Goal: Communication & Community: Answer question/provide support

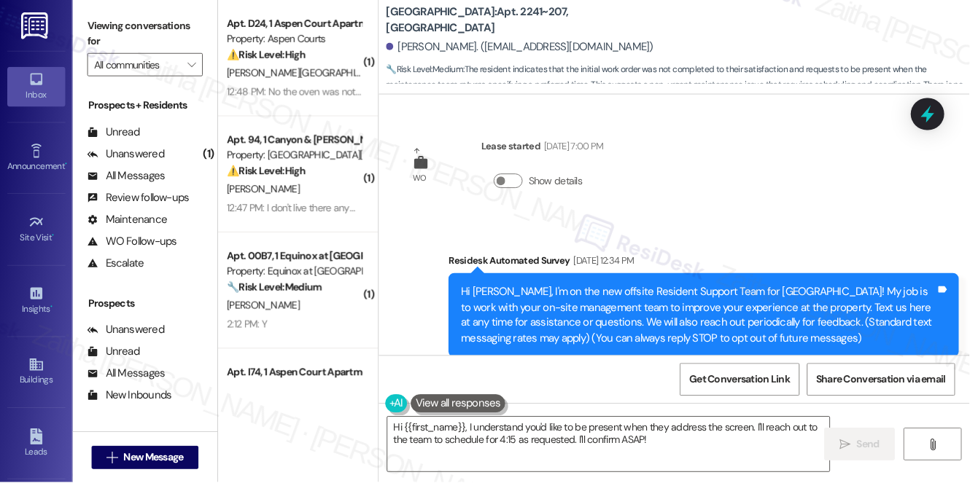
scroll to position [2550, 0]
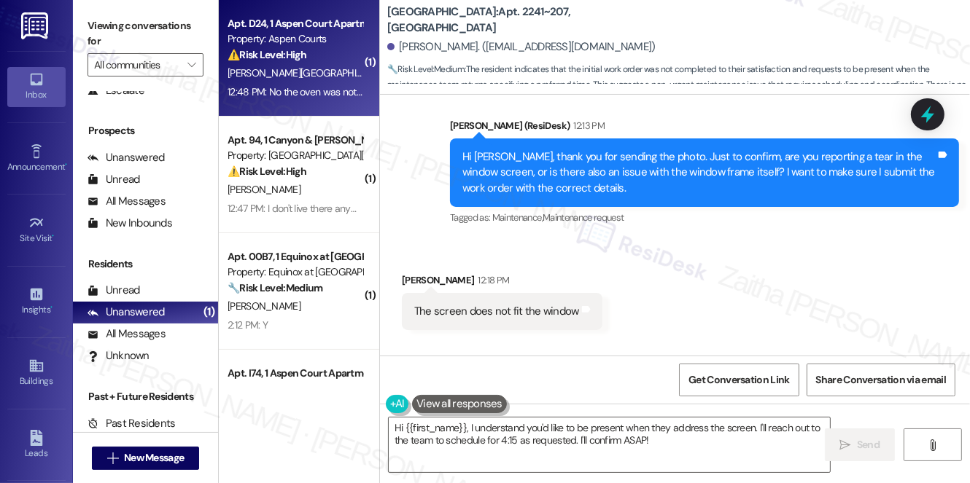
click at [335, 49] on div "⚠️ Risk Level: High The resident states that the oven was not fixed and no one …" at bounding box center [294, 54] width 135 height 15
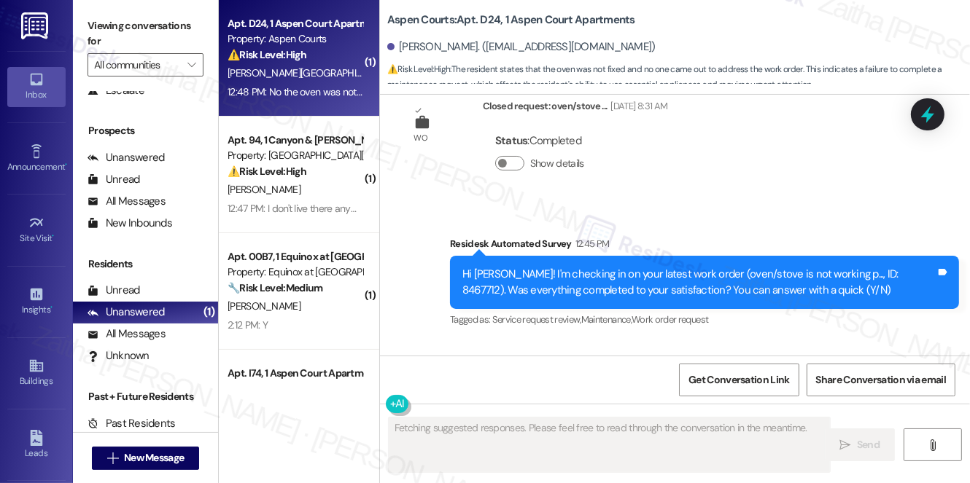
scroll to position [6077, 0]
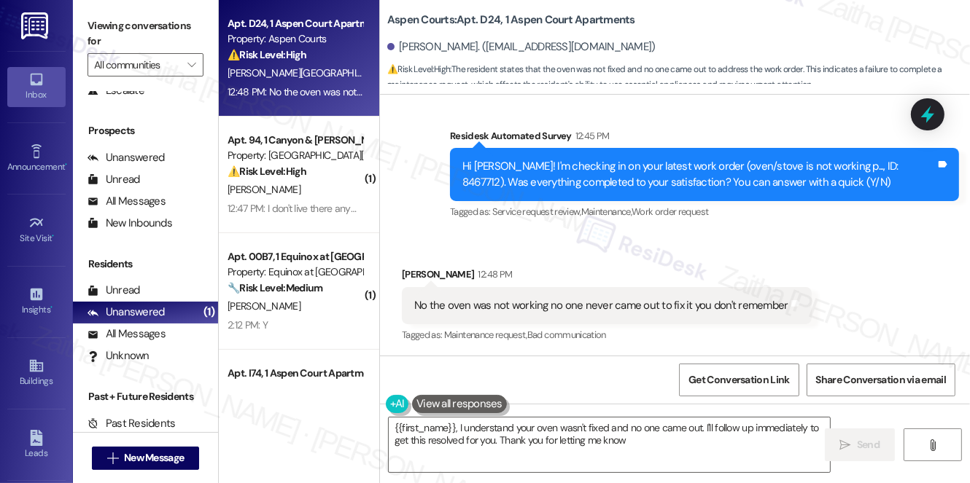
type textarea "{{first_name}}, I understand your oven wasn't fixed and no one came out. I'll f…"
click at [926, 119] on icon at bounding box center [927, 114] width 25 height 25
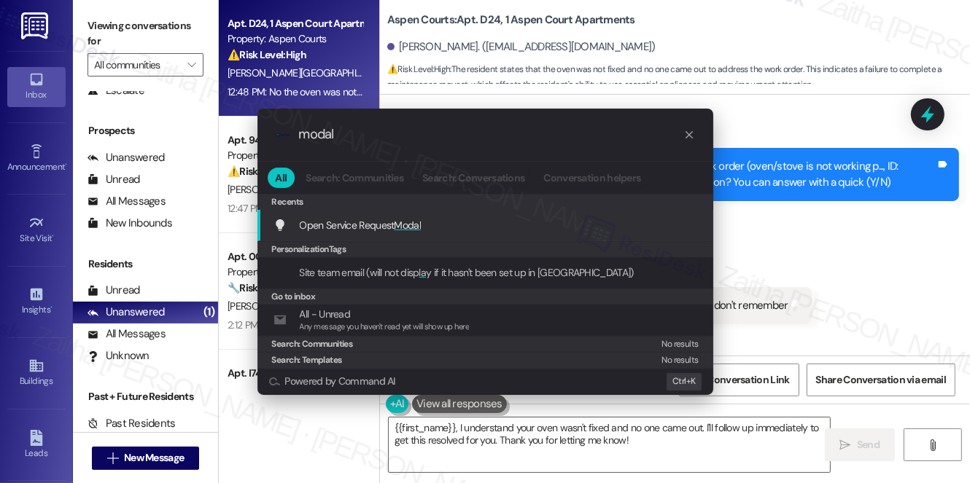
click at [418, 225] on span "Modal" at bounding box center [407, 225] width 27 height 13
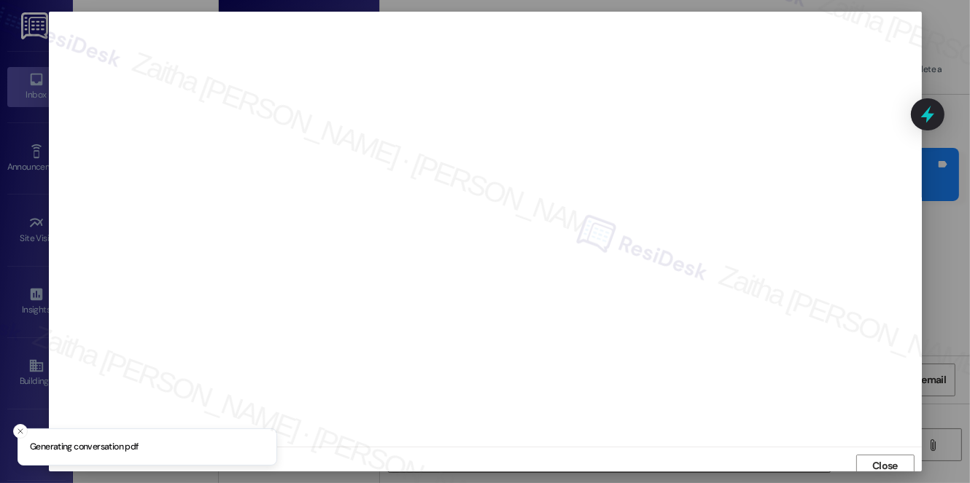
scroll to position [6, 0]
click at [872, 464] on span "Close" at bounding box center [885, 460] width 26 height 15
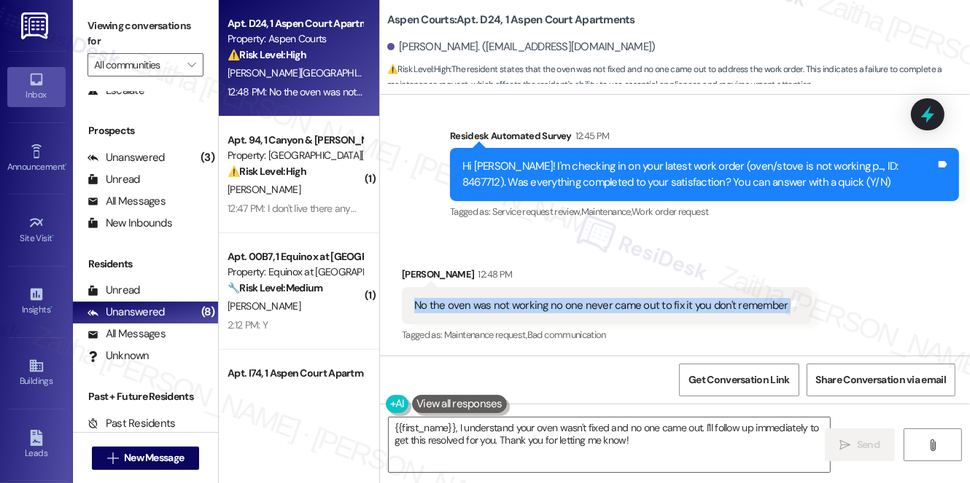
drag, startPoint x: 408, startPoint y: 305, endPoint x: 782, endPoint y: 315, distance: 374.1
click at [782, 315] on div "No the oven was not working no one never came out to fix it you don't remember …" at bounding box center [607, 305] width 410 height 37
copy div "No the oven was not working no one never came out to fix it you don't remember …"
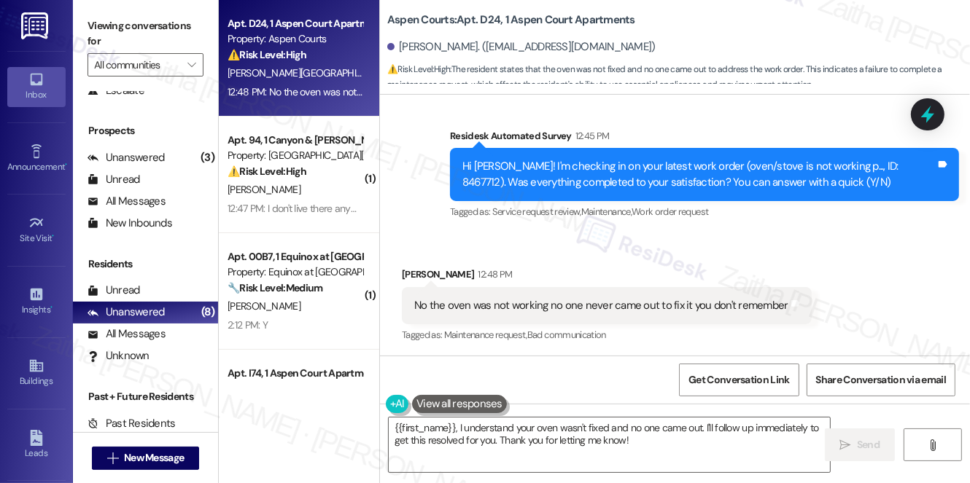
click at [884, 239] on div "Received via SMS [PERSON_NAME] 12:48 PM No the oven was not working no one neve…" at bounding box center [675, 295] width 590 height 123
click at [933, 117] on icon at bounding box center [927, 114] width 25 height 25
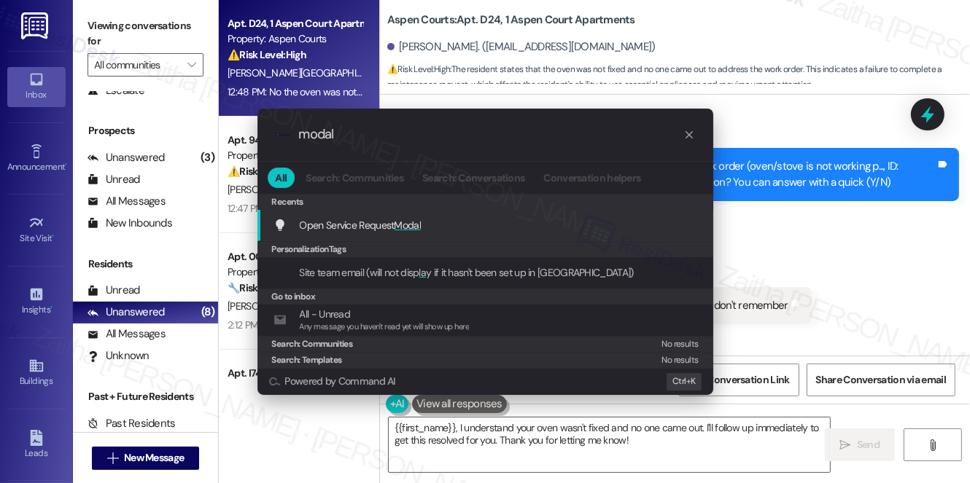
click at [420, 227] on span "Modal" at bounding box center [407, 225] width 27 height 13
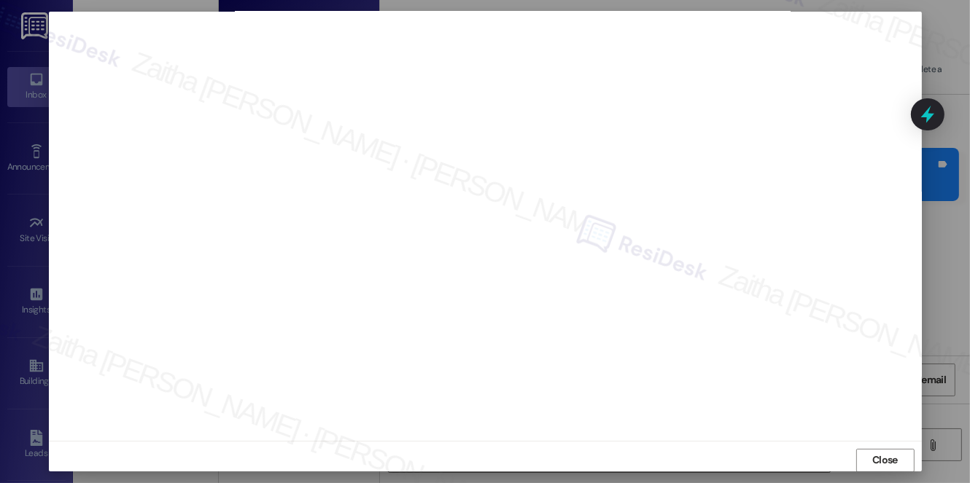
click at [876, 454] on span "Close" at bounding box center [885, 460] width 26 height 15
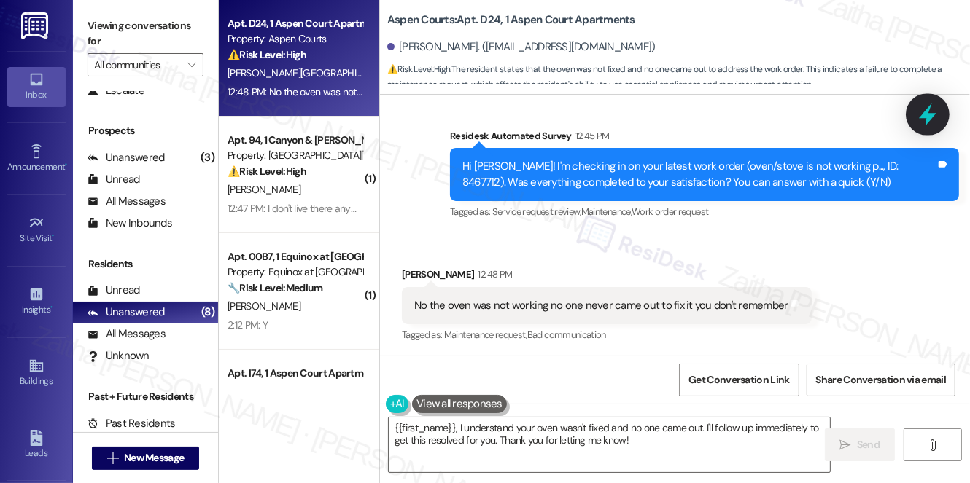
click at [929, 116] on icon at bounding box center [927, 115] width 17 height 23
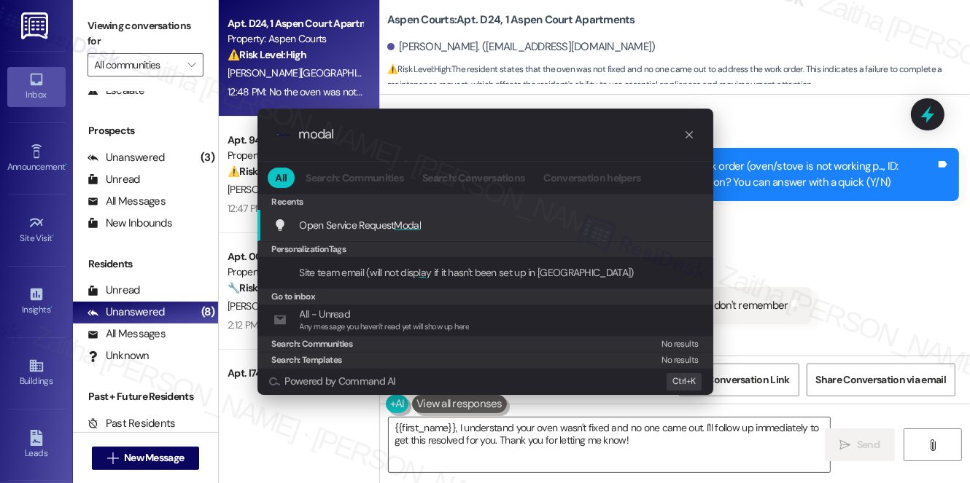
type input "modal"
click at [400, 228] on span "Modal" at bounding box center [407, 225] width 27 height 13
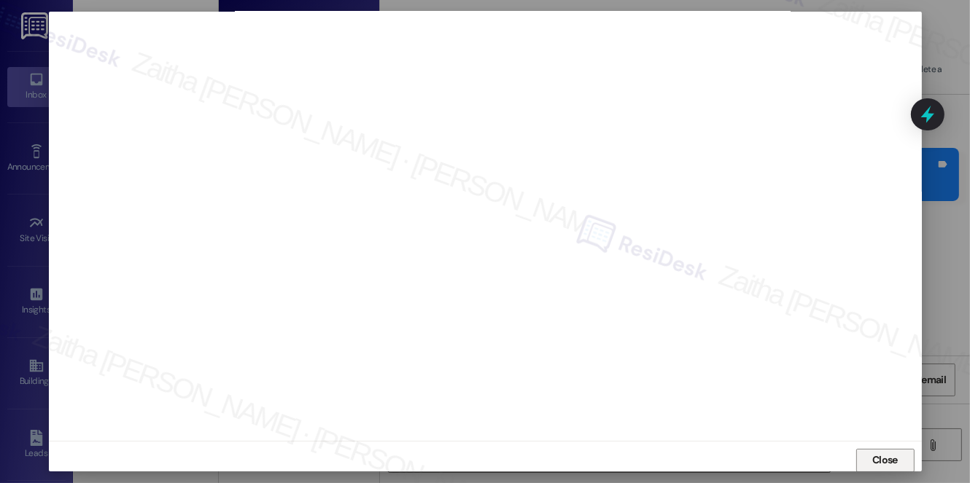
click at [872, 467] on span "Close" at bounding box center [885, 460] width 26 height 15
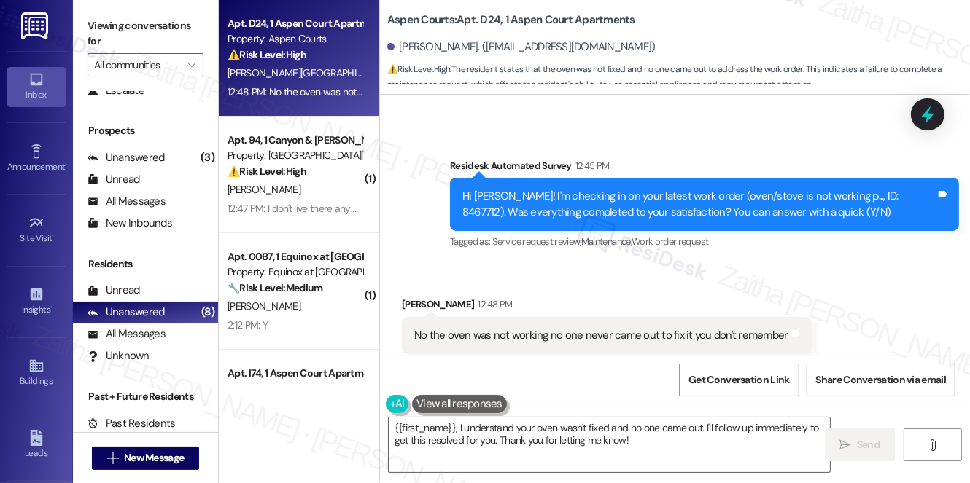
scroll to position [6078, 0]
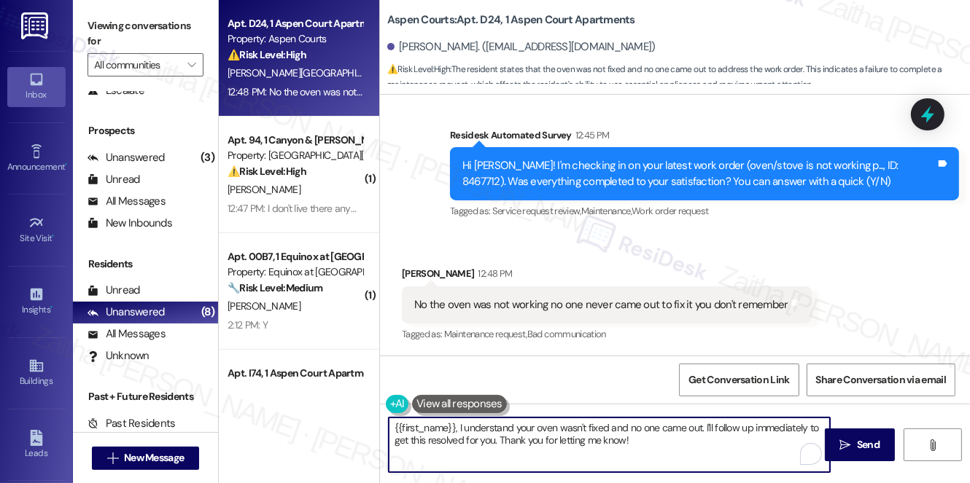
drag, startPoint x: 392, startPoint y: 424, endPoint x: 654, endPoint y: 454, distance: 264.2
click at [654, 454] on textarea "{{first_name}}, I understand your oven wasn't fixed and no one came out. I'll f…" at bounding box center [609, 445] width 441 height 55
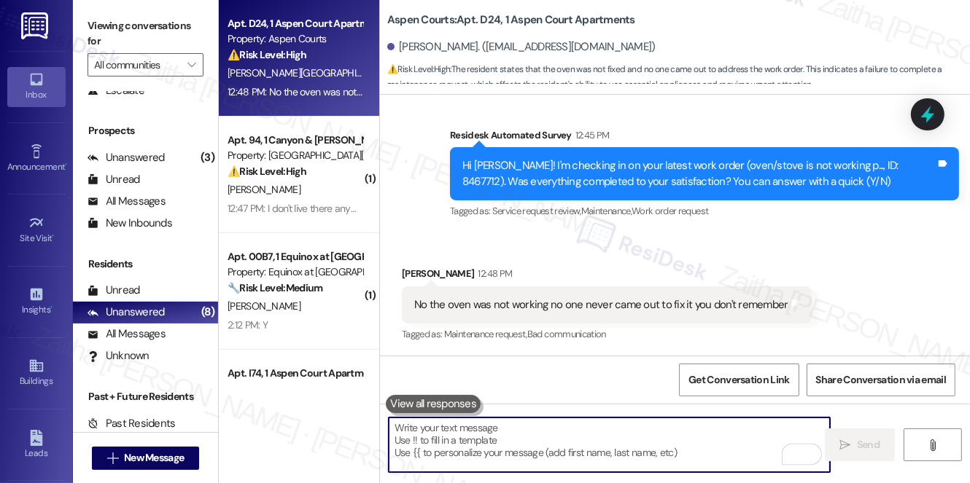
paste textarea "Thank you for letting me know. I’m sorry to hear no one has come out yet and th…"
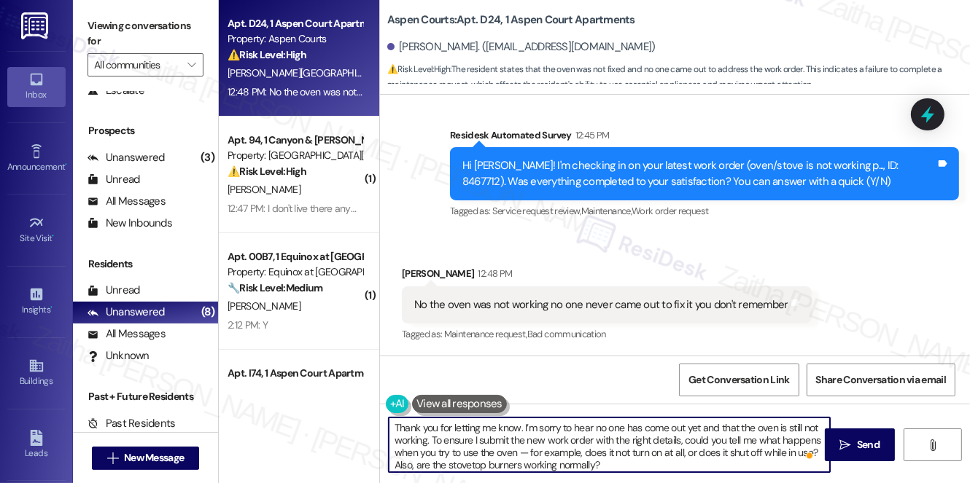
click at [417, 273] on div "Yvonne Hardwick 12:48 PM" at bounding box center [607, 276] width 410 height 20
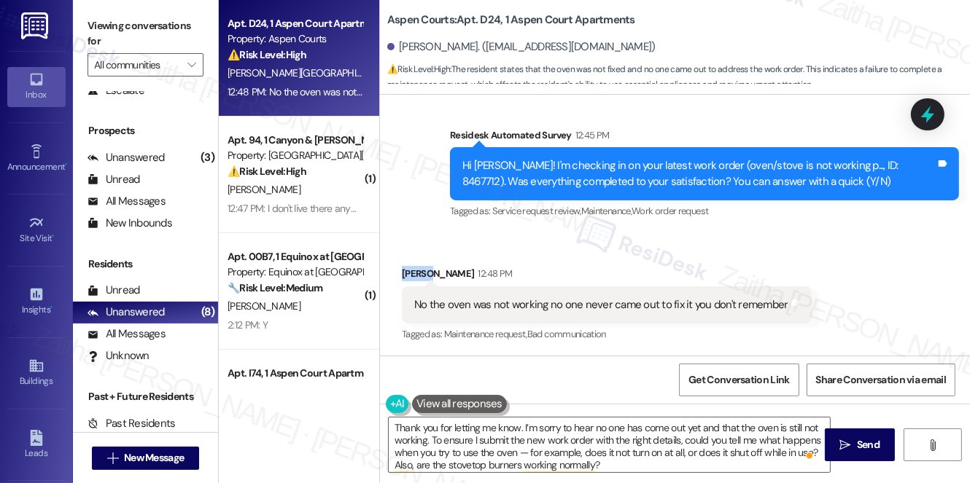
click at [417, 273] on div "Yvonne Hardwick 12:48 PM" at bounding box center [607, 276] width 410 height 20
copy div "Yvonne"
click at [520, 430] on textarea "Thank you for letting me know. I’m sorry to hear no one has come out yet and th…" at bounding box center [609, 445] width 441 height 55
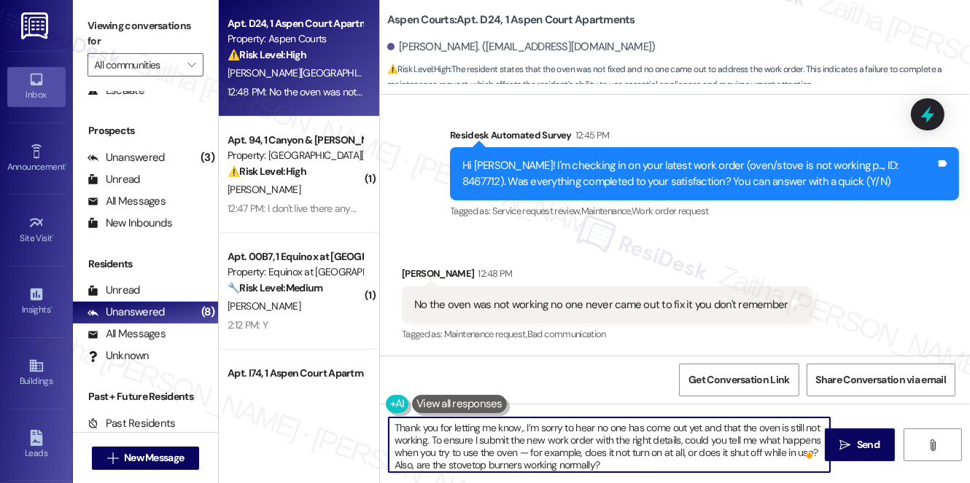
paste textarea "Yvonne"
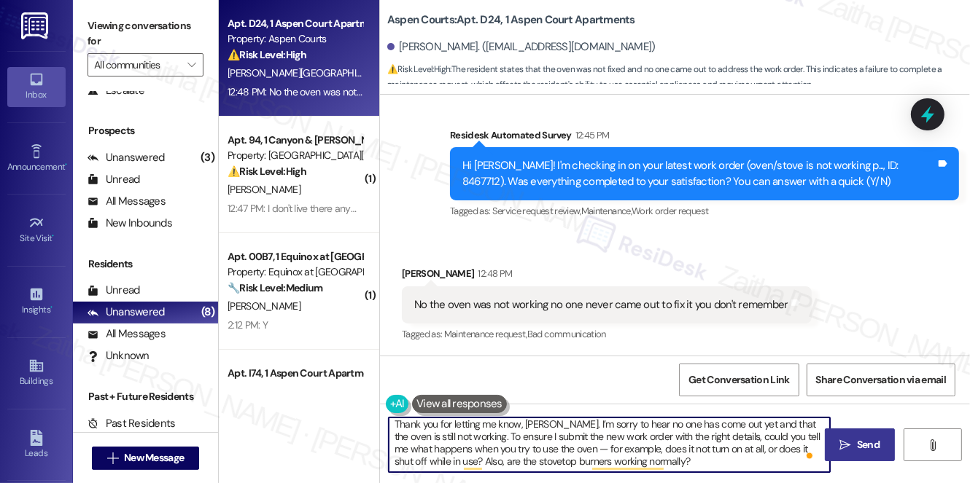
type textarea "Thank you for letting me know, Yvonne. I’m sorry to hear no one has come out ye…"
click at [859, 448] on span "Send" at bounding box center [868, 444] width 23 height 15
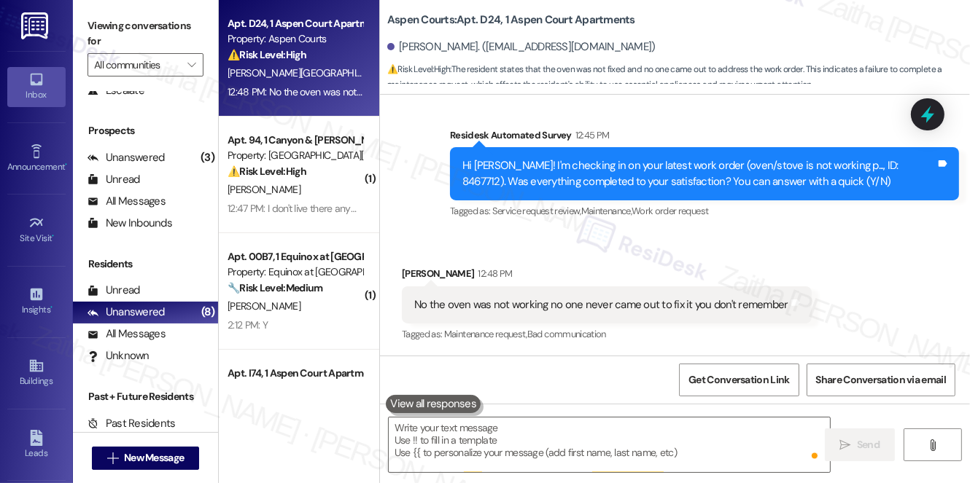
scroll to position [6077, 0]
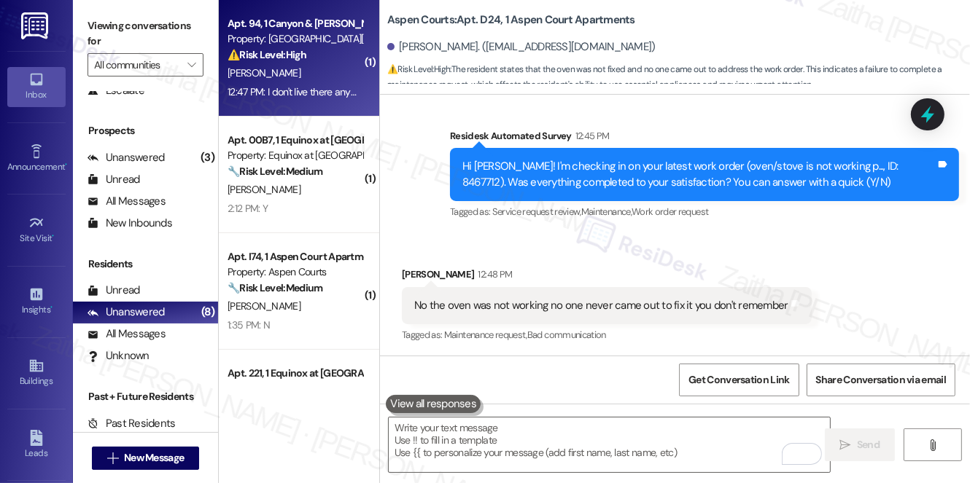
click at [301, 69] on div "S. Morgan" at bounding box center [295, 73] width 138 height 18
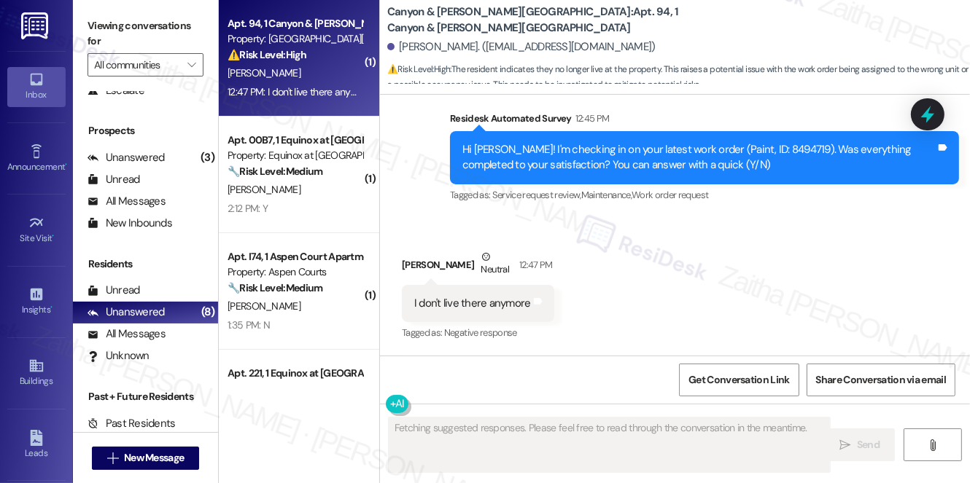
scroll to position [2658, 0]
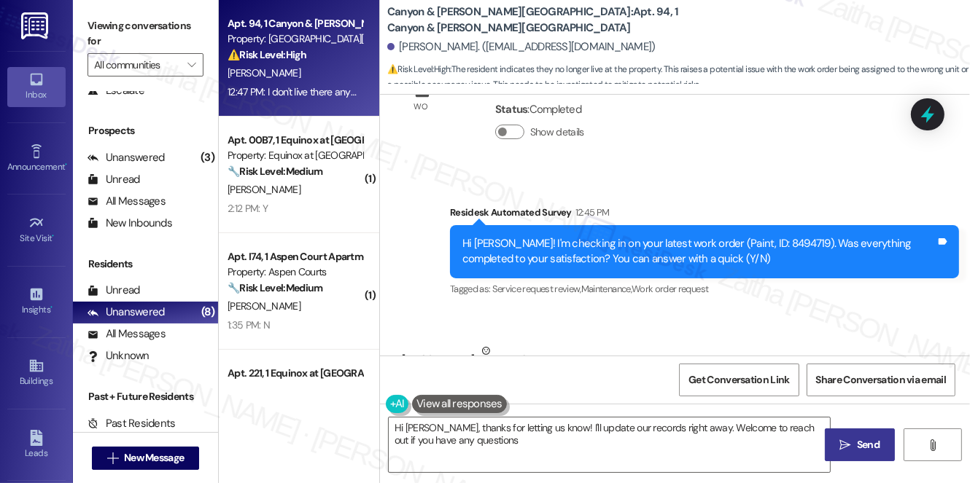
type textarea "Hi Sara, thanks for letting us know! I'll update our records right away. Welcom…"
click at [852, 446] on span " Send" at bounding box center [860, 444] width 46 height 15
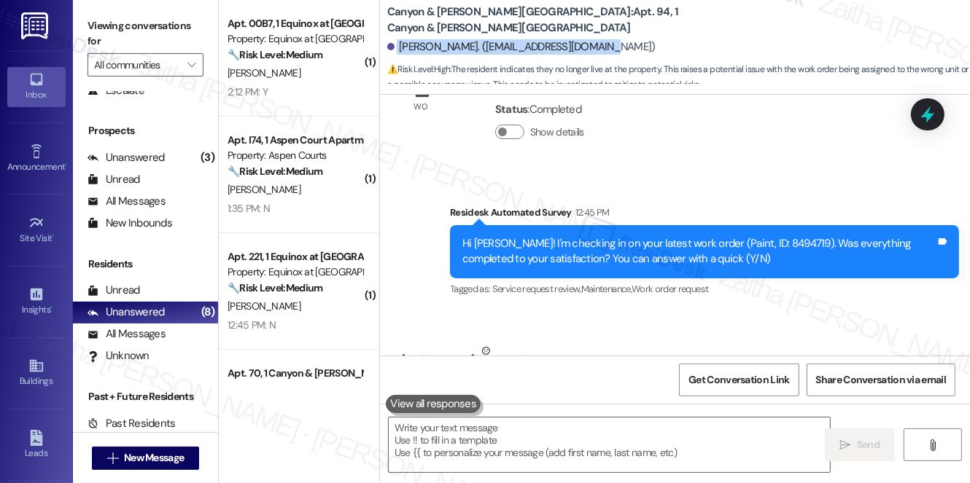
drag, startPoint x: 394, startPoint y: 46, endPoint x: 642, endPoint y: 47, distance: 247.9
click at [642, 47] on div "Sara Morgan. (saramorgan1011@gmail.com)" at bounding box center [678, 47] width 583 height 29
copy div "Sara Morgan. (saramorgan1011@gmail.com)"
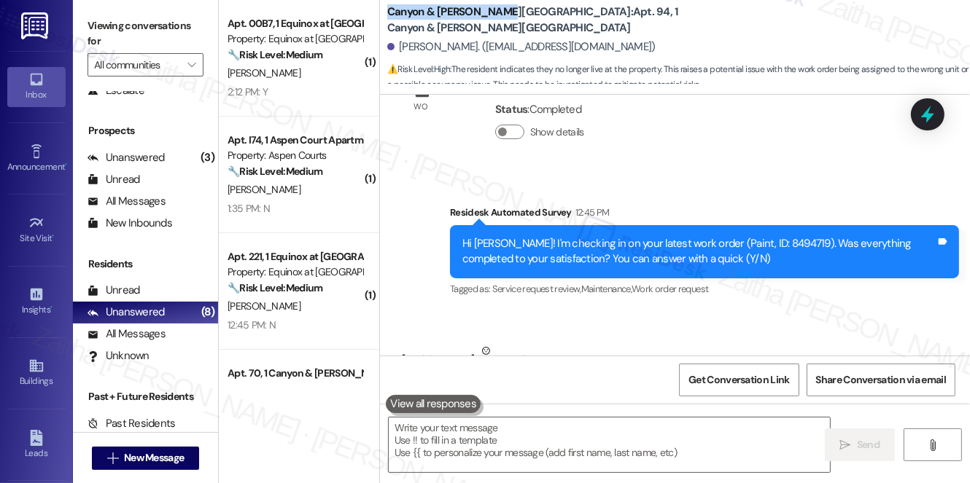
drag, startPoint x: 384, startPoint y: 20, endPoint x: 499, endPoint y: 20, distance: 115.2
click at [499, 20] on div "Canyon & Knox Landing: Apt. 94, 1 Canyon & Knox Landing Sara Morgan. (saramorga…" at bounding box center [675, 44] width 590 height 80
copy b "Canyon & Knox Landing"
click at [741, 381] on span "Get Conversation Link" at bounding box center [738, 380] width 101 height 15
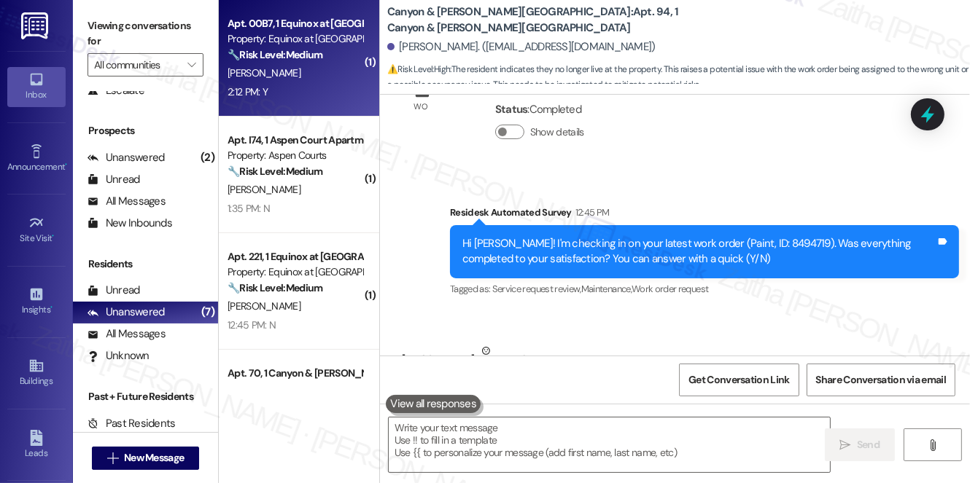
click at [295, 72] on div "[PERSON_NAME]" at bounding box center [295, 73] width 138 height 18
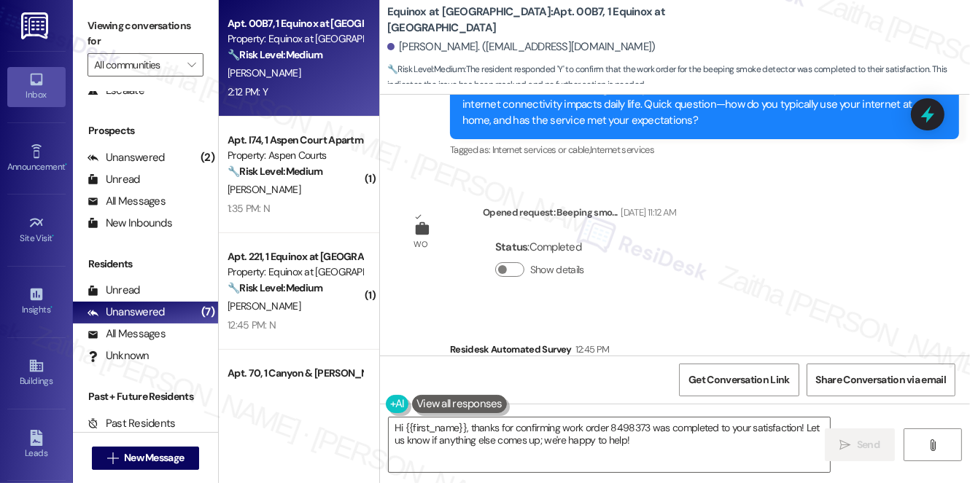
scroll to position [3134, 0]
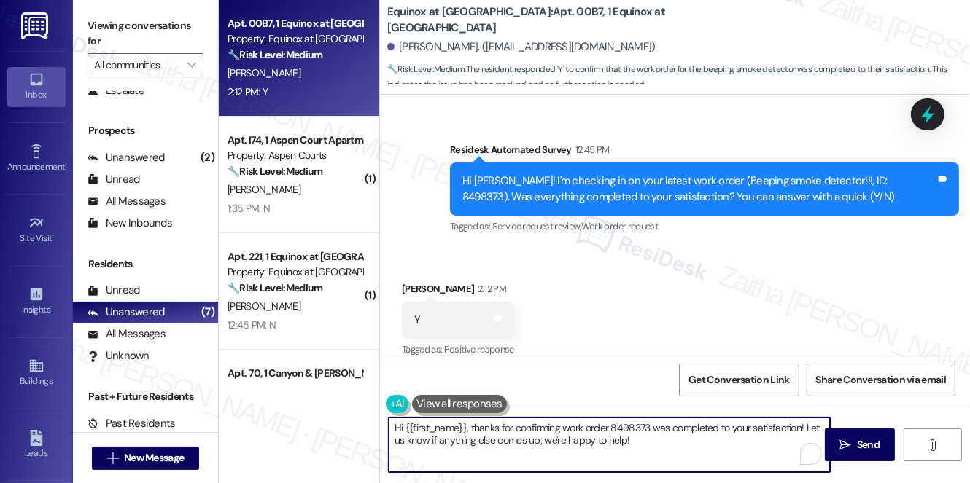
drag, startPoint x: 474, startPoint y: 428, endPoint x: 345, endPoint y: 416, distance: 129.6
click at [345, 416] on div "Apt. 00B7, 1 Equinox at Midtown Property: Equinox at Midtown 🔧 Risk Level: Medi…" at bounding box center [594, 241] width 751 height 483
click at [408, 281] on div "Angela Spaulding 2:12 PM" at bounding box center [458, 291] width 112 height 20
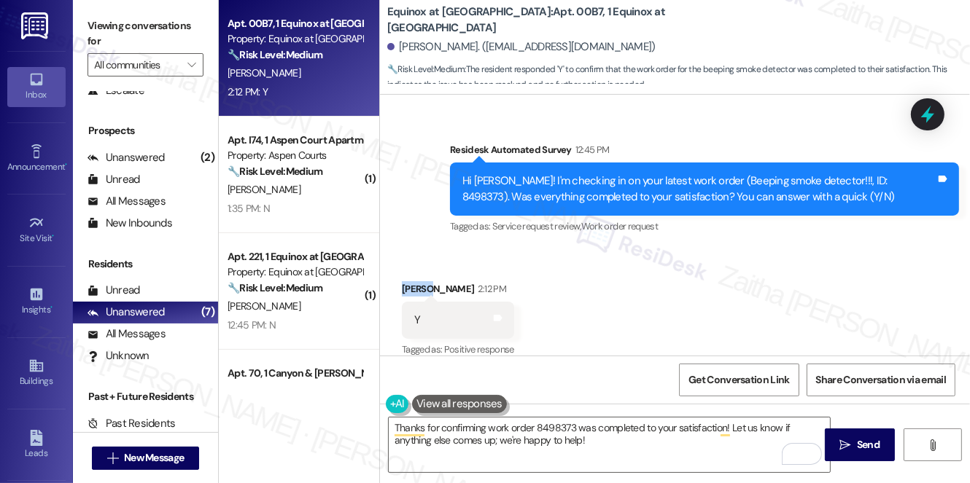
click at [408, 281] on div "Angela Spaulding 2:12 PM" at bounding box center [458, 291] width 112 height 20
copy div "Angela"
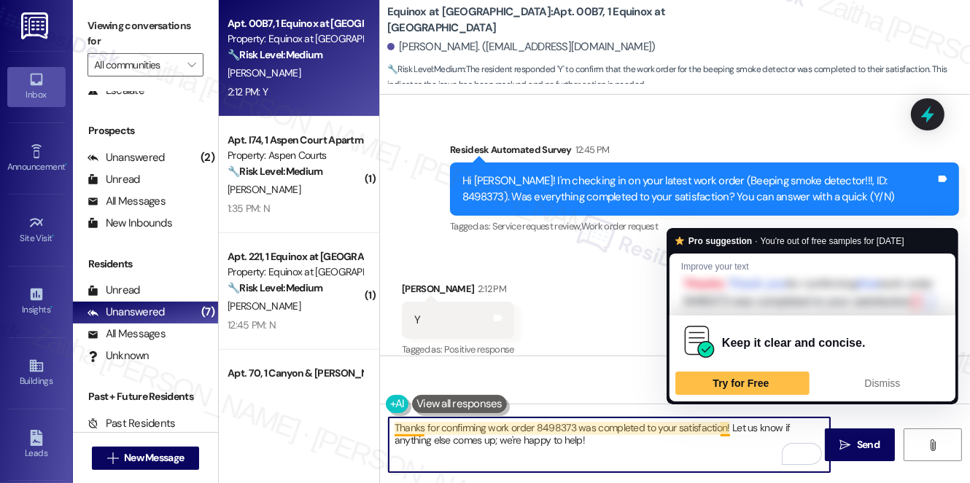
click at [724, 422] on textarea "Thanks for confirming work order 8498373 was completed to your satisfaction! Le…" at bounding box center [609, 445] width 441 height 55
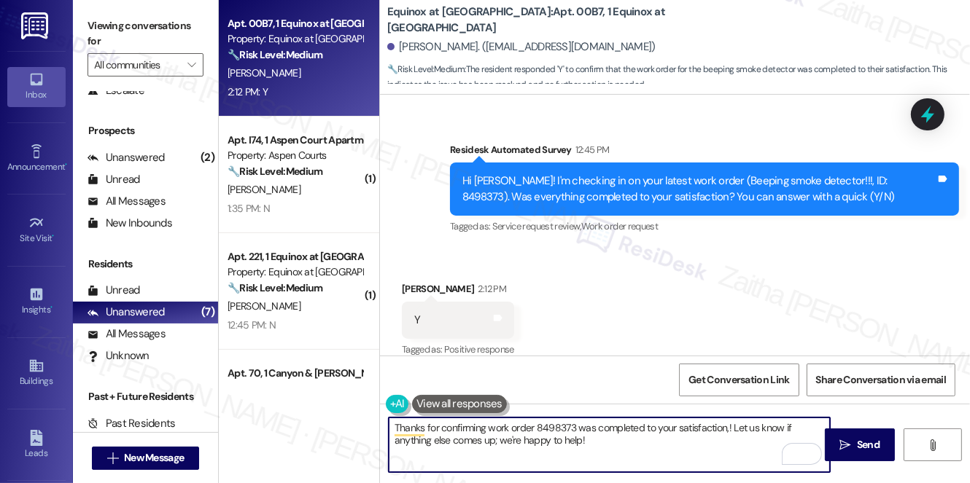
paste textarea "Angela"
drag, startPoint x: 764, startPoint y: 424, endPoint x: 771, endPoint y: 453, distance: 29.9
click at [771, 453] on textarea "Thanks for confirming work order 8498373 was completed to your satisfaction, An…" at bounding box center [609, 445] width 441 height 55
paste textarea "We'd also love to hear your thoughts. Has {{property}} lived up to your expecta…"
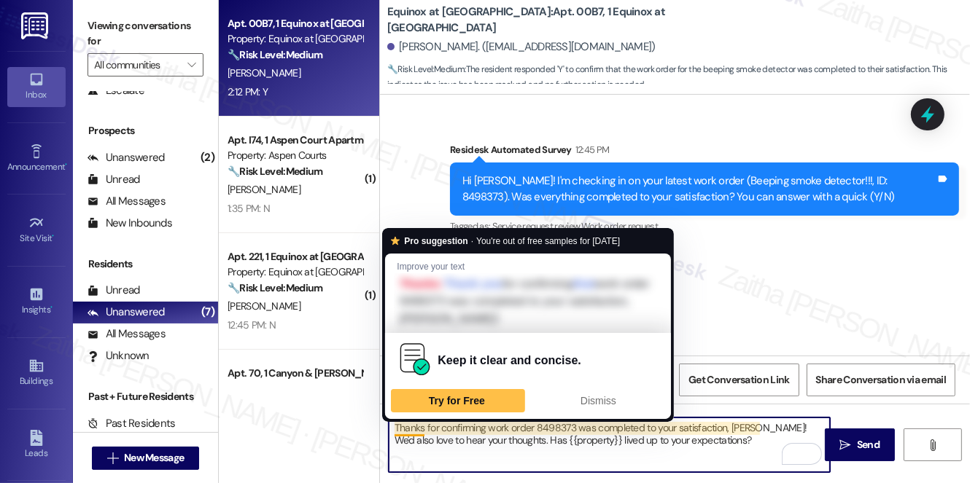
click at [423, 425] on textarea "Thanks for confirming work order 8498373 was completed to your satisfaction, An…" at bounding box center [609, 445] width 441 height 55
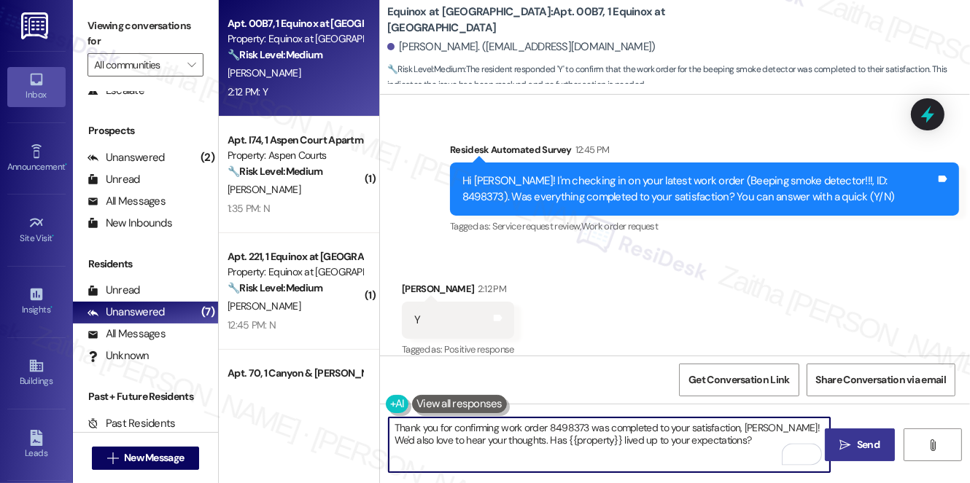
type textarea "Thank you for confirming work order 8498373 was completed to your satisfaction,…"
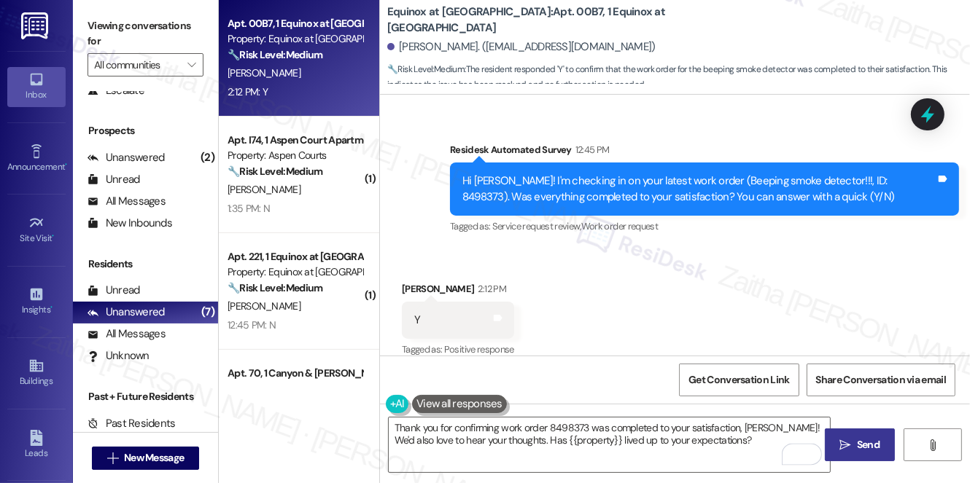
click at [859, 445] on span "Send" at bounding box center [868, 444] width 23 height 15
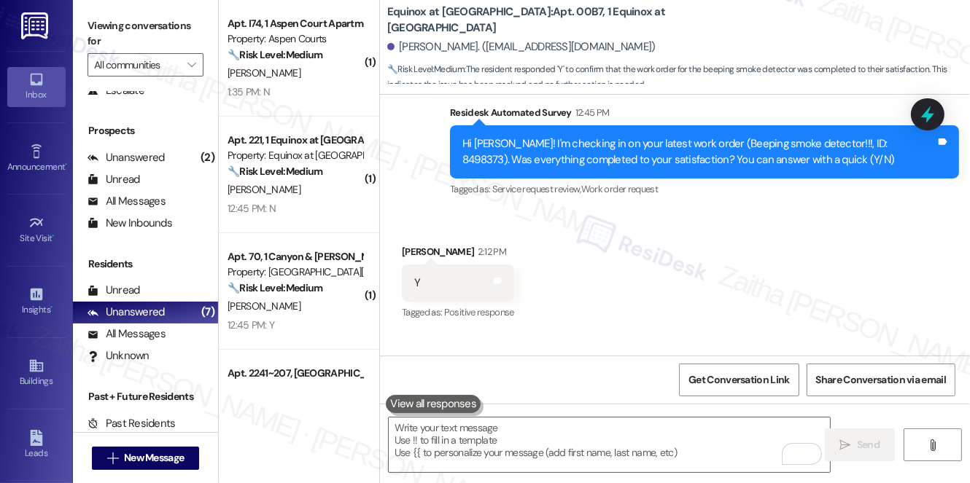
scroll to position [3251, 0]
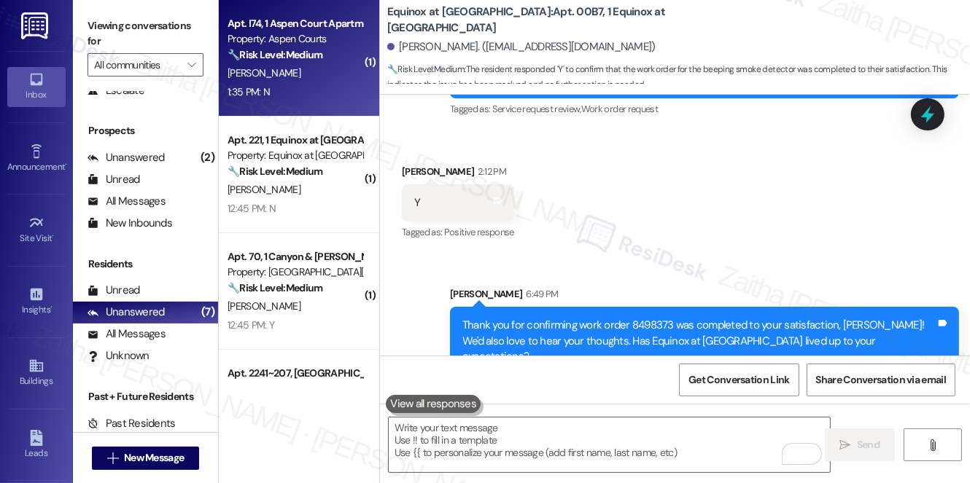
click at [322, 97] on div "1:35 PM: N 1:35 PM: N" at bounding box center [295, 92] width 138 height 18
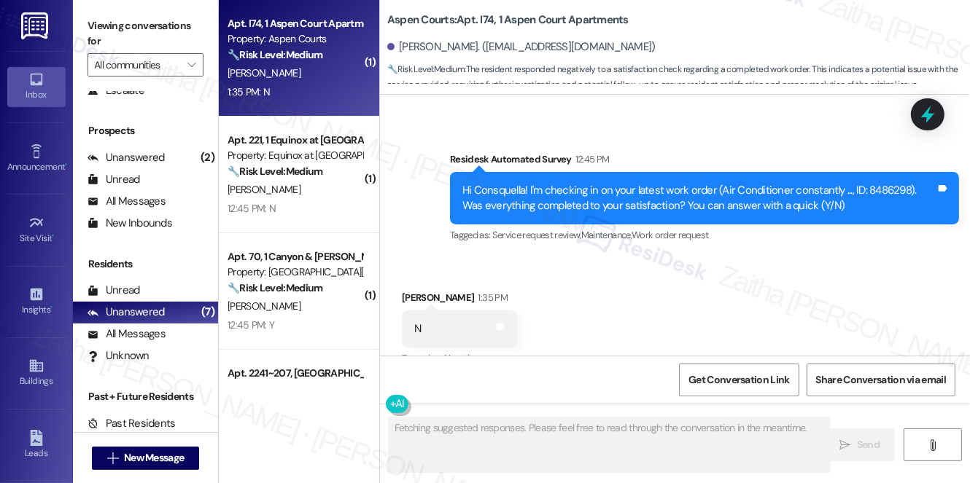
scroll to position [680, 0]
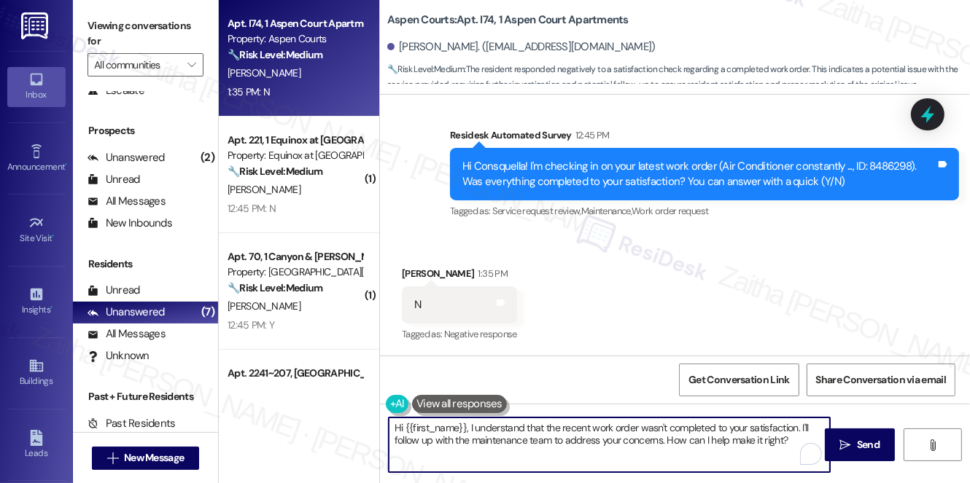
click at [397, 423] on textarea "Hi {{first_name}}, I understand that the recent work order wasn't completed to …" at bounding box center [609, 445] width 441 height 55
click at [581, 427] on textarea "Thank you for your feedback, {{first_name}}, I understand that the recent work …" at bounding box center [609, 445] width 441 height 55
drag, startPoint x: 529, startPoint y: 440, endPoint x: 551, endPoint y: 460, distance: 30.0
click at [551, 462] on textarea "Thank you for your feedback, {{first_name}}. I understand that the recent work …" at bounding box center [609, 445] width 441 height 55
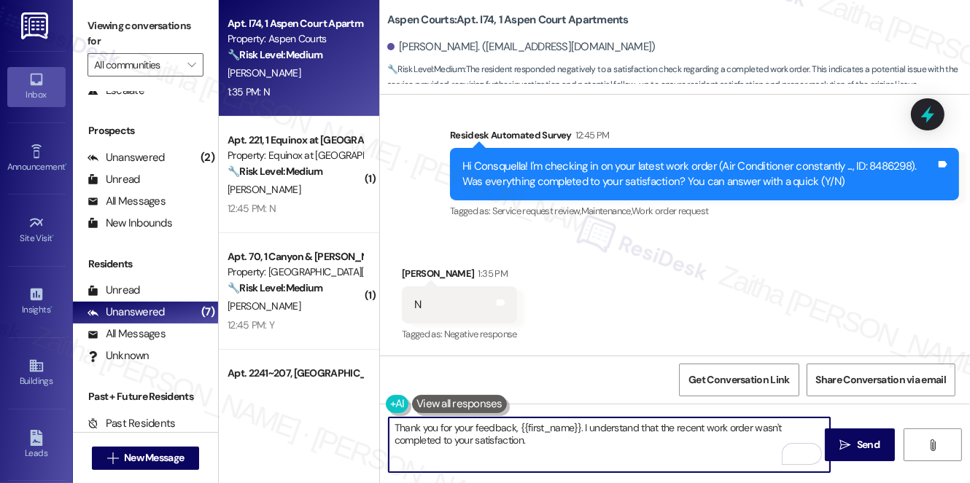
paste textarea "Can you please provide more details about what went wrong?"
click at [535, 440] on textarea "Thank you for your feedback, {{first_name}}. I understand that the recent work …" at bounding box center [609, 445] width 441 height 55
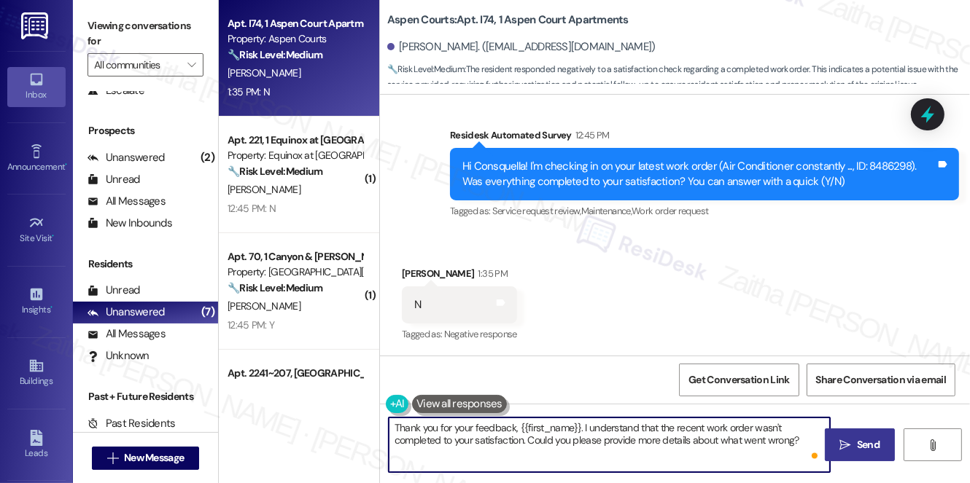
type textarea "Thank you for your feedback, {{first_name}}. I understand that the recent work …"
click at [867, 436] on button " Send" at bounding box center [860, 445] width 71 height 33
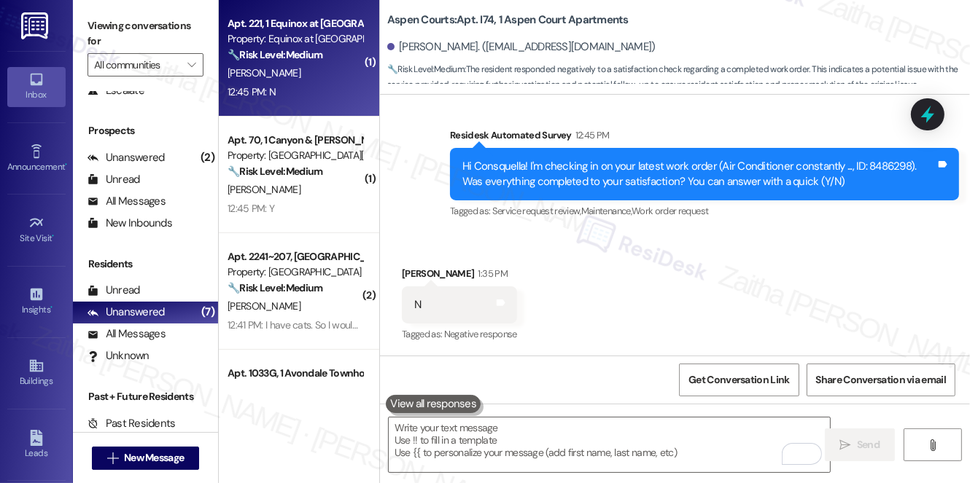
click at [319, 92] on div "12:45 PM: N 12:45 PM: N" at bounding box center [295, 92] width 138 height 18
type textarea "Fetching suggested responses. Please feel free to read through the conversation…"
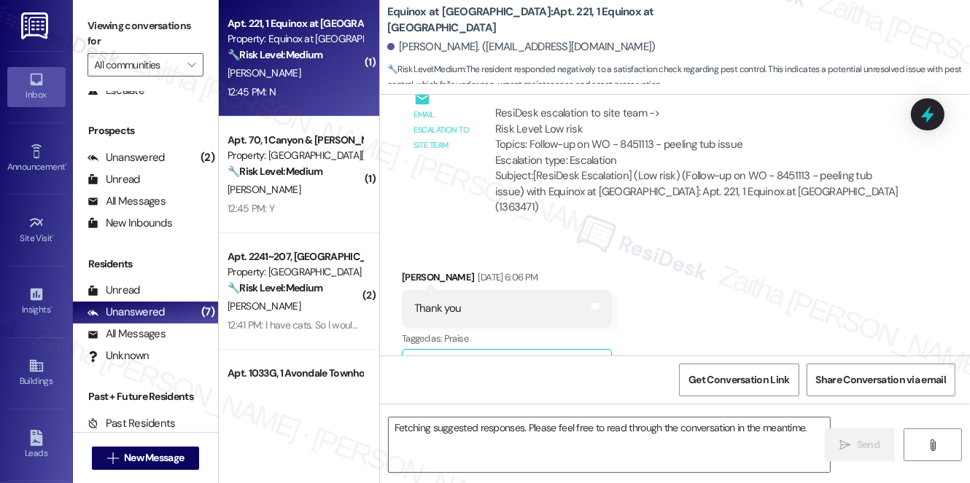
scroll to position [10254, 0]
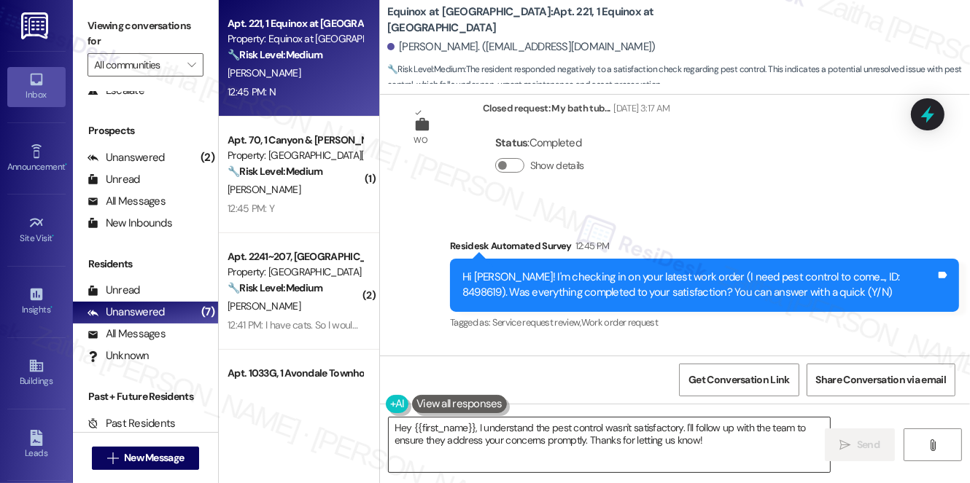
click at [406, 427] on textarea "Hey {{first_name}}, I understand the pest control wasn't satisfactory. I'll fol…" at bounding box center [609, 445] width 441 height 55
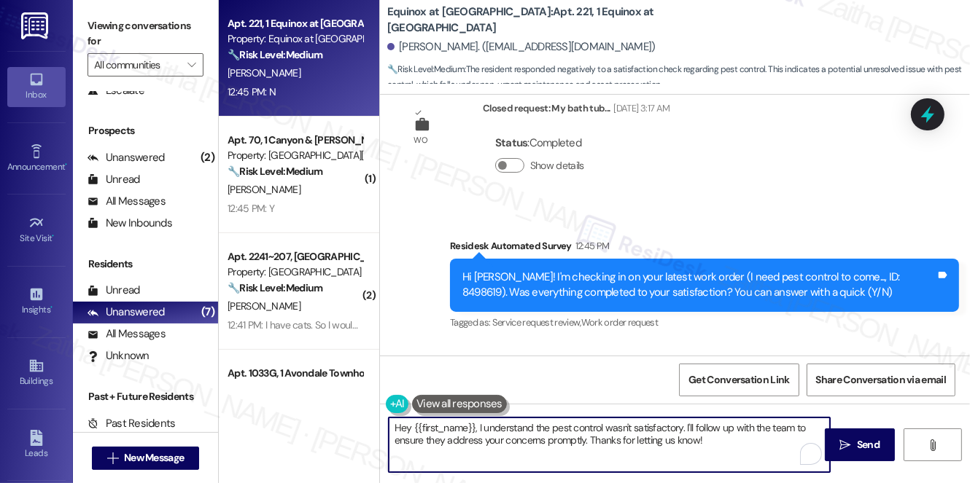
click at [406, 427] on textarea "Hey {{first_name}}, I understand the pest control wasn't satisfactory. I'll fol…" at bounding box center [609, 445] width 441 height 55
drag, startPoint x: 791, startPoint y: 424, endPoint x: 791, endPoint y: 452, distance: 28.4
click at [791, 452] on textarea "Thank you for your feedback, {{first_name}}. I understand the pest control wasn…" at bounding box center [609, 445] width 441 height 55
paste textarea "Can you please provide more details about what went wrong?"
click at [796, 430] on textarea "Thank you for your feedback, {{first_name}}. I understand the pest control wasn…" at bounding box center [609, 445] width 441 height 55
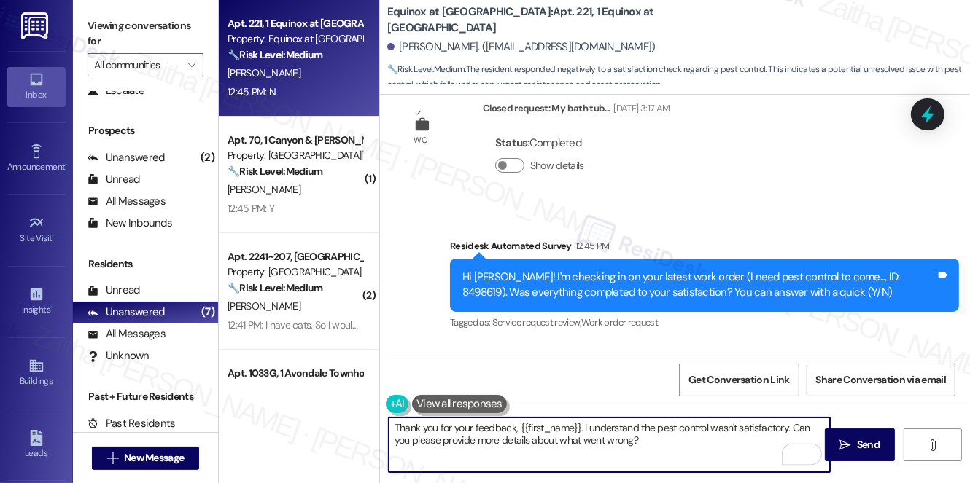
click at [796, 430] on textarea "Thank you for your feedback, {{first_name}}. I understand the pest control wasn…" at bounding box center [609, 445] width 441 height 55
type textarea "Thank you for your feedback, {{first_name}}. I understand the pest control wasn…"
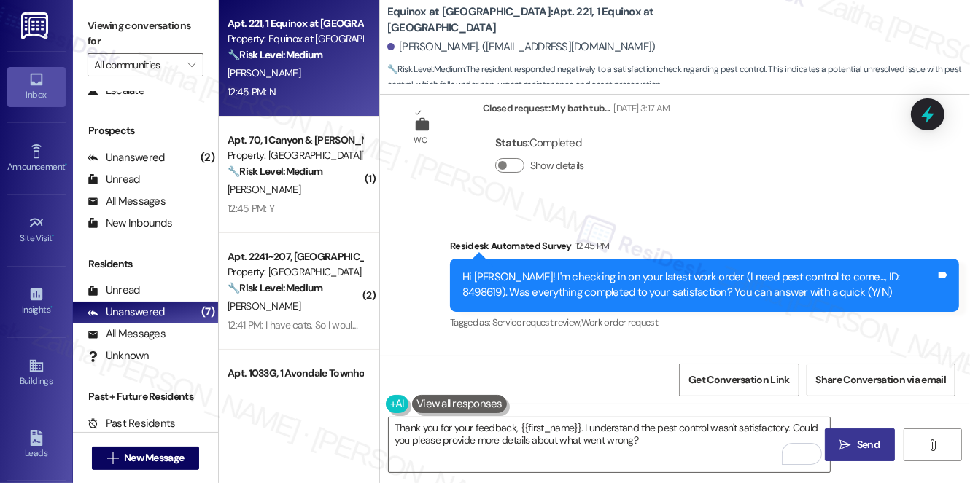
click at [867, 435] on button " Send" at bounding box center [860, 445] width 71 height 33
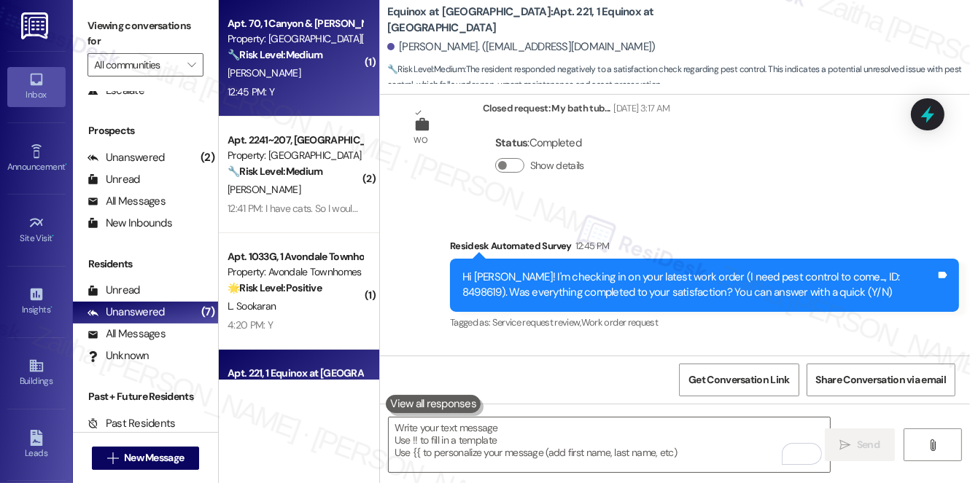
click at [317, 94] on div "12:45 PM: Y 12:45 PM: Y" at bounding box center [295, 92] width 138 height 18
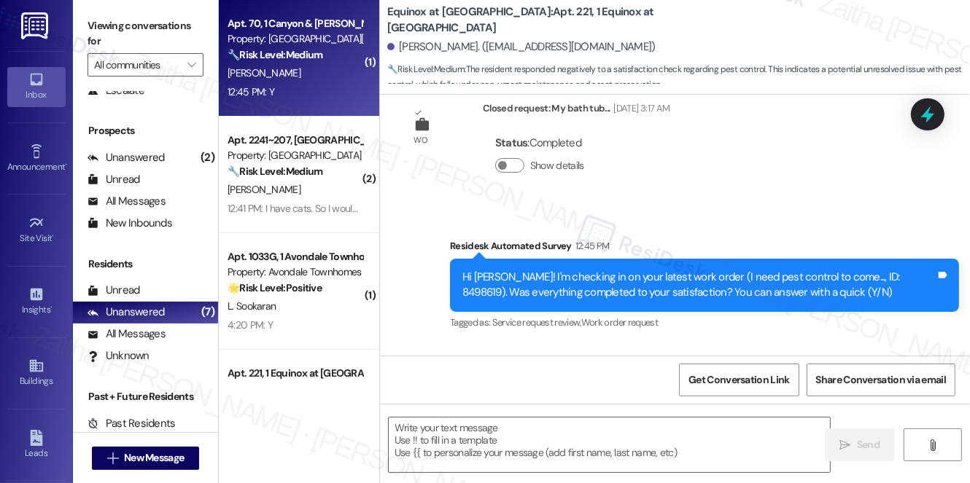
type textarea "Fetching suggested responses. Please feel free to read through the conversation…"
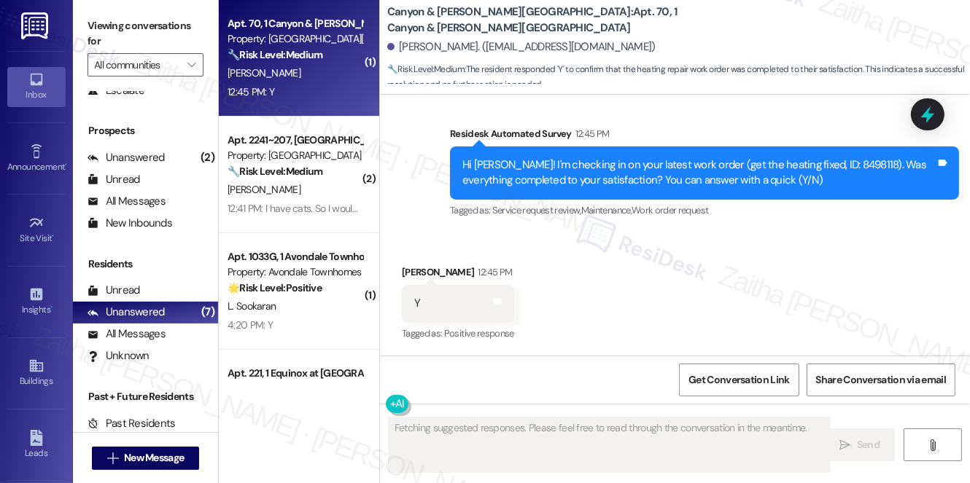
scroll to position [2716, 0]
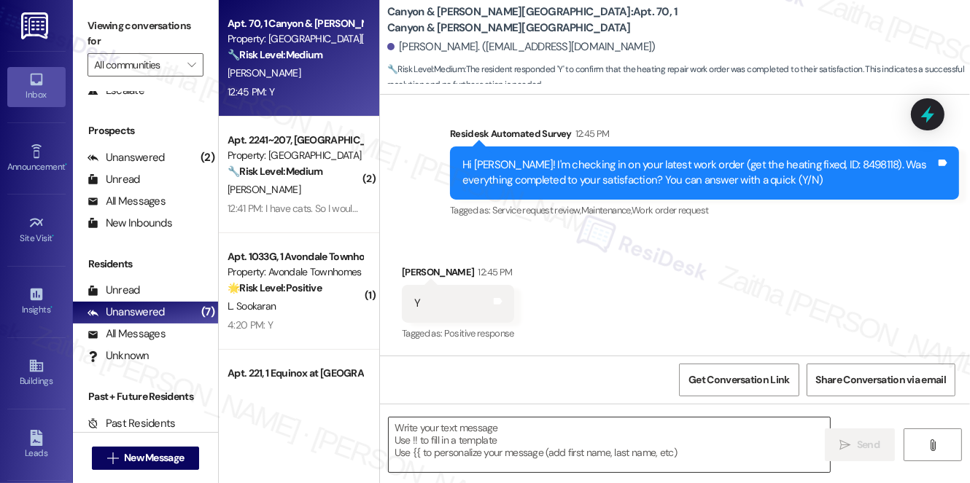
click at [469, 432] on textarea at bounding box center [609, 445] width 441 height 55
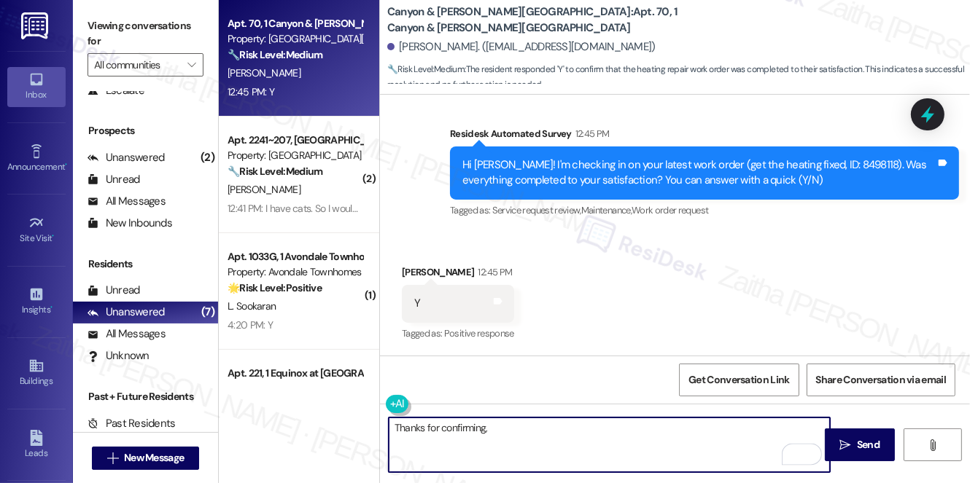
click at [412, 268] on div "Lisa Neveu 12:45 PM" at bounding box center [458, 275] width 112 height 20
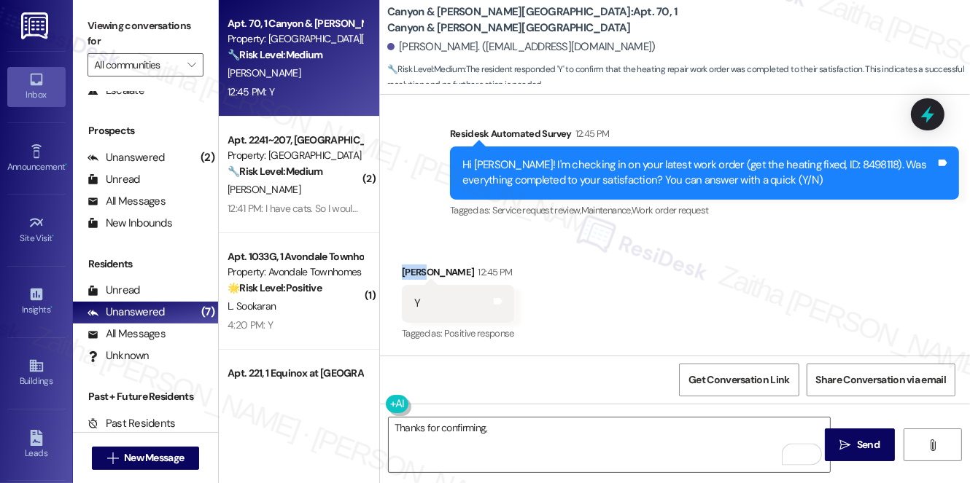
click at [412, 268] on div "Lisa Neveu 12:45 PM" at bounding box center [458, 275] width 112 height 20
copy div "Lisa"
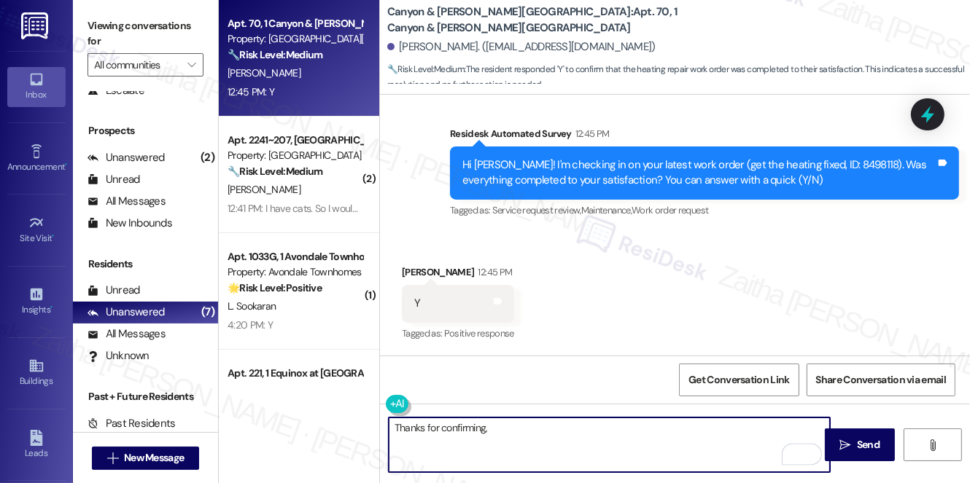
click at [537, 430] on textarea "Thanks for confirming," at bounding box center [609, 445] width 441 height 55
paste textarea "Lisa"
paste textarea "I'm happy the work order was completed to your satisfaction! We'd also love to …"
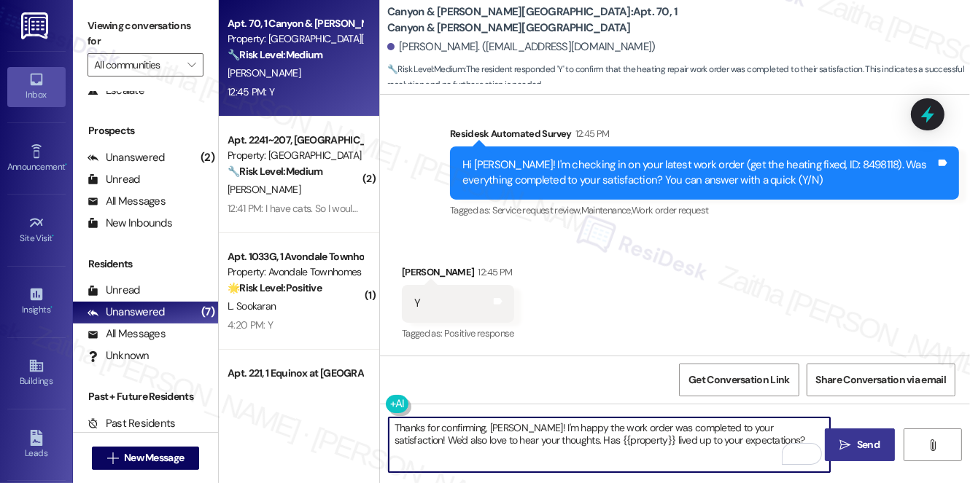
type textarea "Thanks for confirming, Lisa! I'm happy the work order was completed to your sat…"
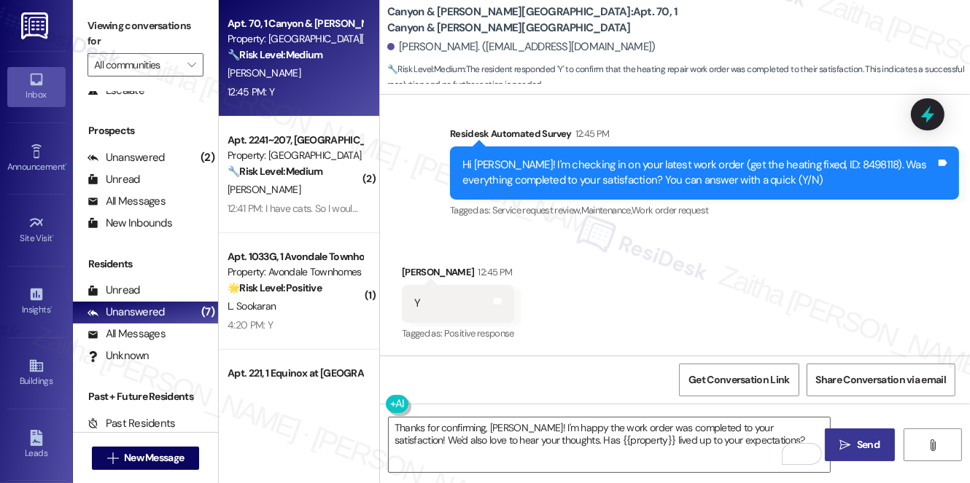
click at [853, 437] on span " Send" at bounding box center [860, 444] width 46 height 15
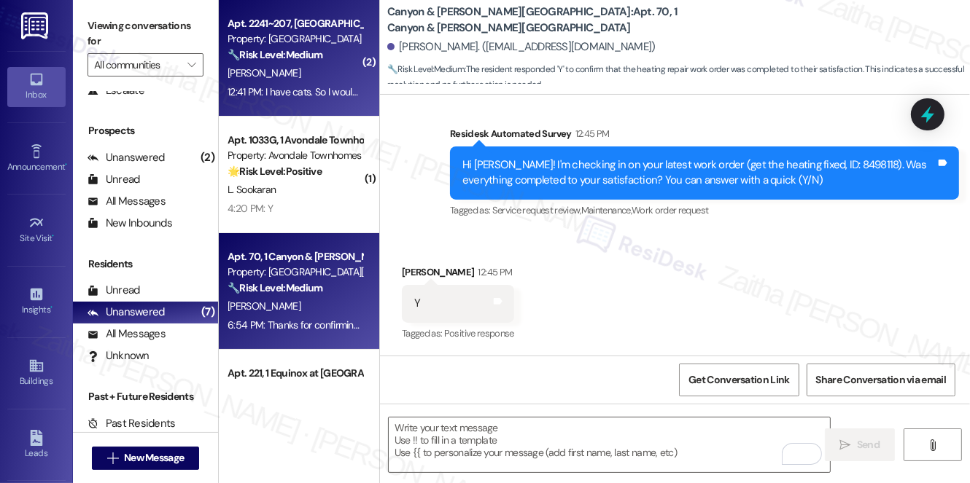
click at [307, 75] on div "[PERSON_NAME]" at bounding box center [295, 73] width 138 height 18
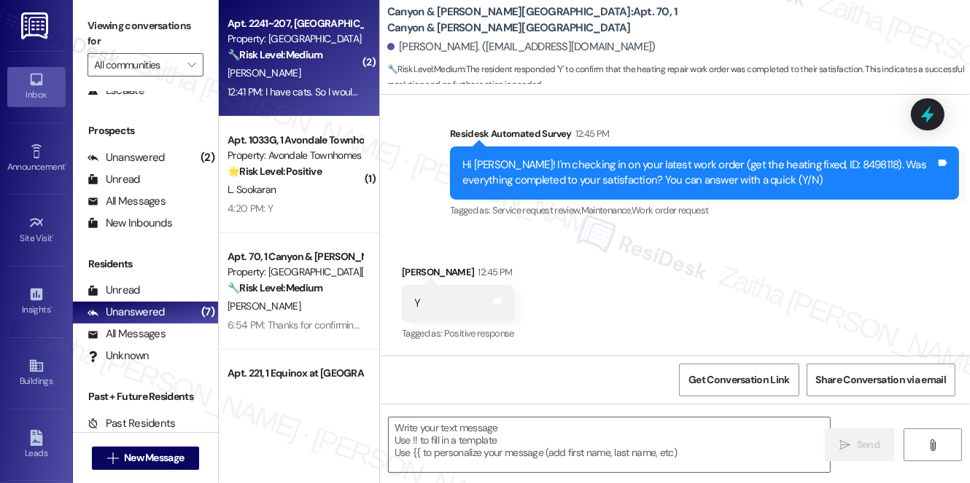
type textarea "Fetching suggested responses. Please feel free to read through the conversation…"
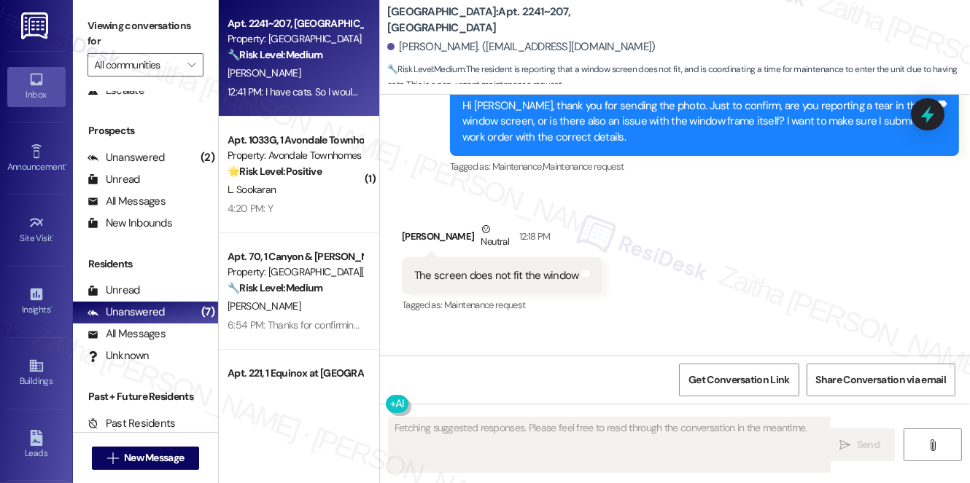
scroll to position [2580, 0]
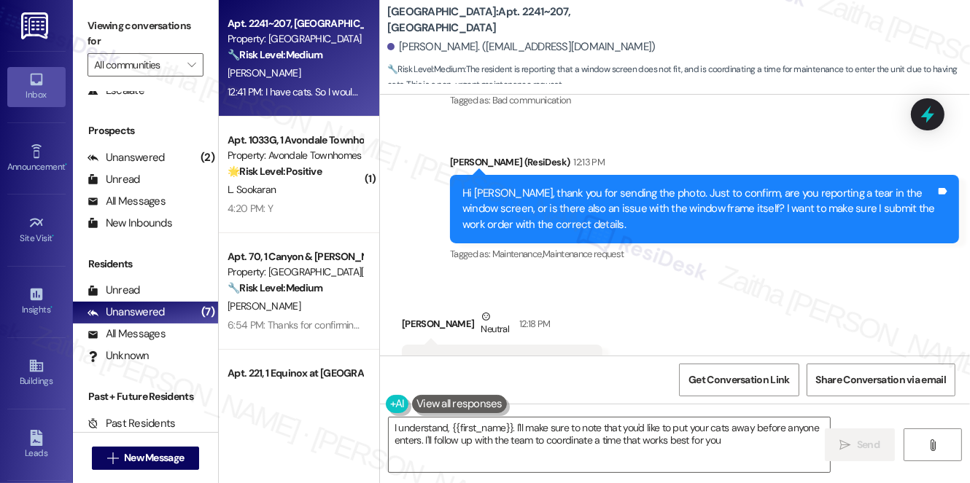
type textarea "I understand, {{first_name}}. I'll make sure to note that you'd like to put you…"
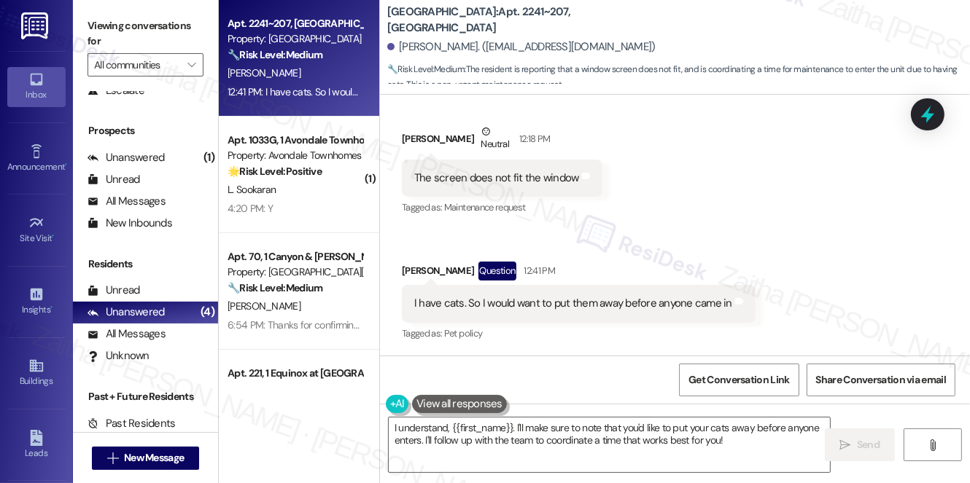
scroll to position [2713, 0]
click at [928, 119] on icon at bounding box center [927, 115] width 17 height 23
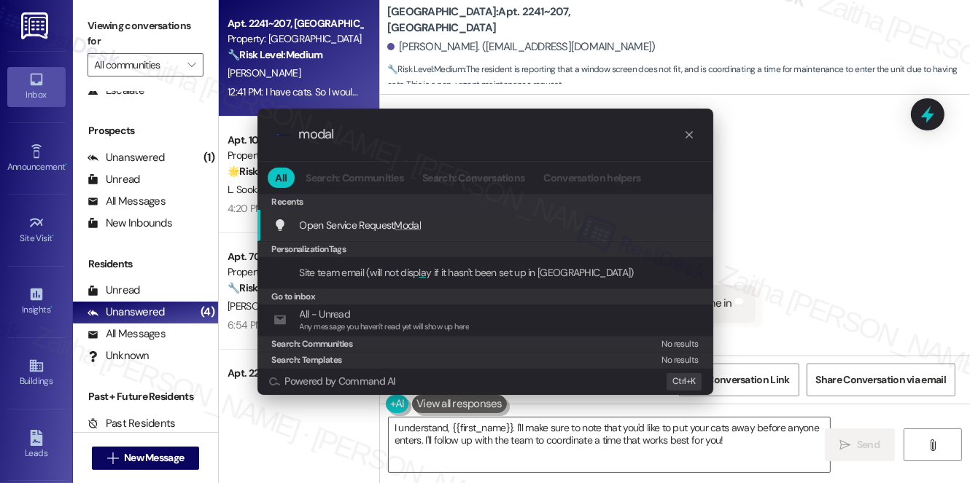
type input "modal"
click at [405, 222] on span "Modal" at bounding box center [407, 225] width 27 height 13
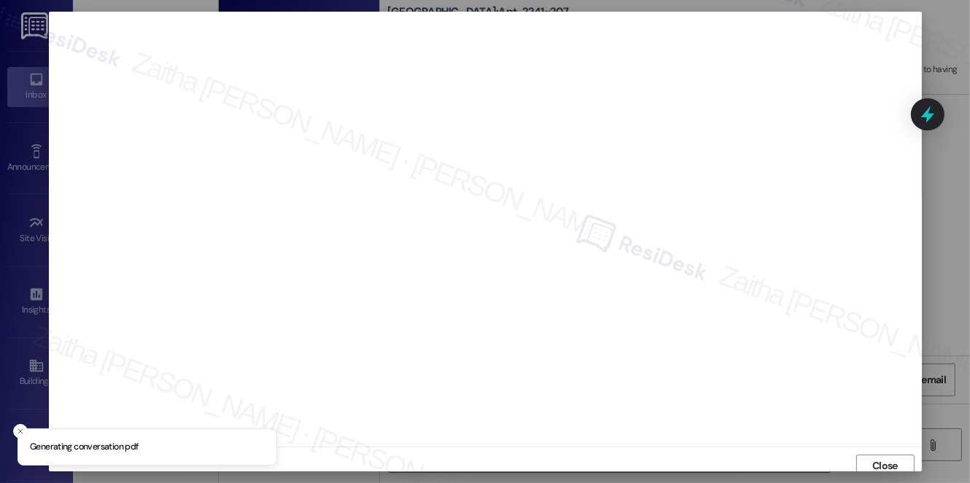
scroll to position [6, 0]
click at [876, 456] on span "Close" at bounding box center [885, 460] width 26 height 15
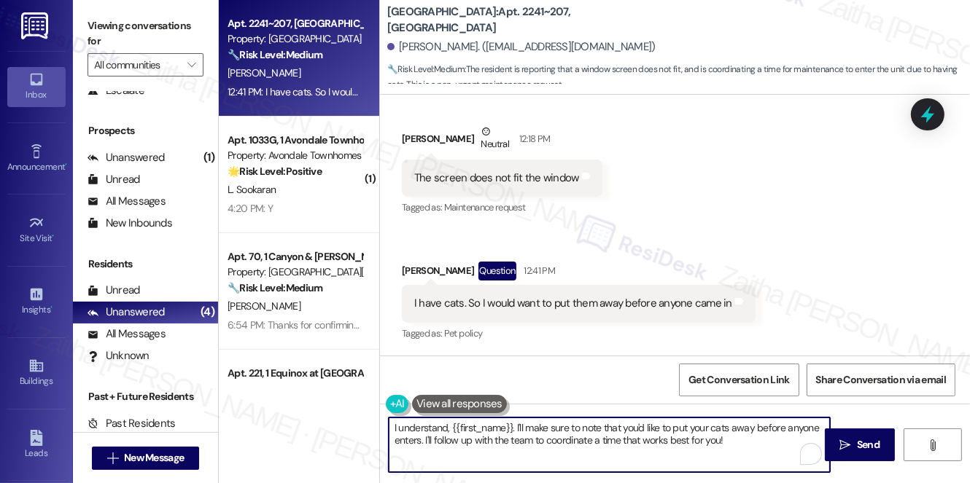
drag, startPoint x: 547, startPoint y: 440, endPoint x: 744, endPoint y: 443, distance: 197.6
click at [744, 443] on textarea "I understand, {{first_name}}. I'll make sure to note that you'd like to put you…" at bounding box center [609, 445] width 441 height 55
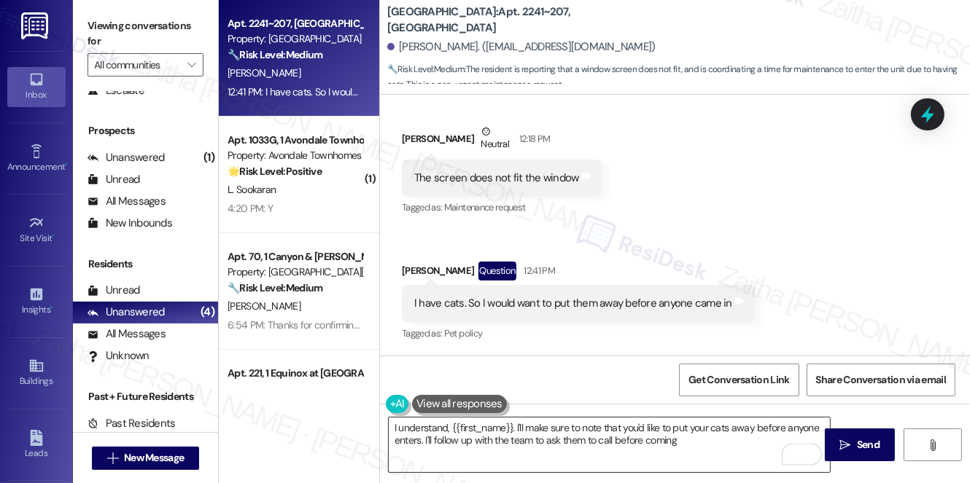
drag, startPoint x: 386, startPoint y: 428, endPoint x: 430, endPoint y: 427, distance: 43.8
click at [431, 427] on div "I understand, {{first_name}}. I'll make sure to note that you'd like to put you…" at bounding box center [602, 445] width 443 height 56
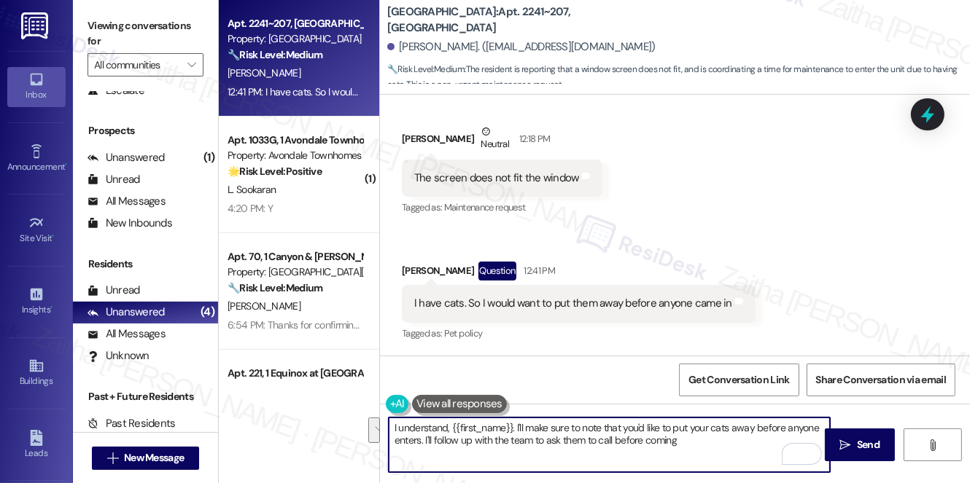
drag, startPoint x: 395, startPoint y: 428, endPoint x: 700, endPoint y: 437, distance: 304.9
click at [700, 437] on textarea "I understand, {{first_name}}. I'll make sure to note that you'd like to put you…" at bounding box center [609, 445] width 441 height 55
type textarea "I"
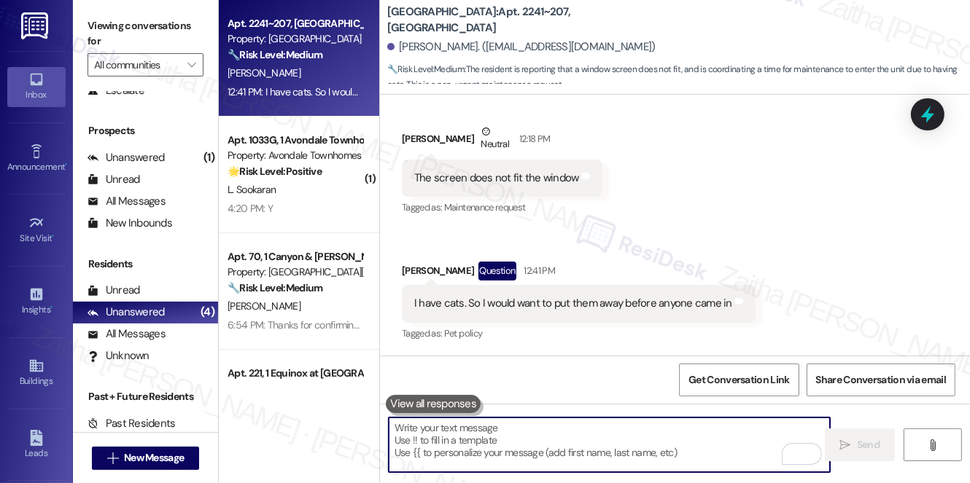
click at [488, 453] on textarea "To enrich screen reader interactions, please activate Accessibility in Grammarl…" at bounding box center [609, 445] width 441 height 55
paste textarea "I understand, {{first_name}}. I’ll note that you’d like to have your cats put a…"
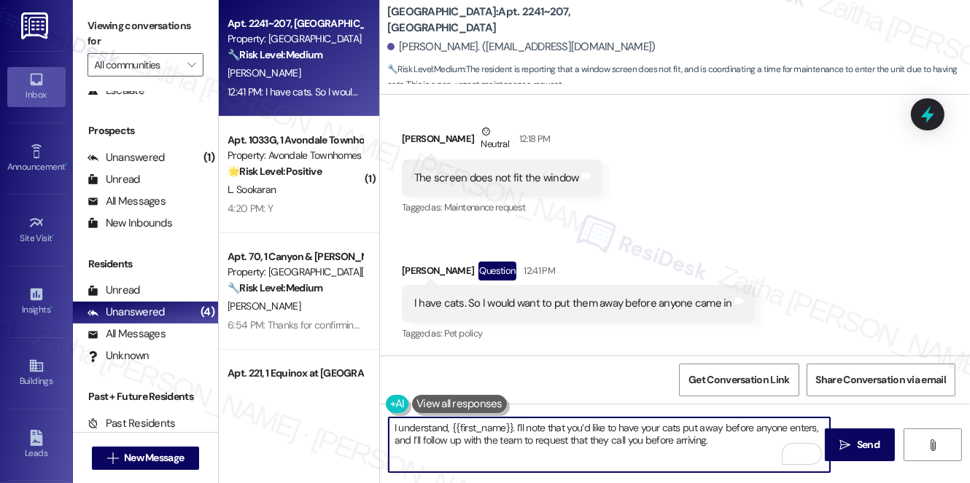
type textarea "I understand, {{first_name}}. I’ll note that you’d like to have your cats put a…"
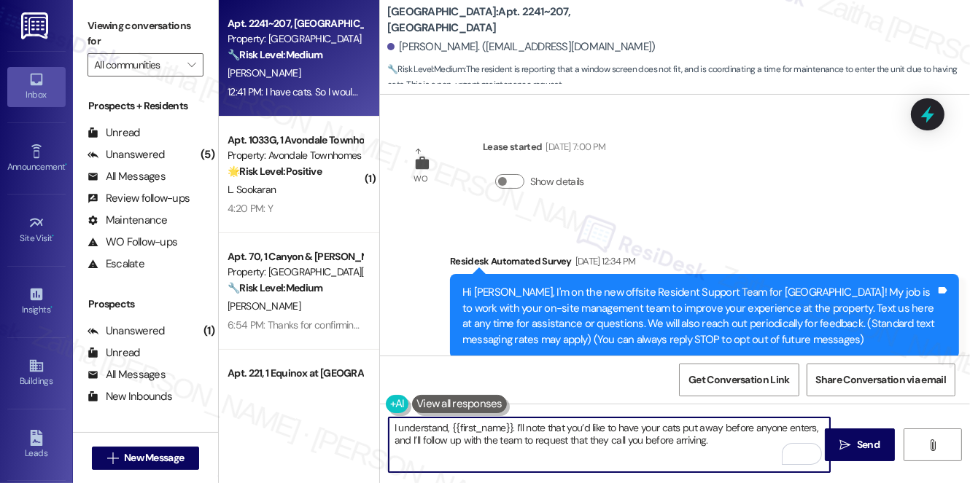
scroll to position [2713, 0]
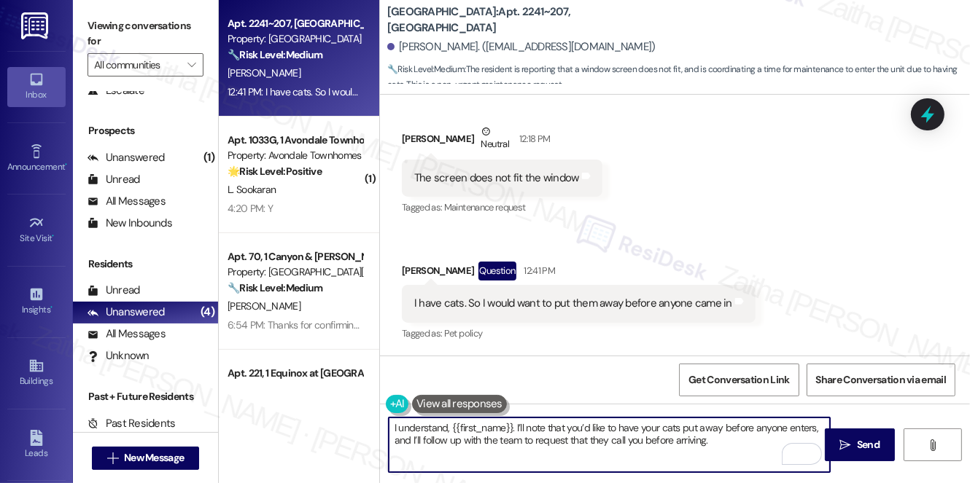
click at [720, 441] on textarea "I understand, {{first_name}}. I’ll note that you’d like to have your cats put a…" at bounding box center [609, 445] width 441 height 55
paste textarea "Is there anything else I can assist you with?"
drag, startPoint x: 717, startPoint y: 442, endPoint x: 733, endPoint y: 456, distance: 21.1
click at [733, 456] on textarea "I understand, {{first_name}}. I’ll note that you’d like to have your cats put a…" at bounding box center [609, 445] width 441 height 55
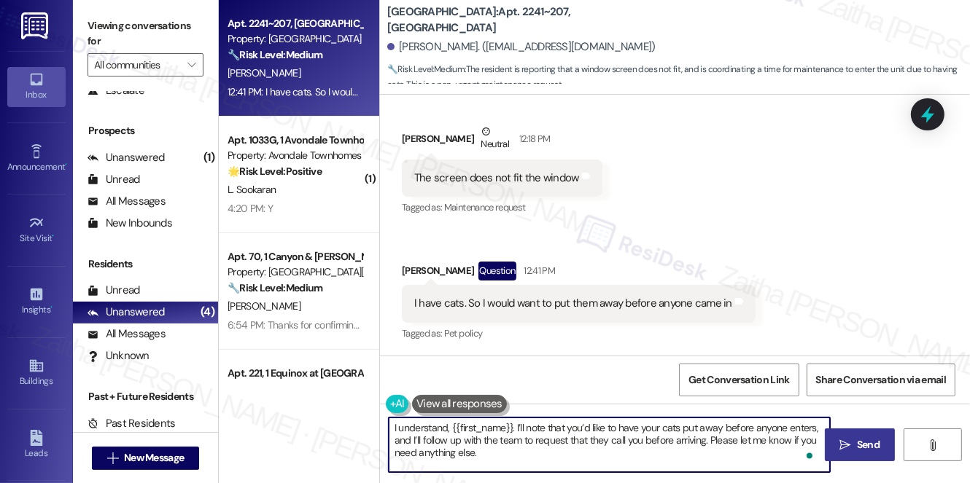
type textarea "I understand, {{first_name}}. I’ll note that you’d like to have your cats put a…"
click at [861, 445] on span "Send" at bounding box center [868, 444] width 23 height 15
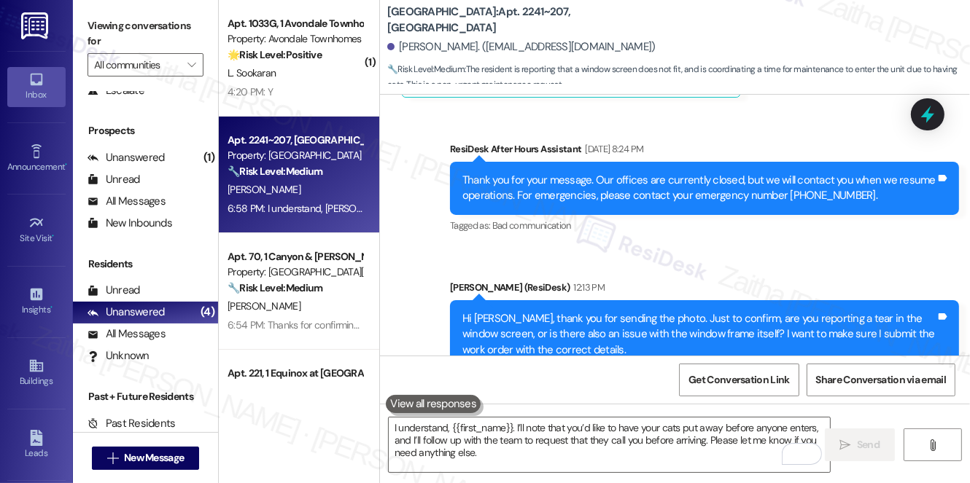
scroll to position [2381, 0]
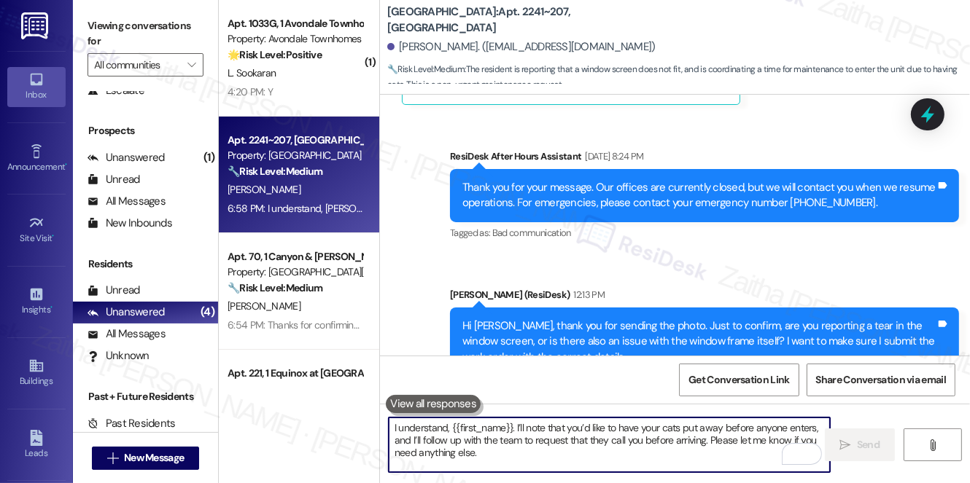
click at [533, 435] on textarea "I understand, {{first_name}}. I’ll note that you’d like to have your cats put a…" at bounding box center [609, 445] width 441 height 55
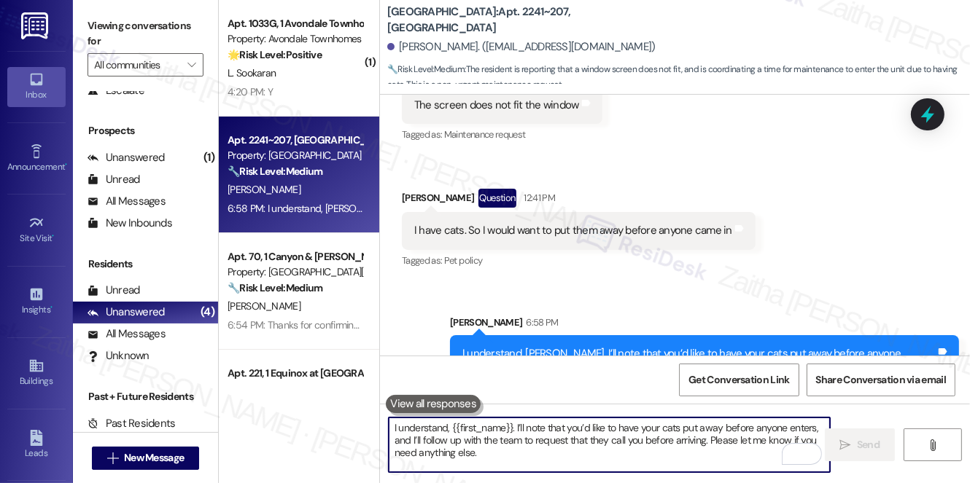
scroll to position [2779, 0]
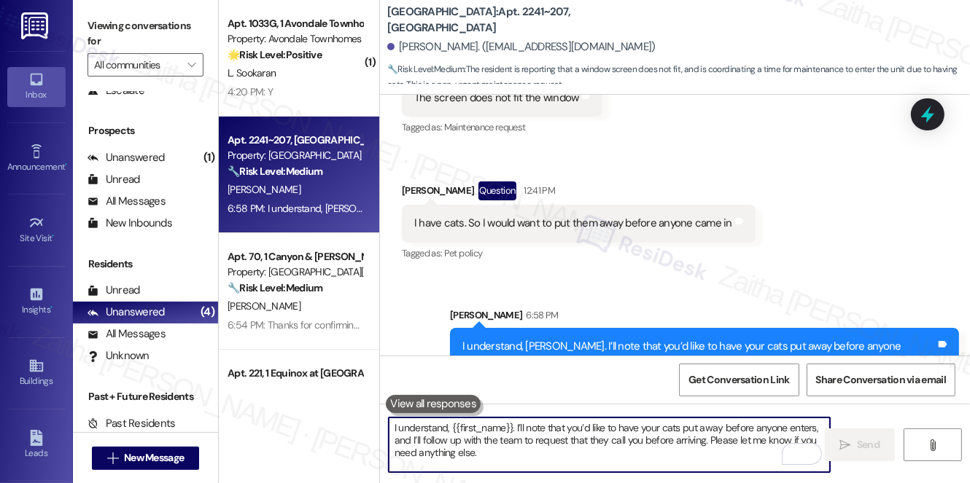
click at [906, 98] on div "Received via SMS [PERSON_NAME] Neutral 12:18 PM The screen does not fit the win…" at bounding box center [675, 143] width 590 height 265
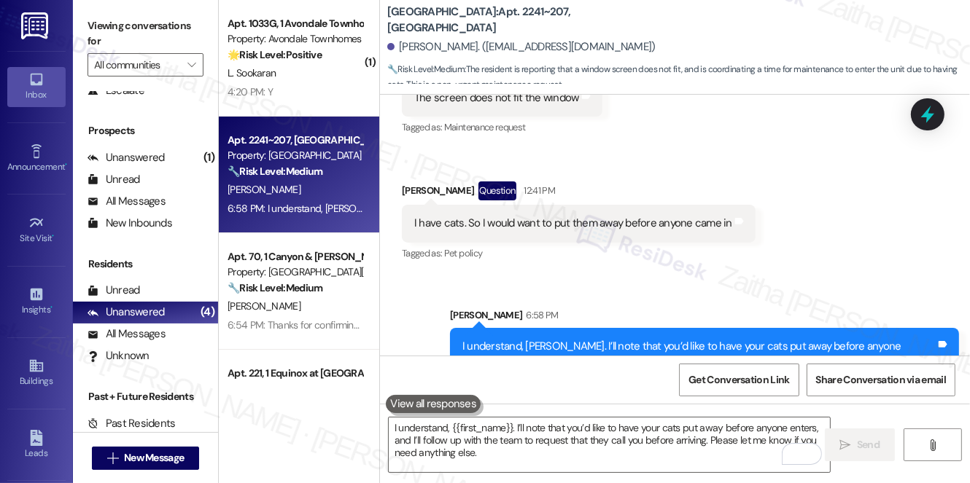
drag, startPoint x: 921, startPoint y: 121, endPoint x: 913, endPoint y: 127, distance: 9.9
click at [922, 121] on icon at bounding box center [927, 114] width 19 height 19
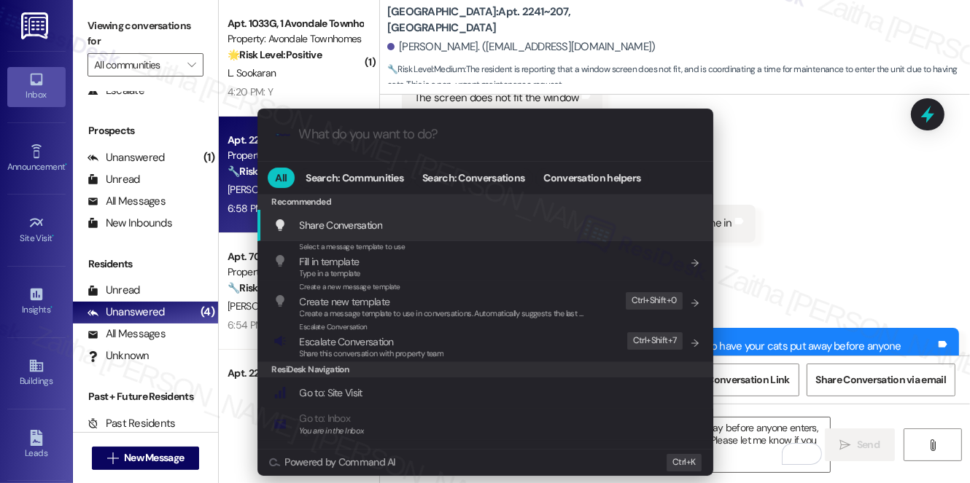
click at [819, 185] on div ".cls-1{fill:#0a055f;}.cls-2{fill:#0cc4c4;} resideskLogoBlueOrange All Search: C…" at bounding box center [485, 241] width 970 height 483
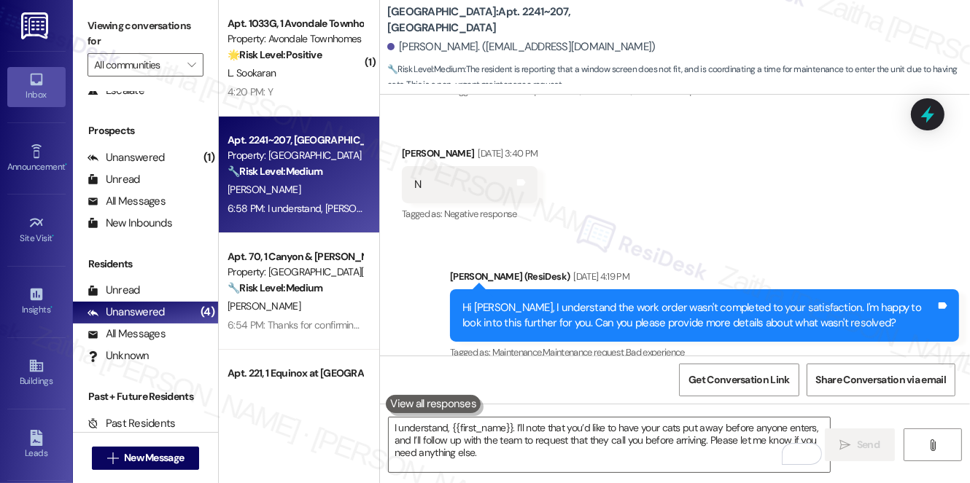
scroll to position [1520, 0]
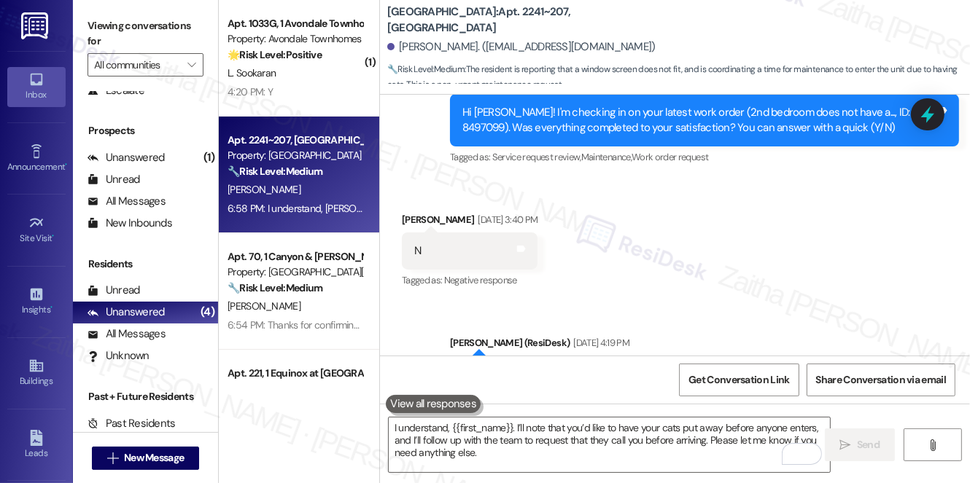
click at [872, 121] on div "Hi [PERSON_NAME]! I'm checking in on your latest work order (2nd bedroom does n…" at bounding box center [698, 120] width 473 height 31
copy div "8497099"
click at [930, 117] on icon at bounding box center [927, 115] width 17 height 23
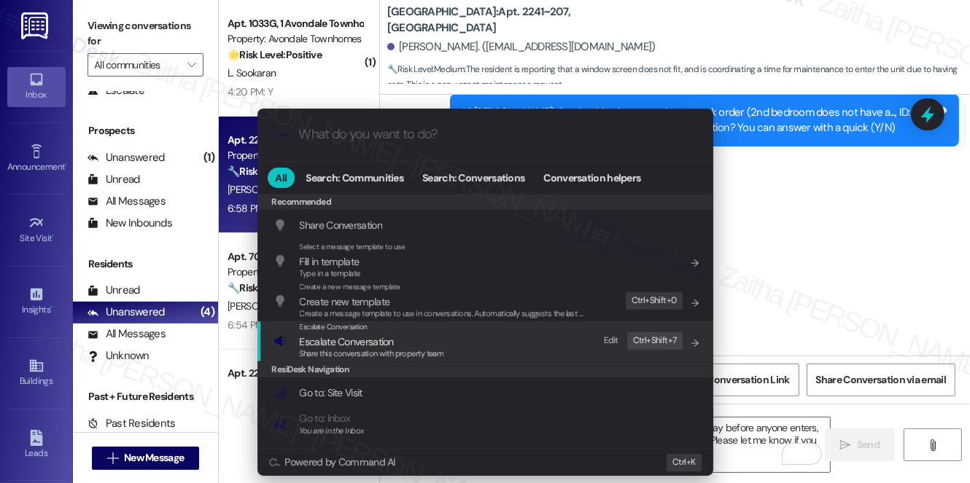
click at [332, 343] on span "Escalate Conversation" at bounding box center [347, 341] width 94 height 13
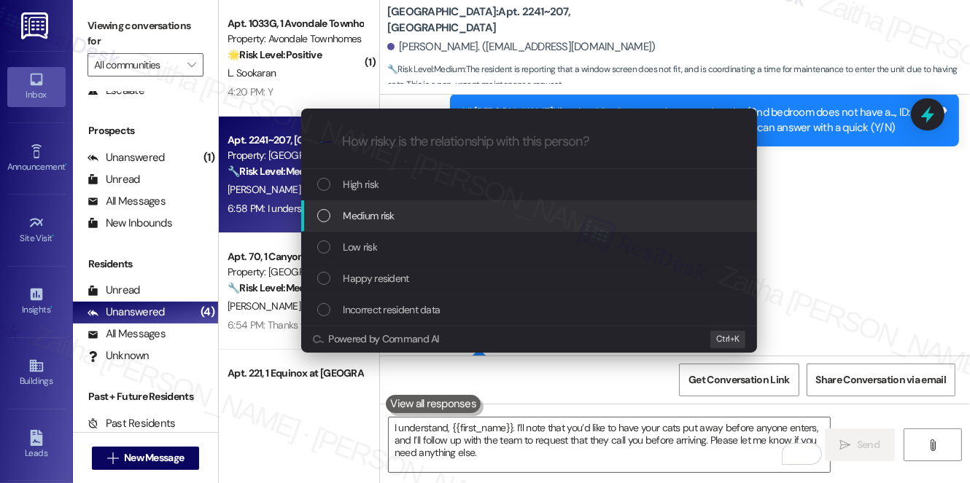
click at [381, 216] on span "Medium risk" at bounding box center [368, 216] width 51 height 16
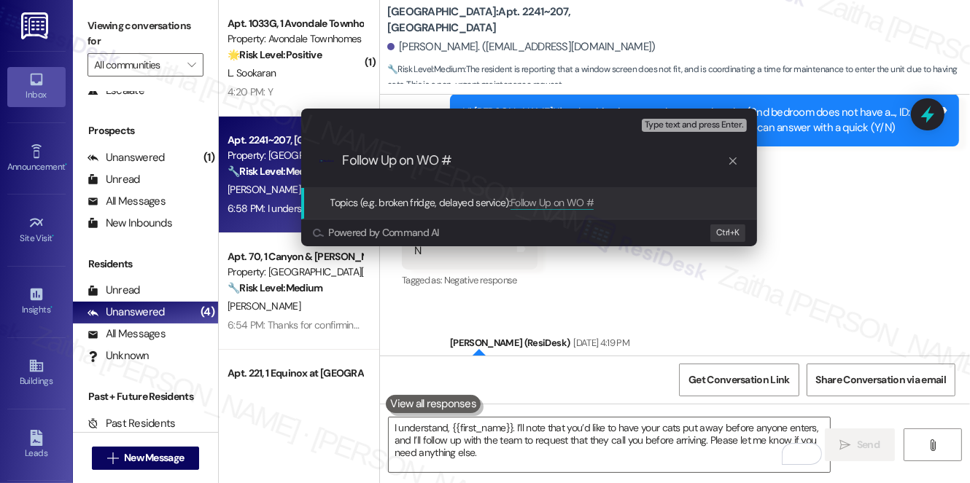
paste input "8497099"
type input "Follow Up on WO #8497099 -Screen doesn't fit"
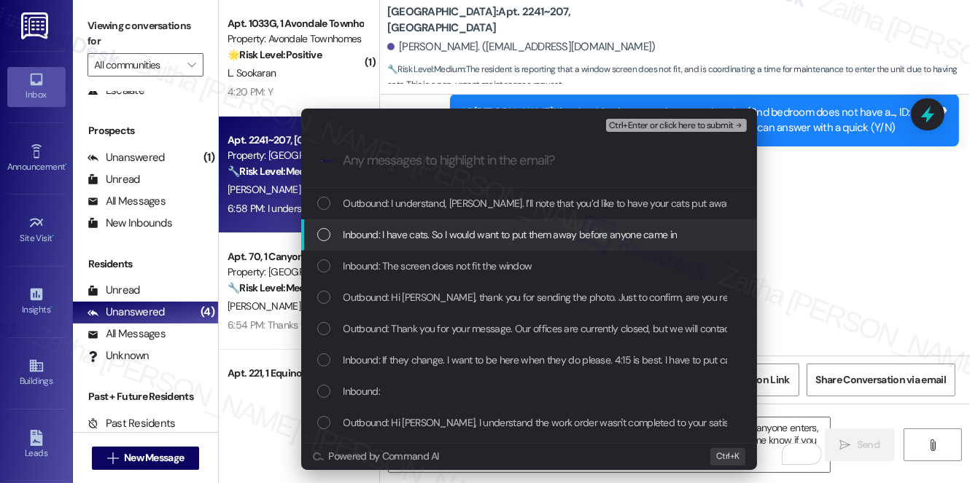
click at [393, 231] on span "Inbound: I have cats. So I would want to put them away before anyone came in" at bounding box center [510, 235] width 334 height 16
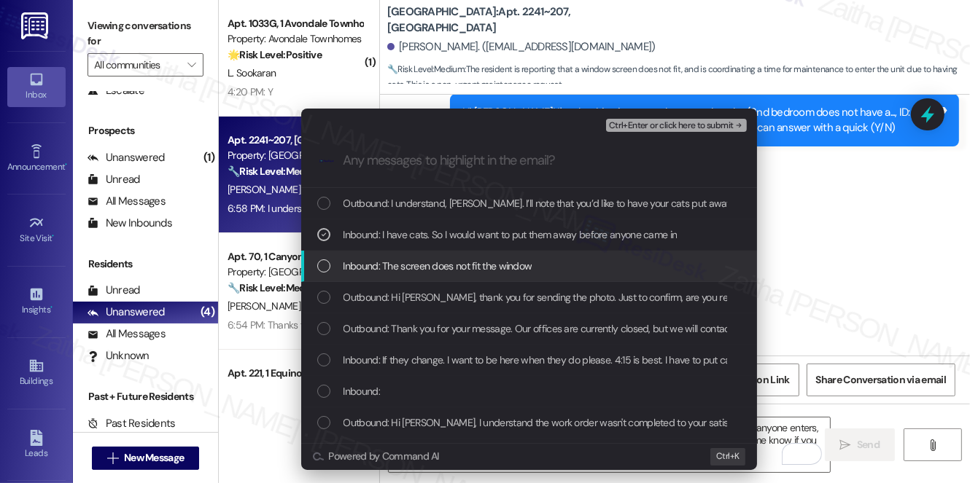
click at [414, 267] on span "Inbound: The screen does not fit the window" at bounding box center [437, 266] width 189 height 16
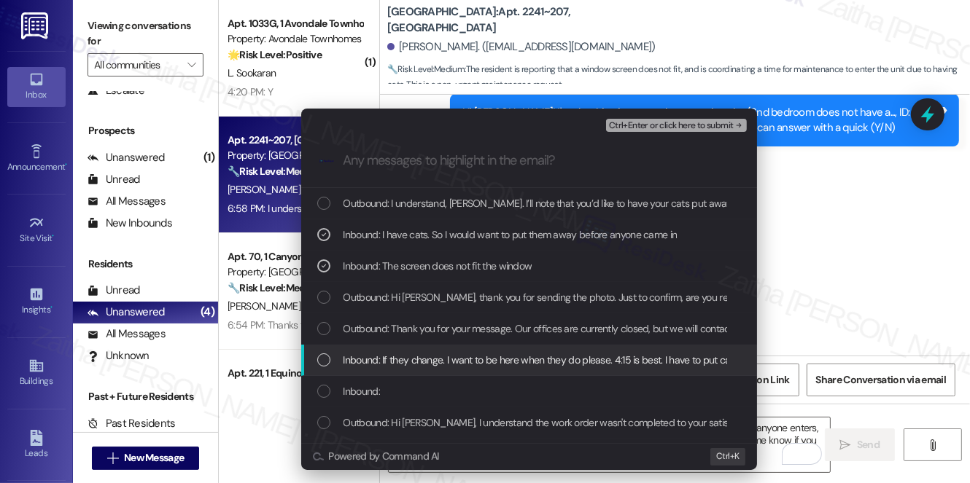
click at [447, 370] on div "Inbound: If they change. I want to be here when they do please. 4:15 is best. I…" at bounding box center [529, 360] width 456 height 31
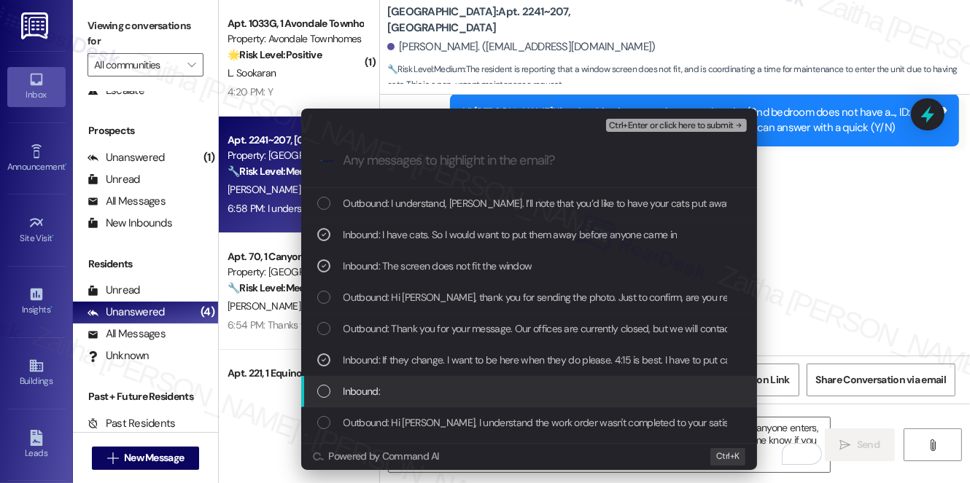
click at [459, 386] on div "Inbound:" at bounding box center [530, 391] width 427 height 16
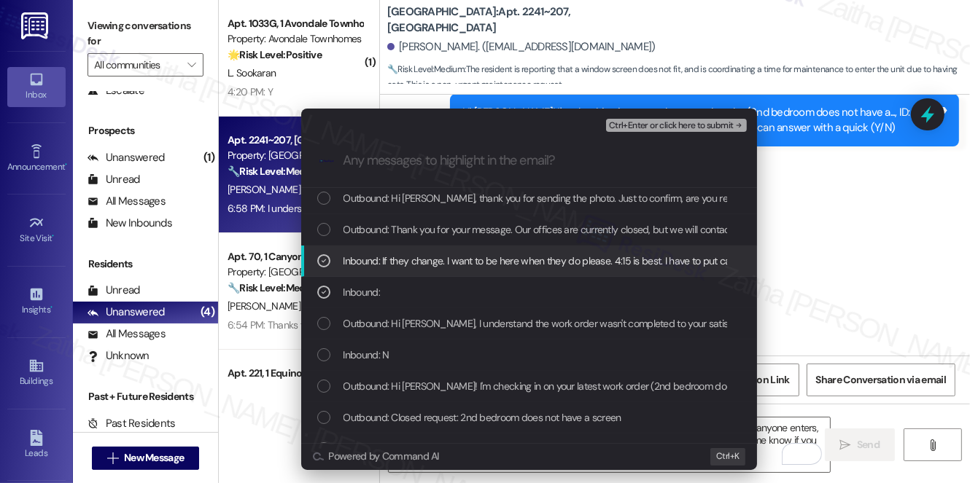
scroll to position [132, 0]
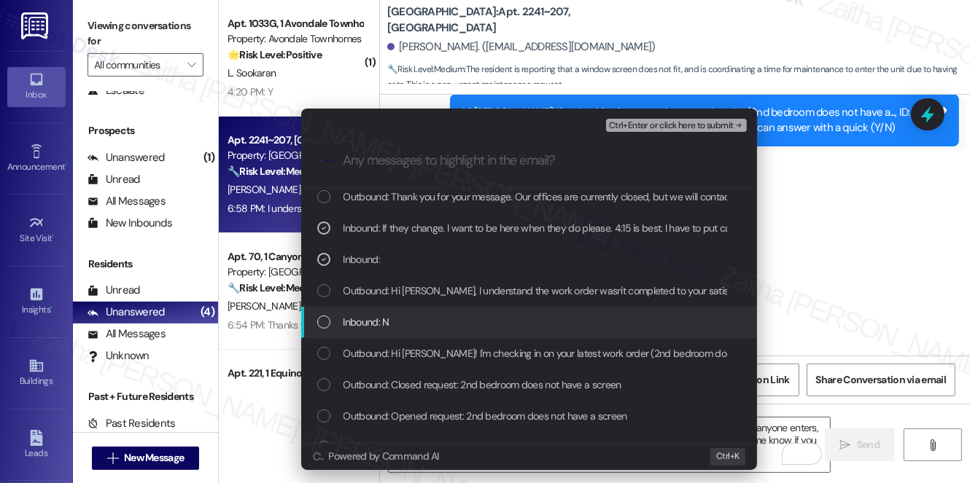
click at [460, 314] on div "Inbound: N" at bounding box center [530, 322] width 427 height 16
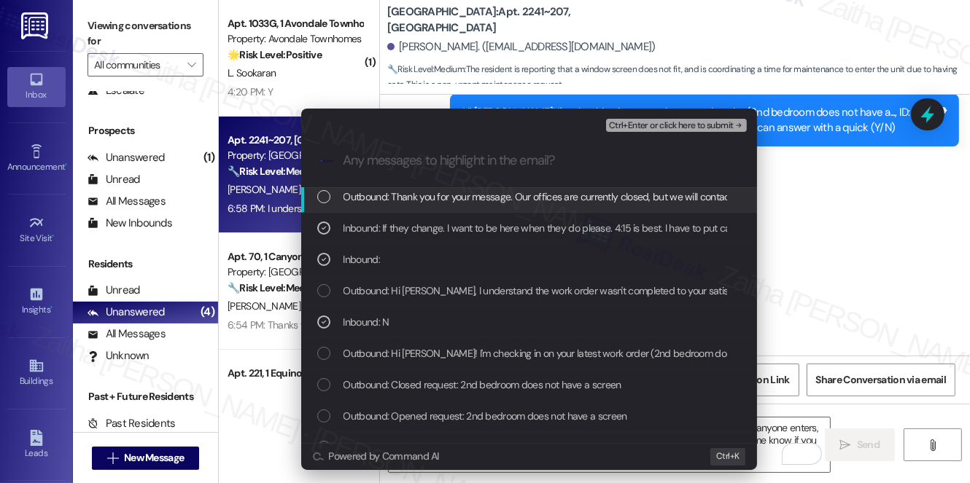
click at [657, 121] on span "Ctrl+Enter or click here to submit" at bounding box center [671, 126] width 125 height 10
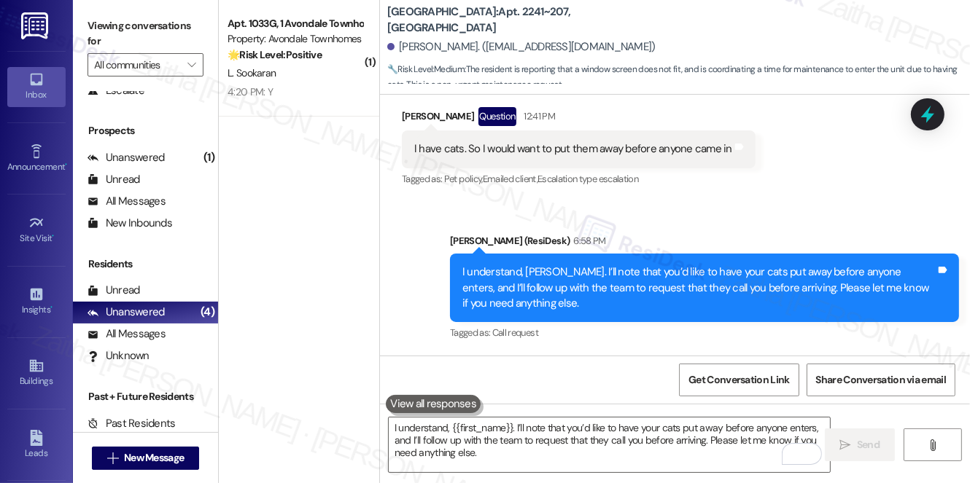
scroll to position [2867, 0]
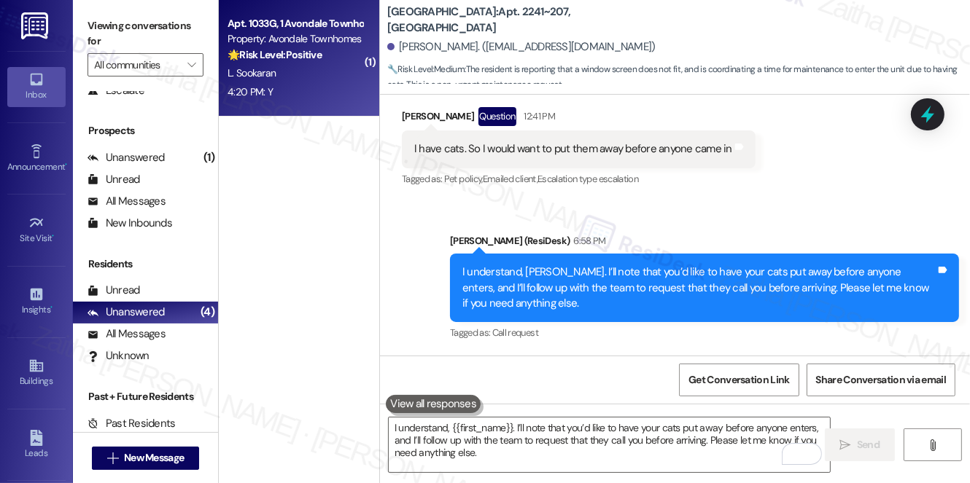
click at [322, 61] on strong "🌟 Risk Level: Positive" at bounding box center [274, 54] width 94 height 13
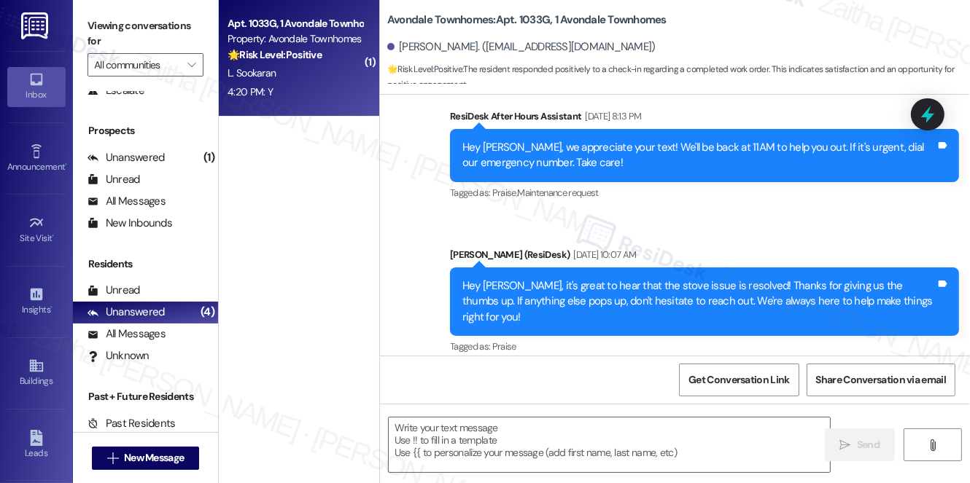
type textarea "Fetching suggested responses. Please feel free to read through the conversation…"
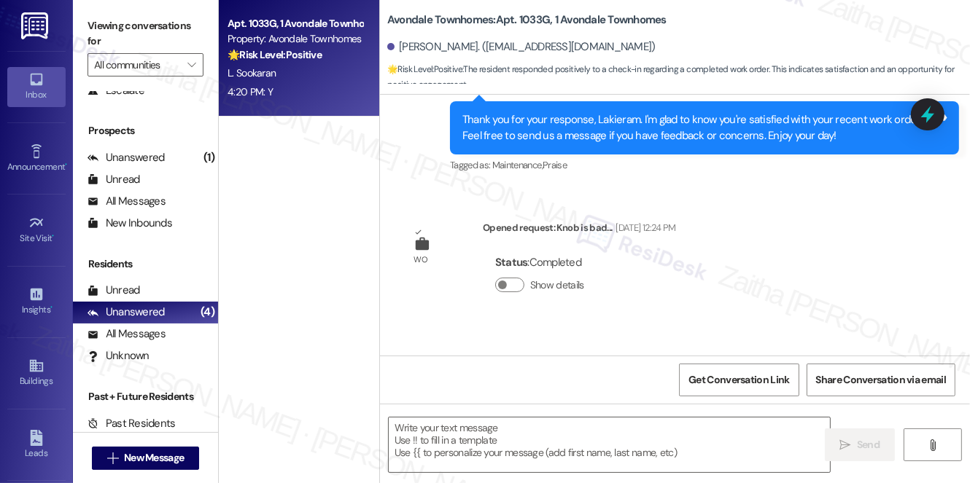
scroll to position [6339, 0]
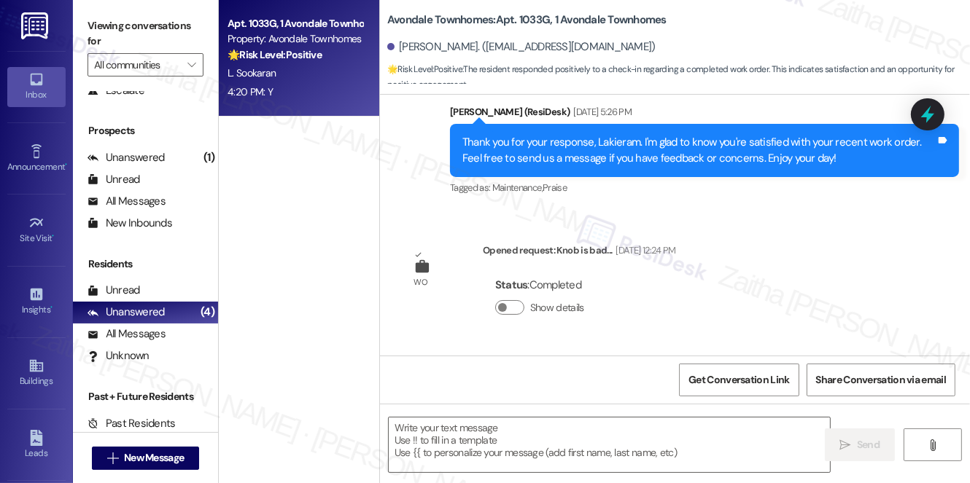
drag, startPoint x: 638, startPoint y: 315, endPoint x: 415, endPoint y: 211, distance: 246.3
click at [415, 211] on div "Review [PERSON_NAME] [DATE] 3:08 PM [PERSON_NAME]’ is very Nice and humble Owne…" at bounding box center [675, 225] width 590 height 261
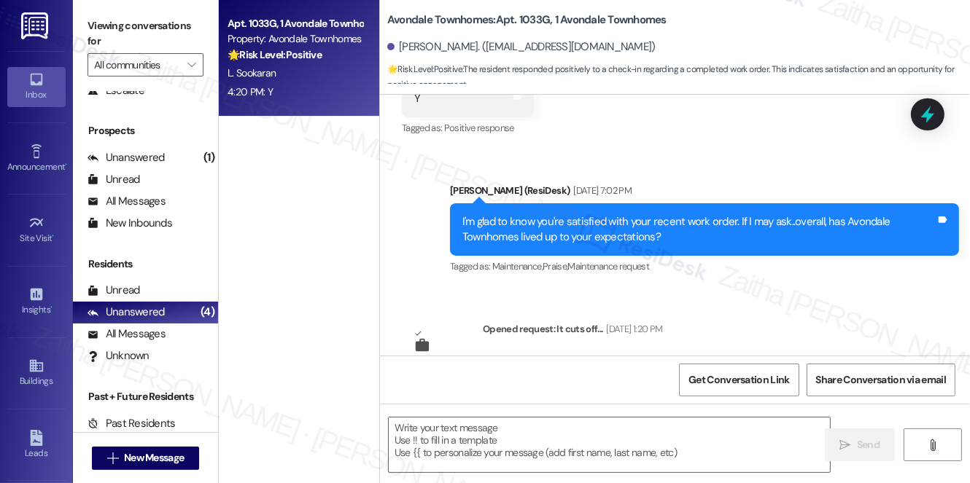
scroll to position [6869, 0]
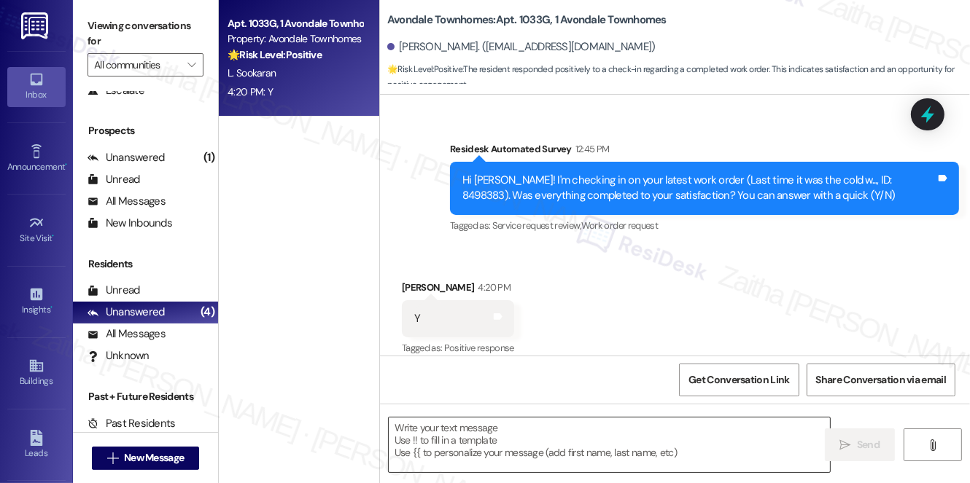
click at [505, 461] on textarea at bounding box center [609, 445] width 441 height 55
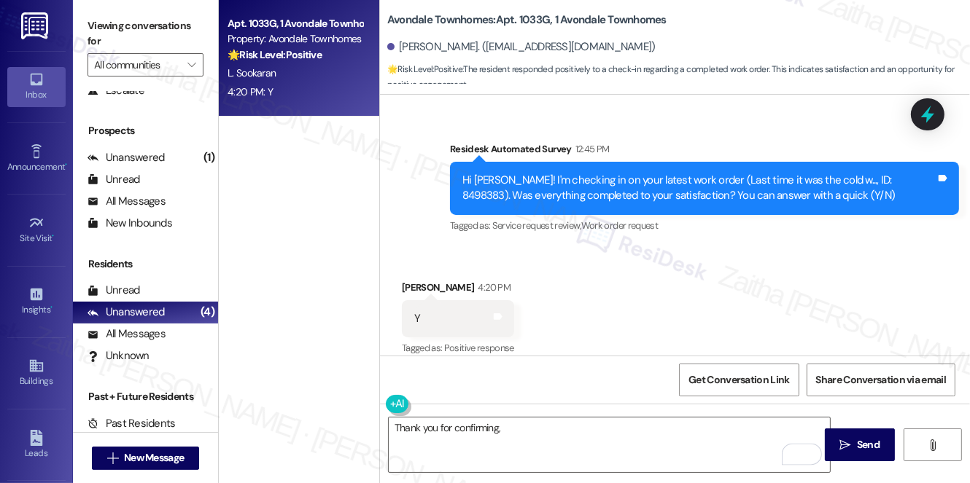
click at [409, 280] on div "[PERSON_NAME] 4:20 PM" at bounding box center [458, 290] width 112 height 20
copy div "Lakieram"
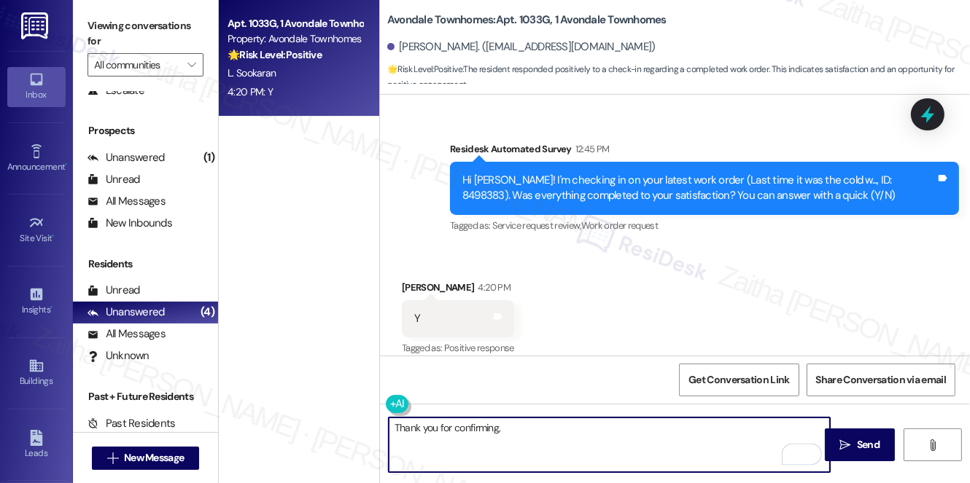
click at [538, 424] on textarea "Thank you for confirming," at bounding box center [609, 445] width 441 height 55
paste textarea "Lakieram"
paste textarea "I'm happy the work order was completed to your satisfaction! We'd also love to …"
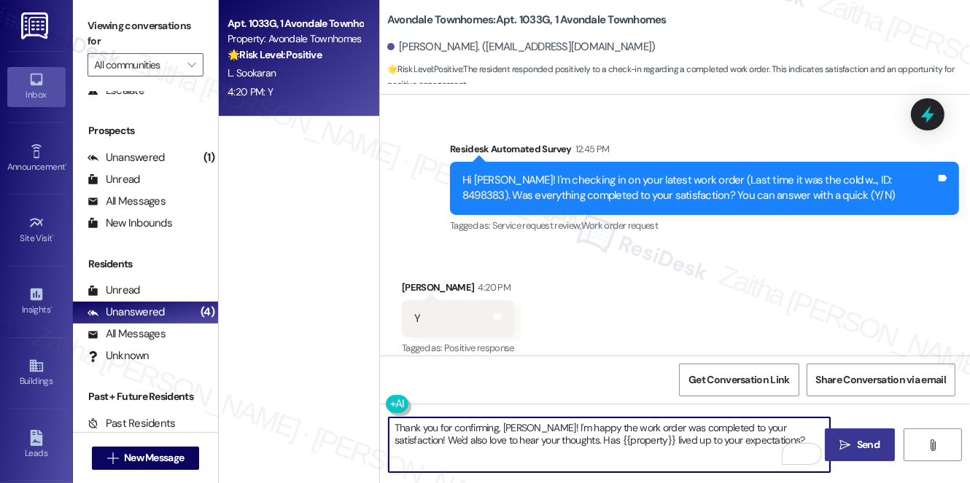
type textarea "Thank you for confirming, [PERSON_NAME]! I'm happy the work order was completed…"
click at [854, 442] on span "Send" at bounding box center [868, 444] width 28 height 15
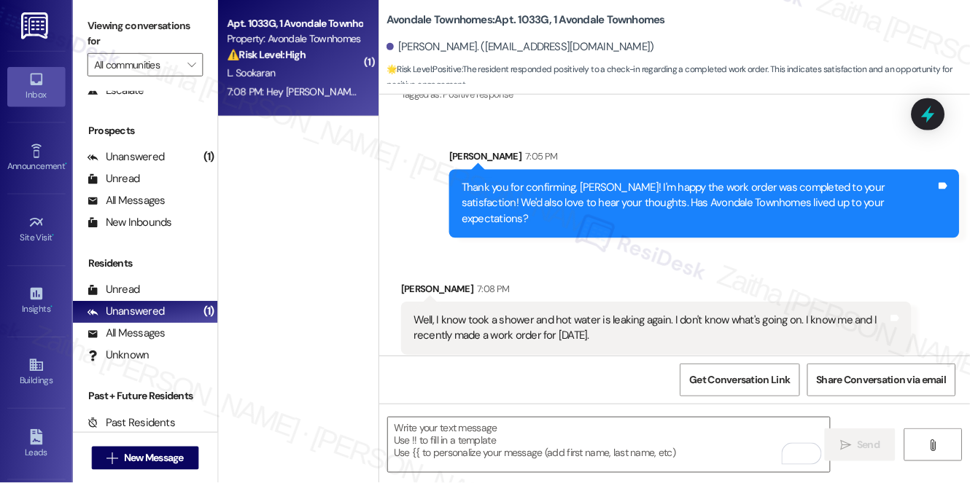
scroll to position [7221, 0]
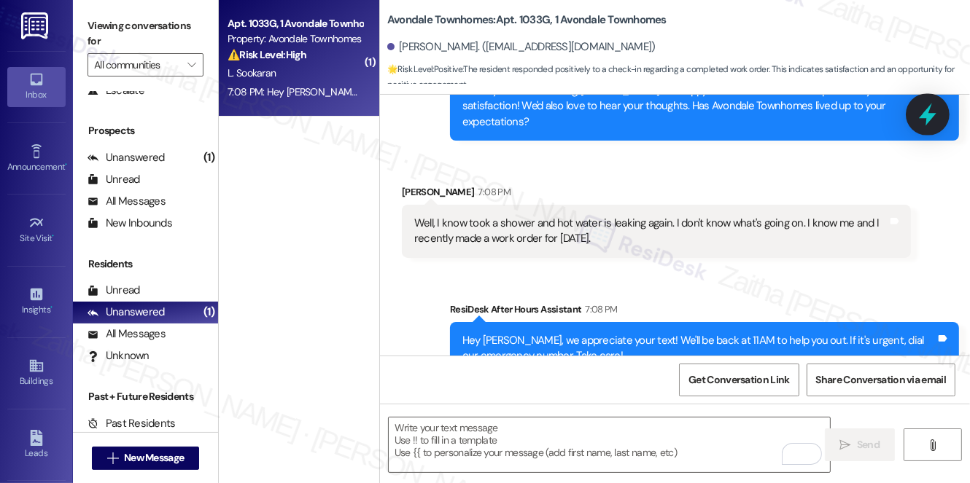
click at [922, 109] on icon at bounding box center [927, 114] width 25 height 25
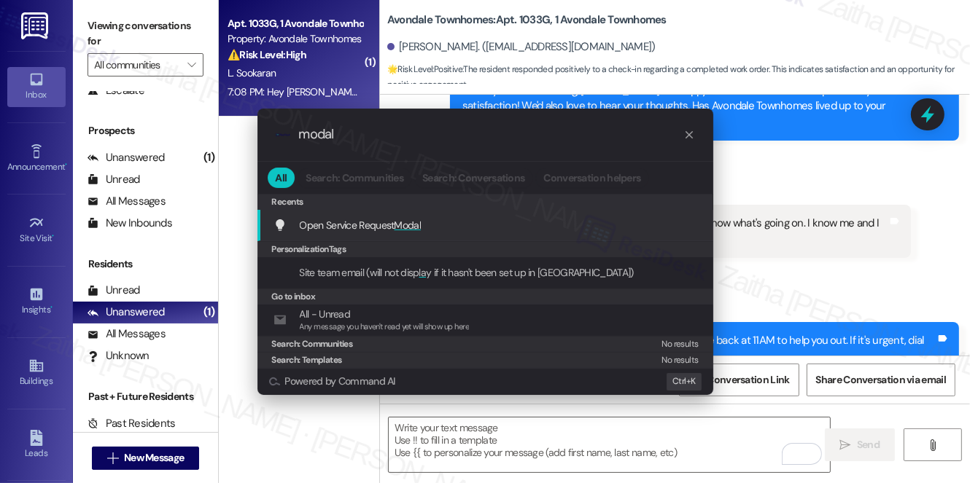
type input "modal"
click at [406, 221] on span "Modal" at bounding box center [407, 225] width 27 height 13
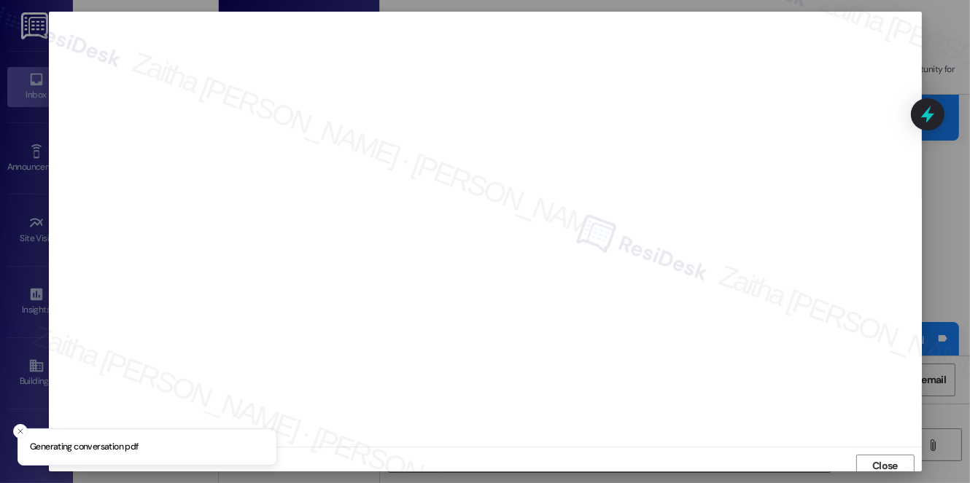
scroll to position [6, 0]
click at [878, 464] on span "Close" at bounding box center [885, 460] width 26 height 15
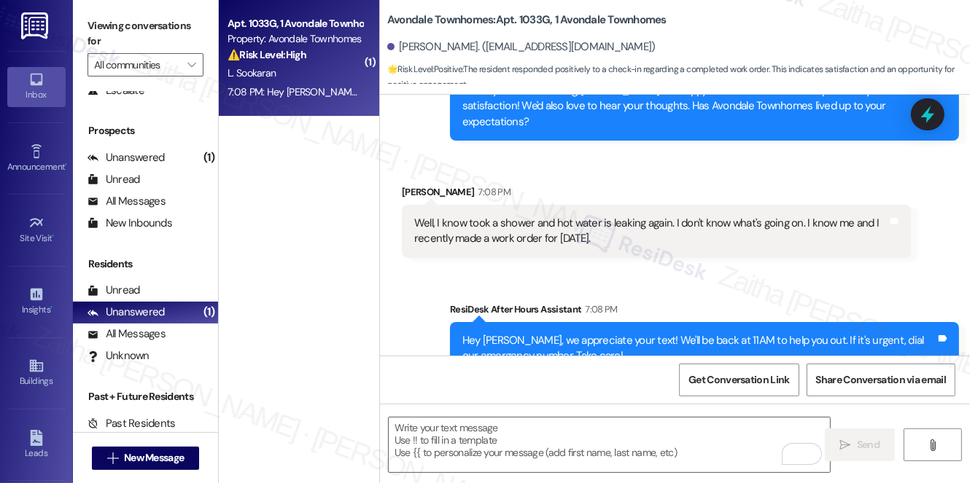
drag, startPoint x: 407, startPoint y: 184, endPoint x: 642, endPoint y: 224, distance: 238.2
click at [642, 224] on div "Well, I know took a shower and hot water is leaking again. I don't know what's …" at bounding box center [656, 231] width 509 height 53
copy div "Well, I know took a shower and hot water is leaking again. I don't know what's …"
click at [747, 269] on div "Sent via SMS ResiDesk After Hours Assistant 7:08 PM Hey [PERSON_NAME], we appre…" at bounding box center [675, 327] width 590 height 117
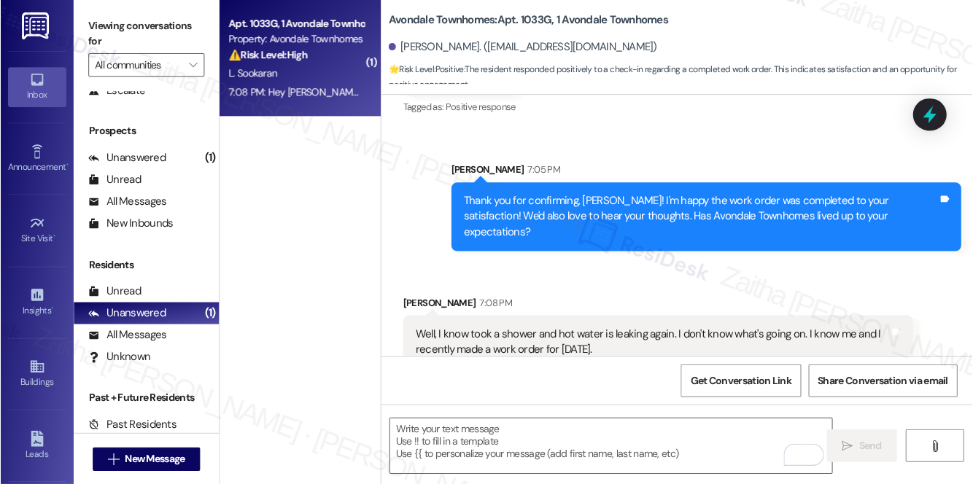
scroll to position [7088, 0]
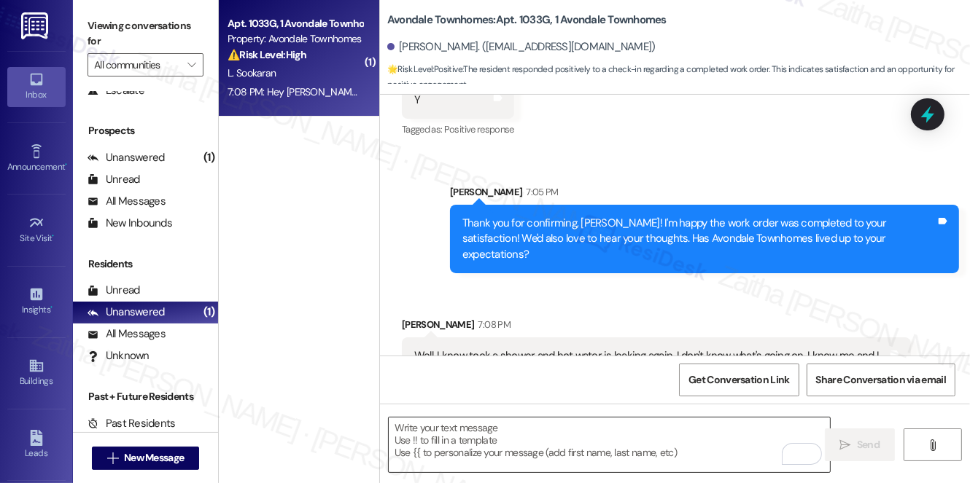
click at [485, 435] on textarea "To enrich screen reader interactions, please activate Accessibility in Grammarl…" at bounding box center [609, 445] width 441 height 55
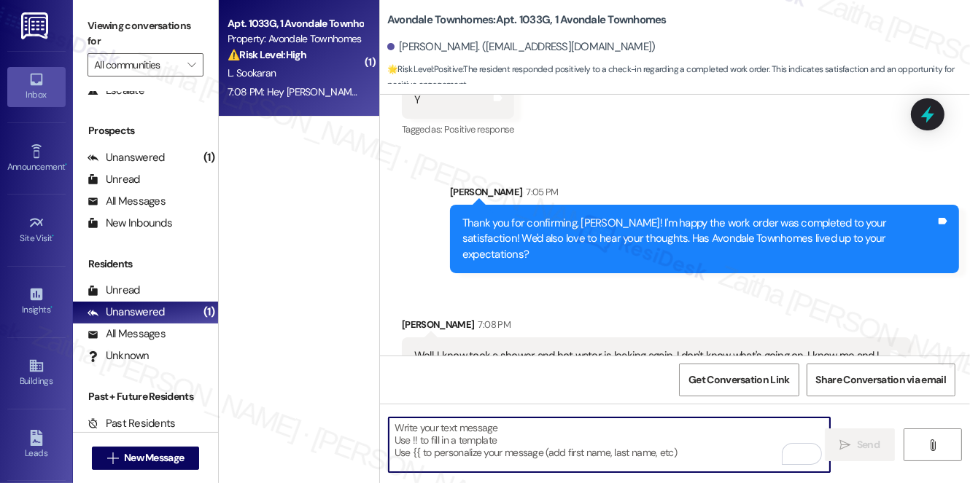
paste textarea "thank you for letting me know. I’m sorry to hear the hot water is leaking again…"
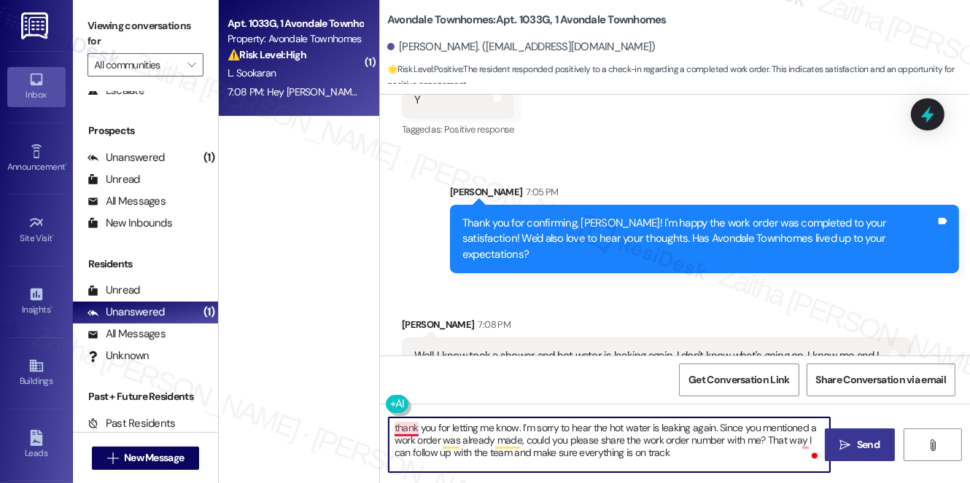
click at [398, 424] on textarea "thank you for letting me know. I’m sorry to hear the hot water is leaking again…" at bounding box center [609, 445] width 441 height 55
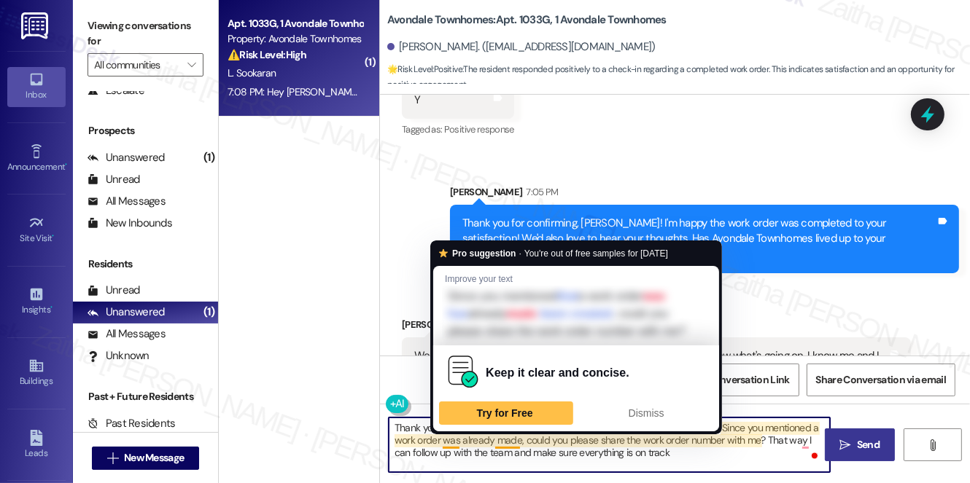
click at [451, 440] on textarea "Thank you for letting me know. I’m sorry to hear the hot water is leaking again…" at bounding box center [609, 445] width 441 height 55
click at [443, 442] on textarea "Thank you for letting me know. I’m sorry to hear the hot water is leaking again…" at bounding box center [609, 445] width 441 height 55
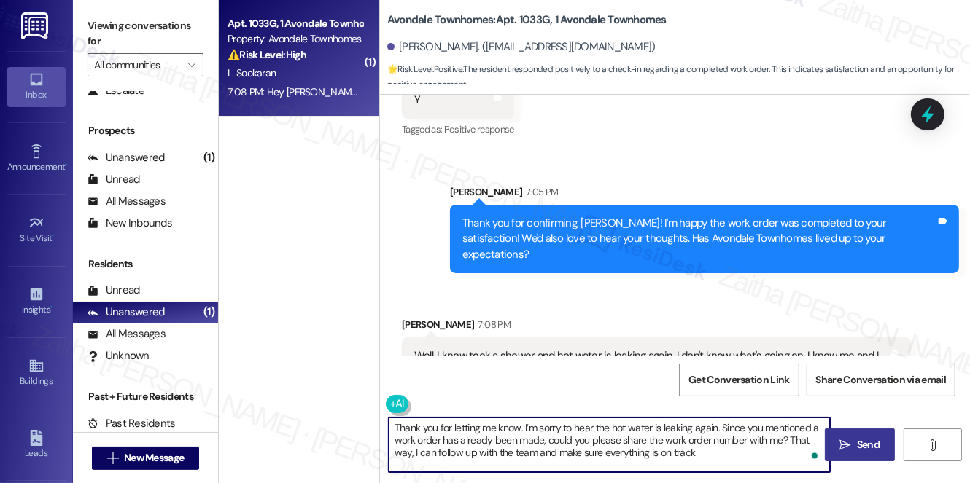
click at [698, 453] on textarea "Thank you for letting me know. I’m sorry to hear the hot water is leaking again…" at bounding box center [609, 445] width 441 height 55
type textarea "Thank you for letting me know. I’m sorry to hear the hot water is leaking again…"
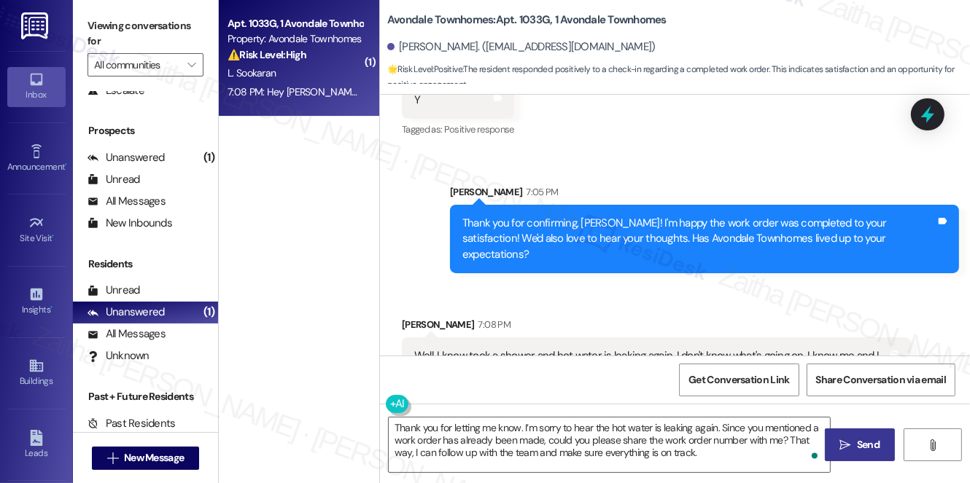
drag, startPoint x: 852, startPoint y: 437, endPoint x: 847, endPoint y: 430, distance: 8.5
click at [852, 437] on span " Send" at bounding box center [860, 444] width 46 height 15
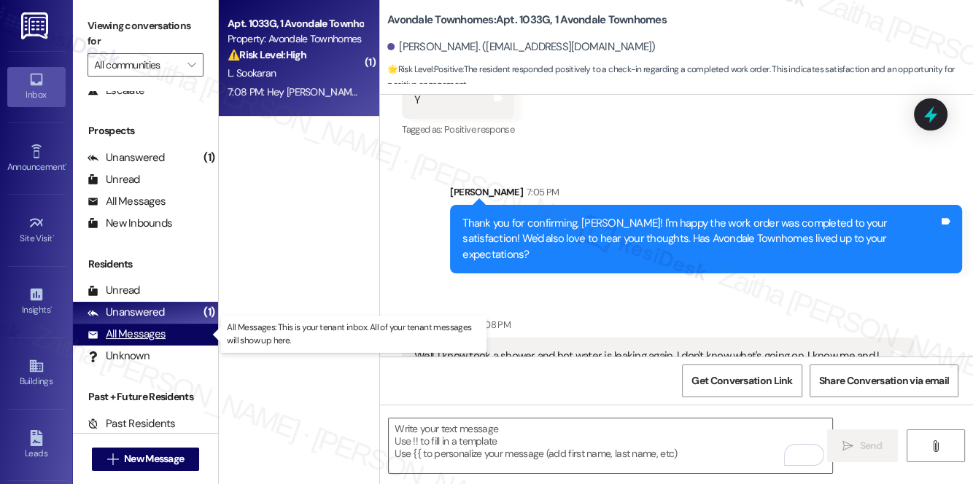
click at [142, 343] on div "All Messages (undefined)" at bounding box center [145, 335] width 145 height 22
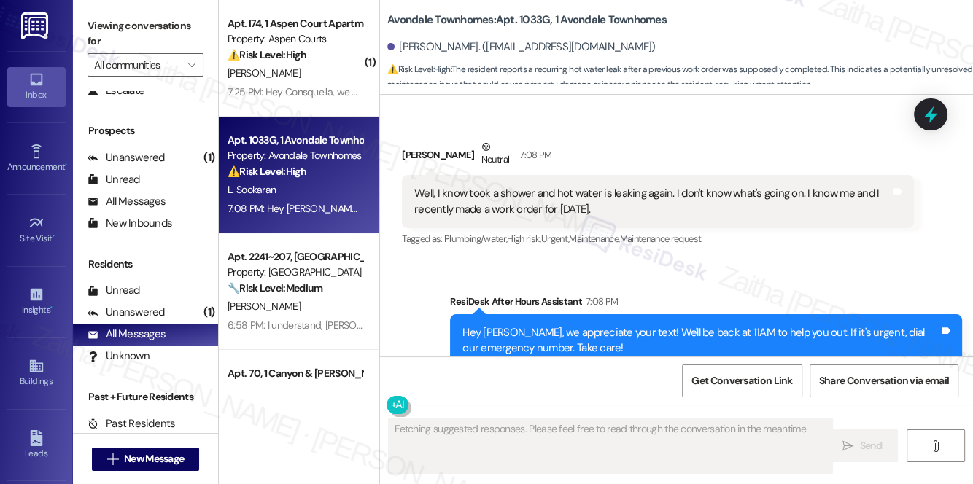
scroll to position [7300, 0]
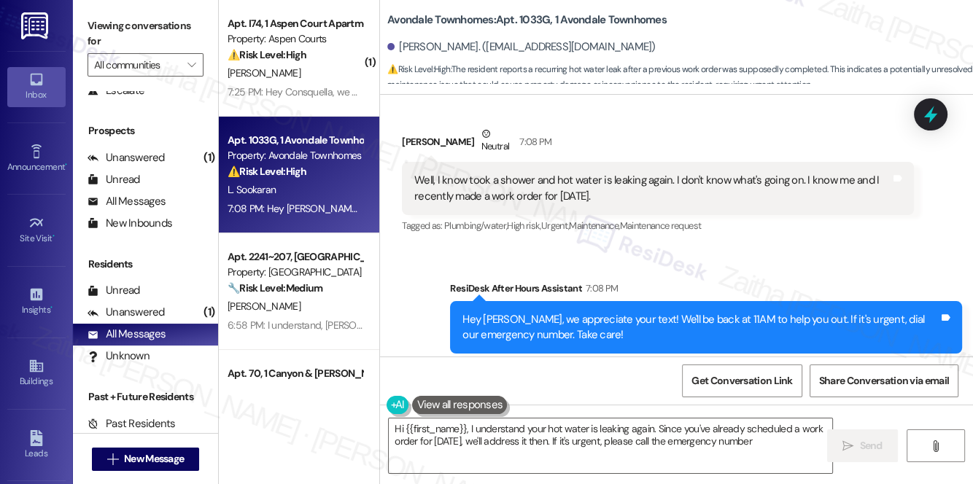
type textarea "Hi {{first_name}}, I understand your hot water is leaking again. Since you've a…"
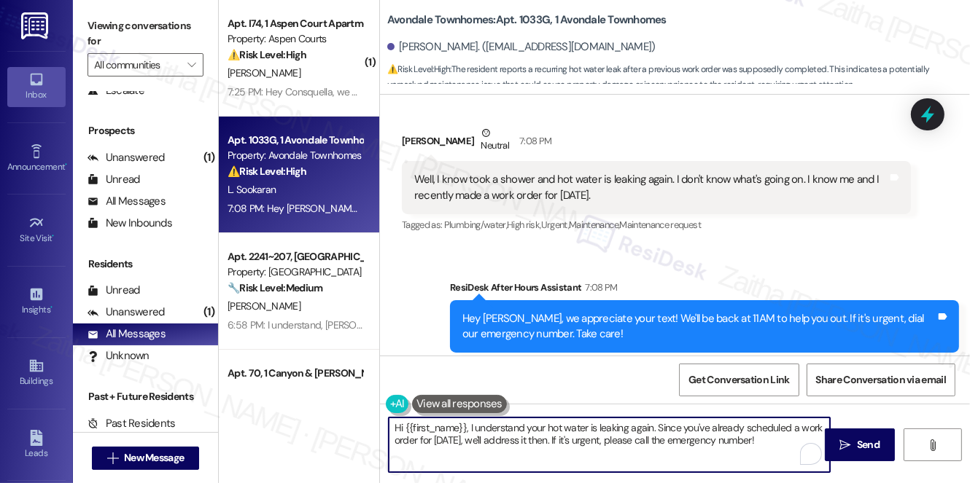
drag, startPoint x: 394, startPoint y: 429, endPoint x: 774, endPoint y: 453, distance: 381.4
click at [774, 453] on textarea "Hi {{first_name}}, I understand your hot water is leaking again. Since you've a…" at bounding box center [609, 445] width 441 height 55
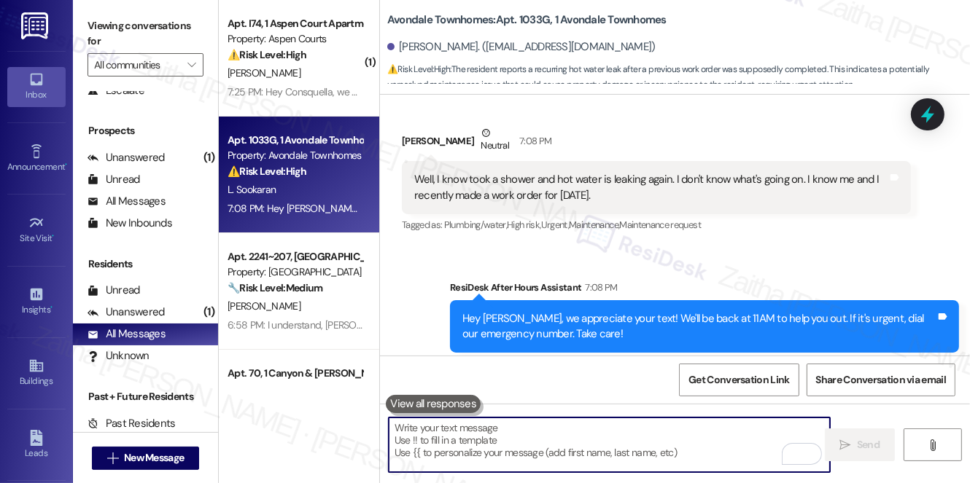
paste textarea "thank you for letting me know. I’m sorry to hear the hot water is leaking again…"
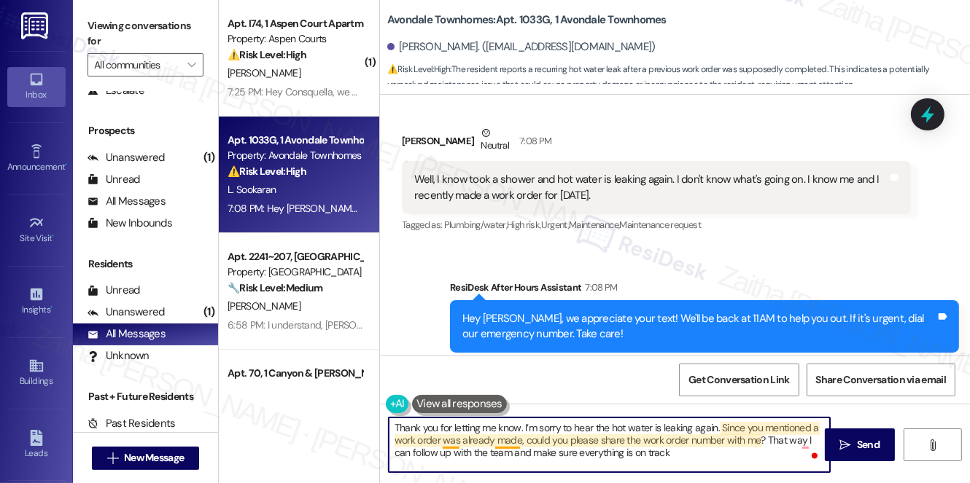
click at [456, 440] on textarea "Thank you for letting me know. I’m sorry to hear the hot water is leaking again…" at bounding box center [609, 445] width 441 height 55
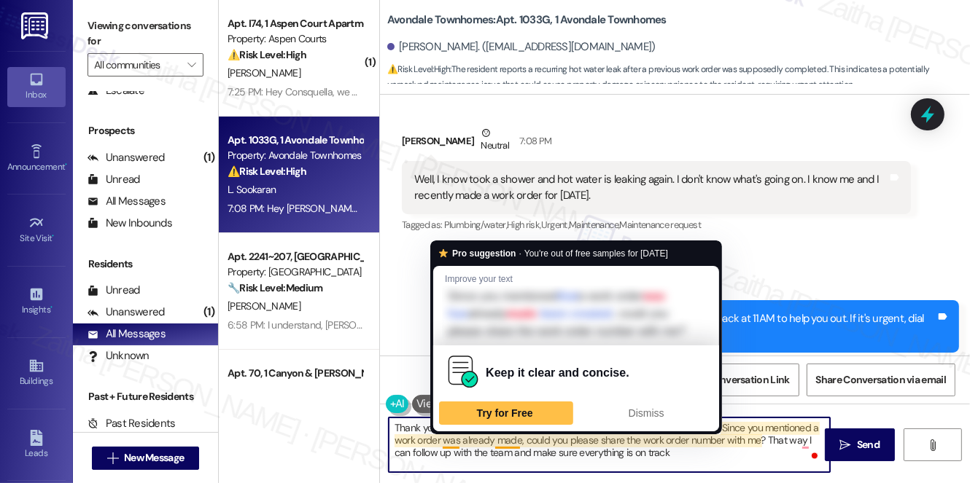
click at [456, 440] on textarea "Thank you for letting me know. I’m sorry to hear the hot water is leaking again…" at bounding box center [609, 445] width 441 height 55
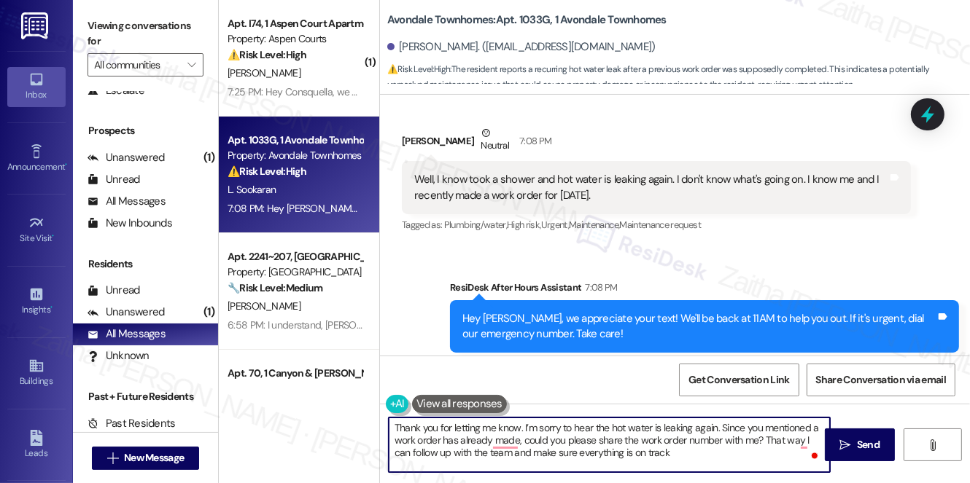
click at [489, 436] on textarea "Thank you for letting me know. I’m sorry to hear the hot water is leaking again…" at bounding box center [609, 445] width 441 height 55
click at [720, 453] on textarea "Thank you for letting me know. I’m sorry to hear the hot water is leaking again…" at bounding box center [609, 445] width 441 height 55
drag, startPoint x: 709, startPoint y: 448, endPoint x: 391, endPoint y: 424, distance: 318.8
click at [391, 424] on textarea "Thank you for letting me know. I’m sorry to hear the hot water is leaking again…" at bounding box center [609, 445] width 441 height 55
click at [723, 459] on textarea "Thank you for letting me know. I’m sorry to hear the hot water is leaking again…" at bounding box center [609, 445] width 441 height 55
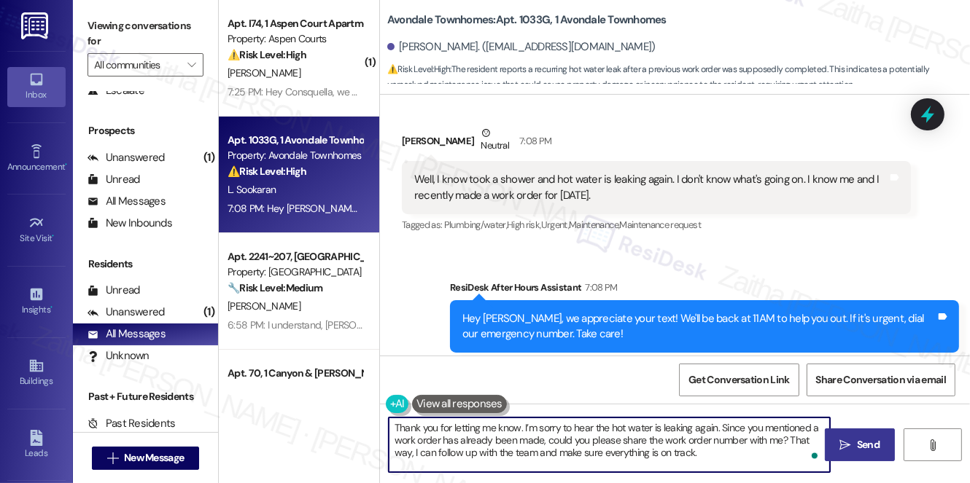
type textarea "Thank you for letting me know. I’m sorry to hear the hot water is leaking again…"
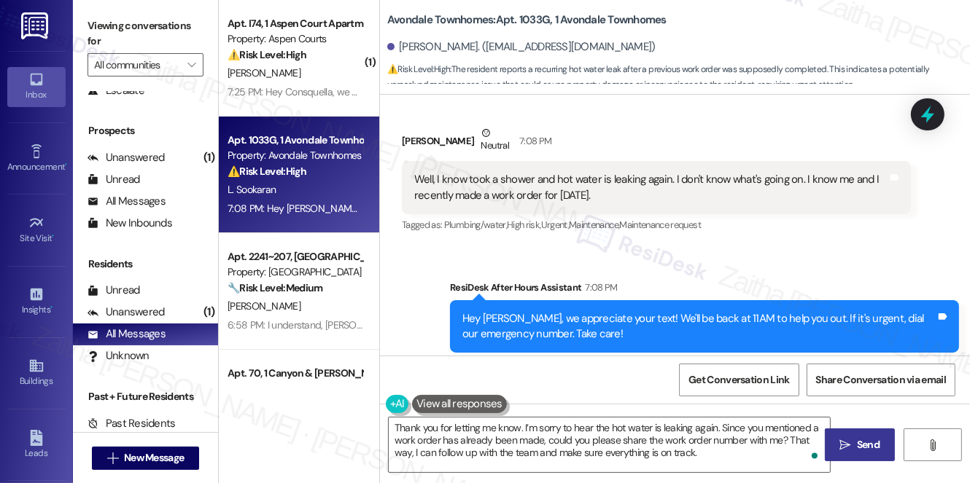
click at [862, 449] on span "Send" at bounding box center [868, 444] width 23 height 15
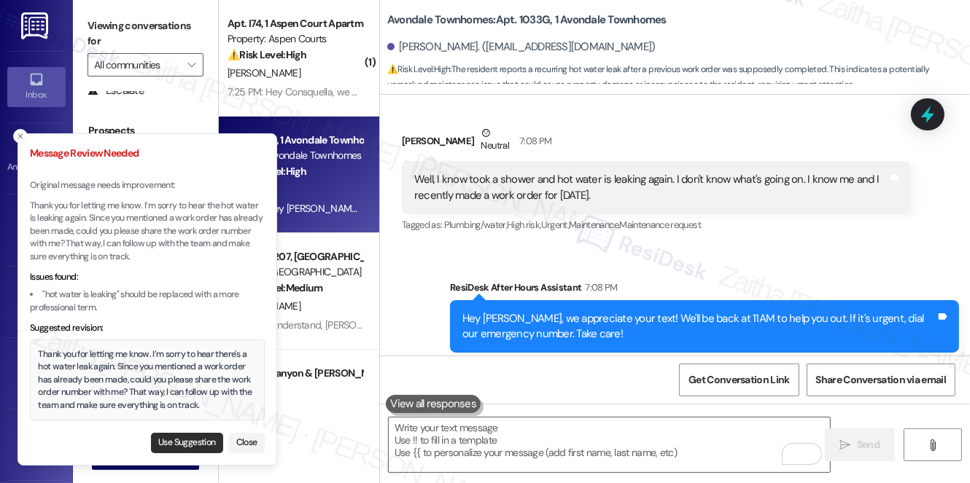
click at [187, 443] on button "Use Suggestion" at bounding box center [187, 443] width 72 height 20
type textarea "Thank you for letting me know. I’m sorry to hear there's a hot water leak again…"
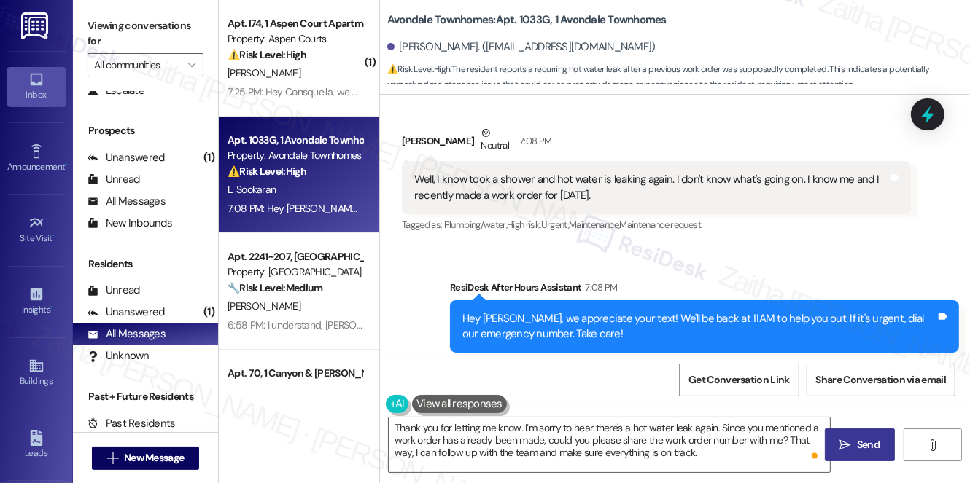
click at [852, 445] on span " Send" at bounding box center [860, 444] width 46 height 15
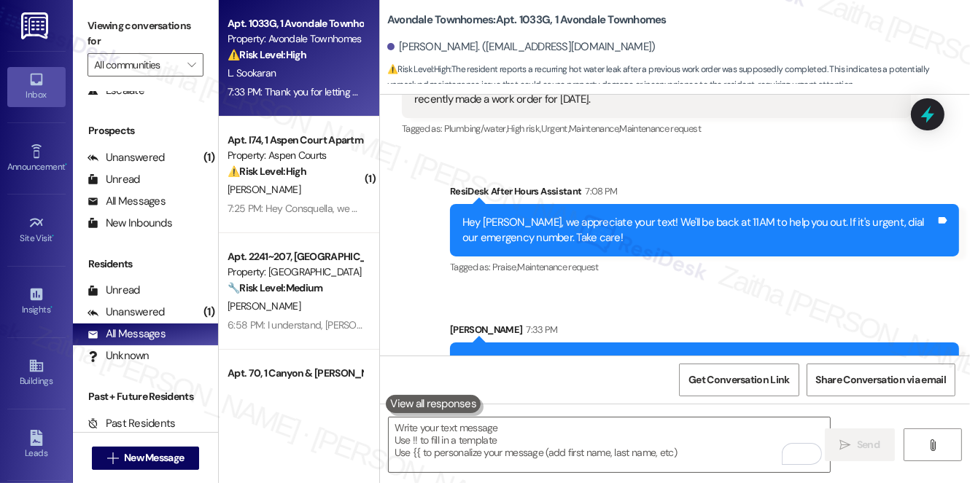
scroll to position [7434, 0]
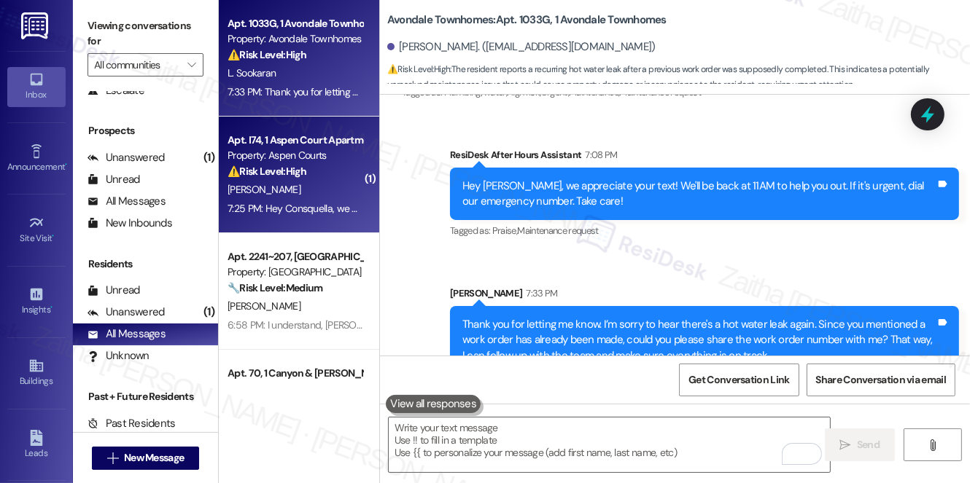
click at [331, 190] on div "[PERSON_NAME]" at bounding box center [295, 190] width 138 height 18
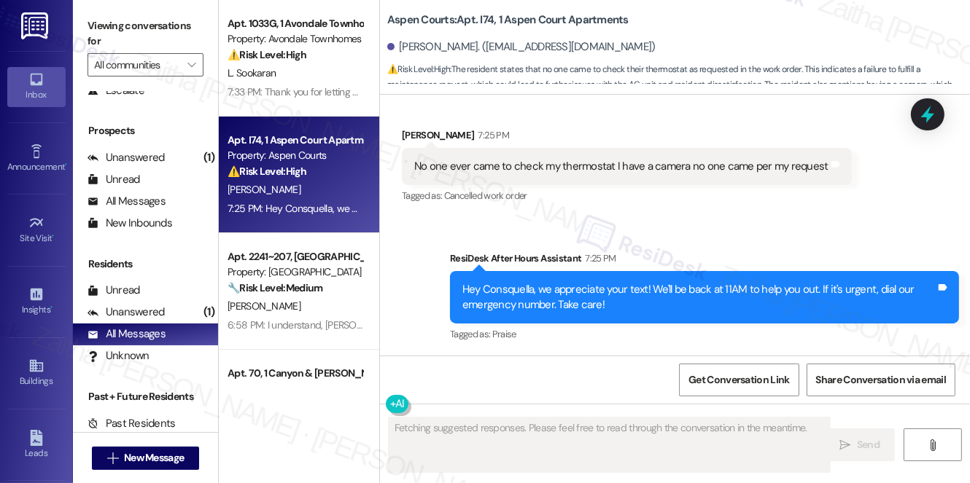
scroll to position [1081, 0]
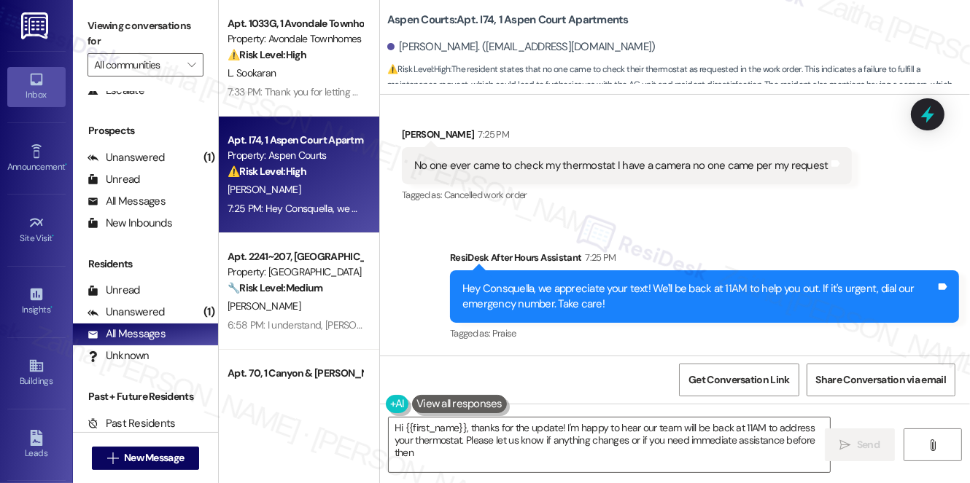
type textarea "Hi {{first_name}}, thanks for the update! I'm happy to hear our team will be ba…"
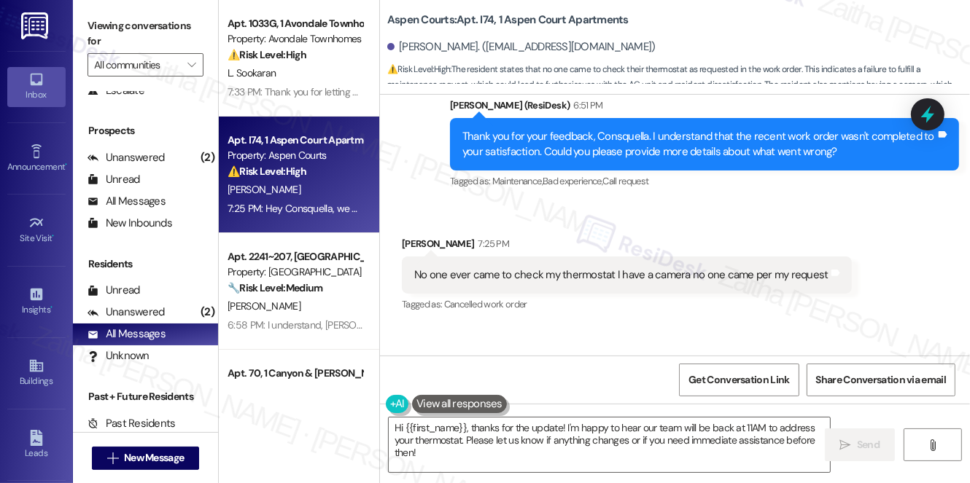
scroll to position [949, 0]
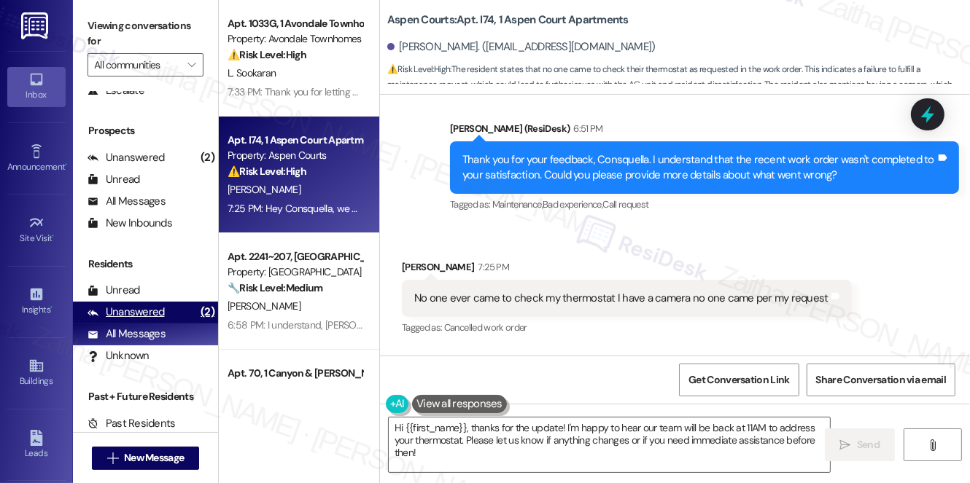
click at [146, 309] on div "Unanswered" at bounding box center [125, 312] width 77 height 15
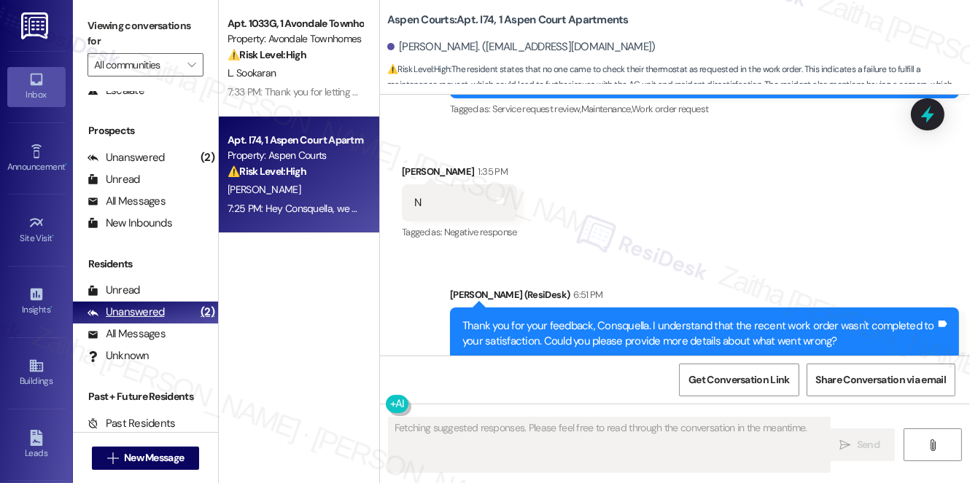
scroll to position [942, 0]
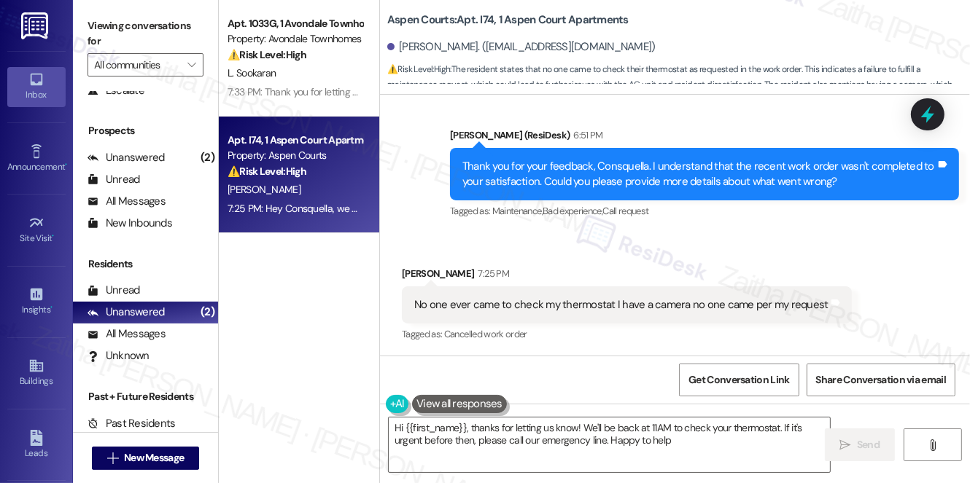
type textarea "Hi {{first_name}}, thanks for letting us know! We'll be back at 11AM to check y…"
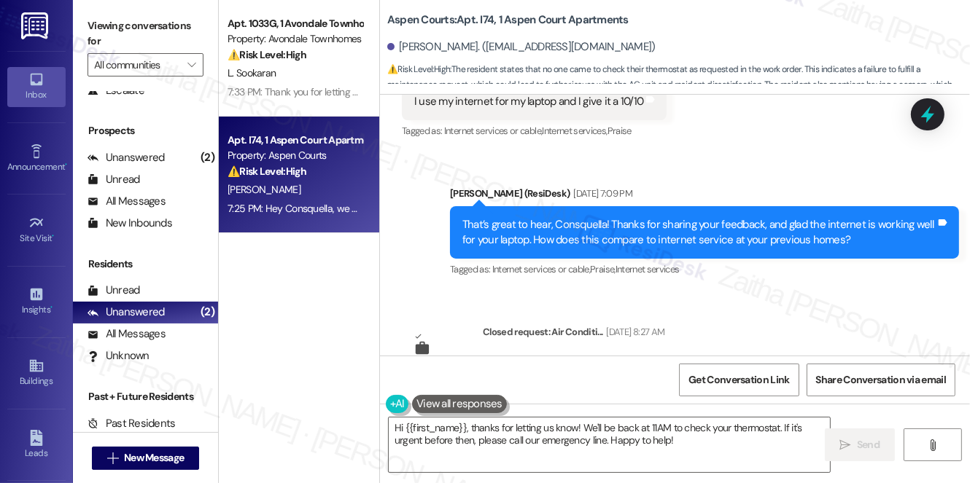
scroll to position [279, 0]
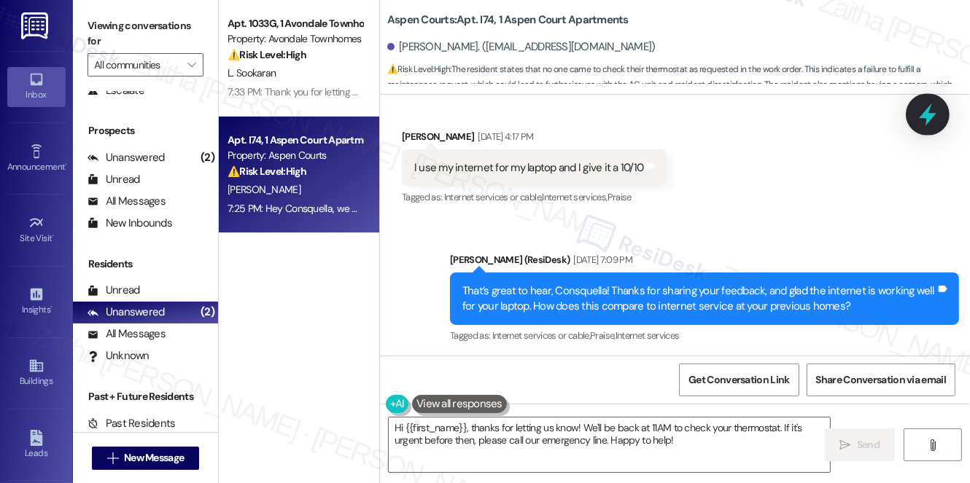
click at [947, 114] on div at bounding box center [928, 114] width 44 height 42
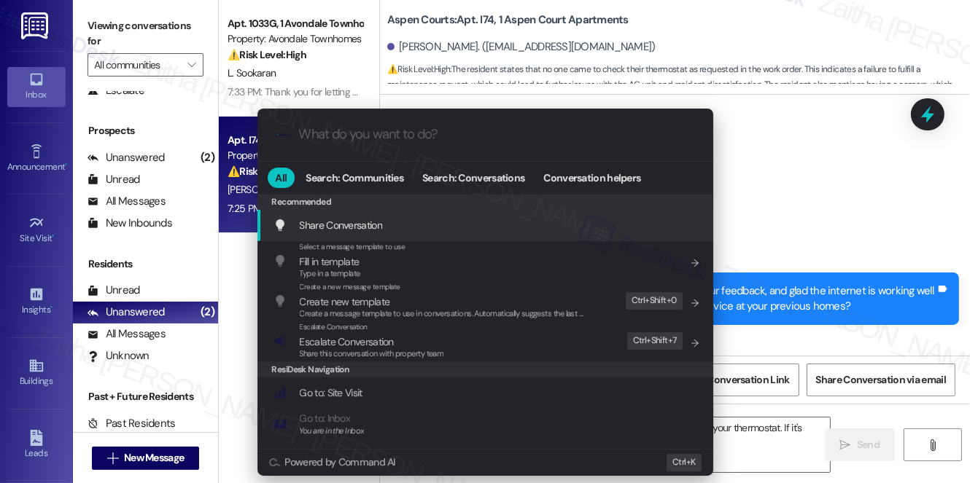
click at [853, 190] on div ".cls-1{fill:#0a055f;}.cls-2{fill:#0cc4c4;} resideskLogoBlueOrange All Search: C…" at bounding box center [485, 241] width 970 height 483
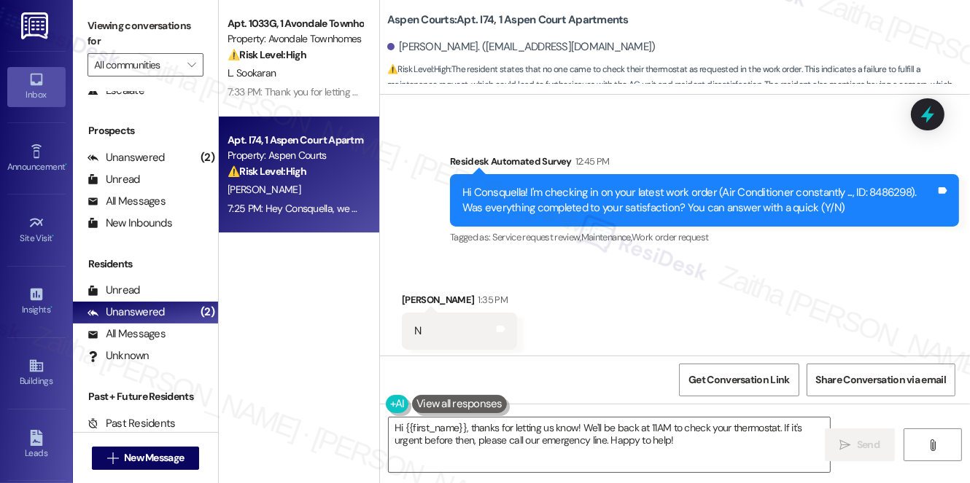
scroll to position [677, 0]
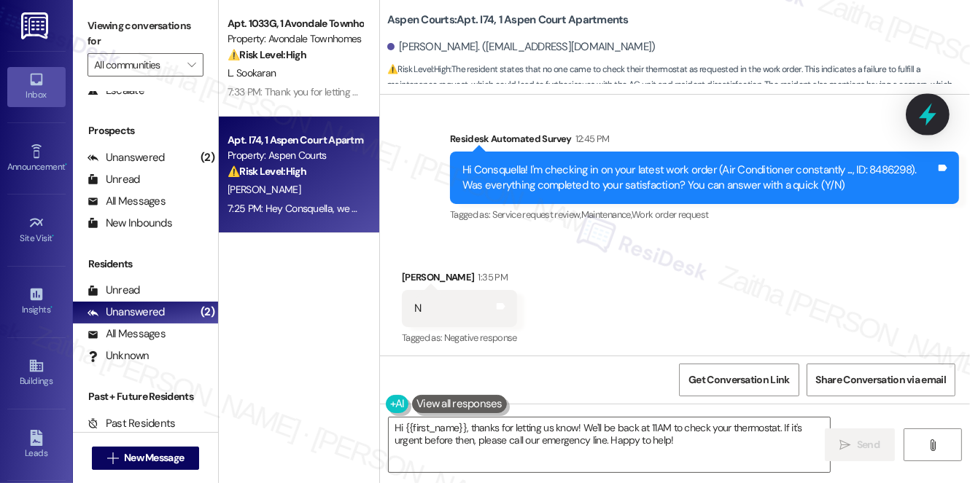
click at [922, 110] on icon at bounding box center [927, 114] width 25 height 25
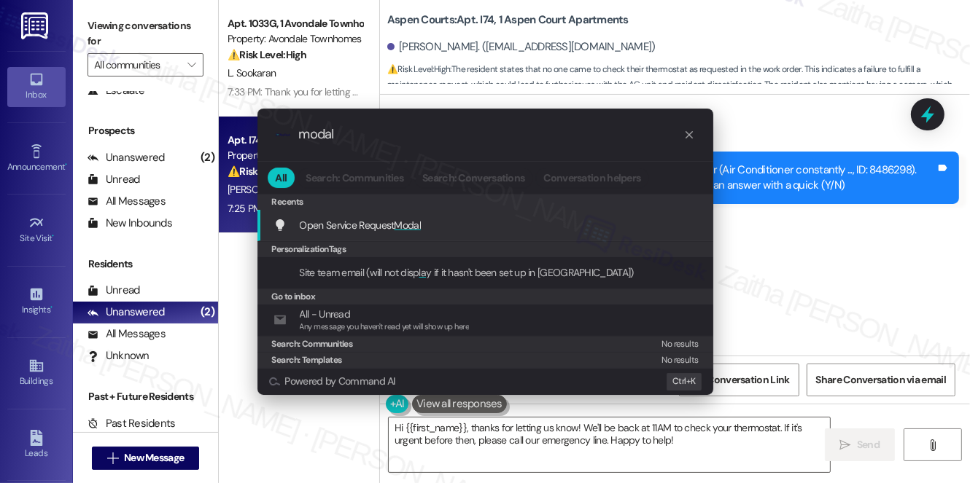
type input "modal"
click at [413, 225] on span "Modal" at bounding box center [407, 225] width 27 height 13
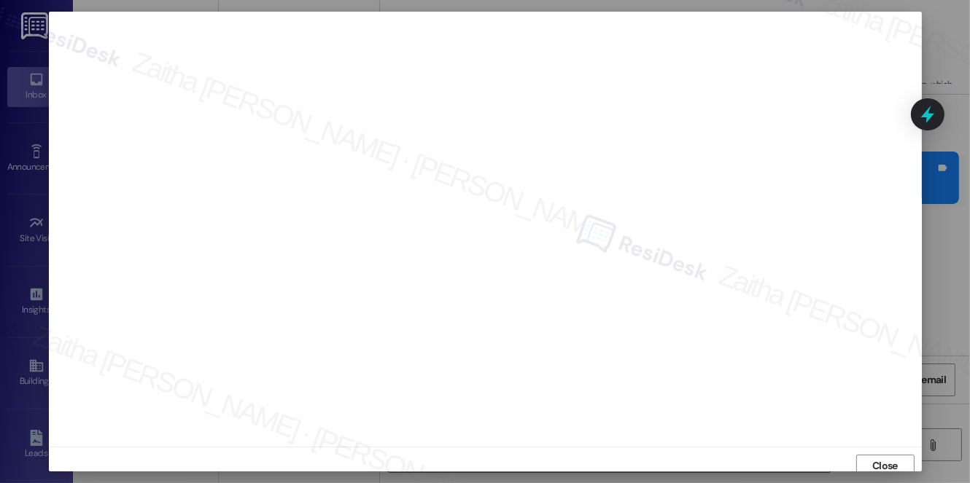
scroll to position [6, 0]
click at [863, 456] on button "Close" at bounding box center [885, 460] width 58 height 23
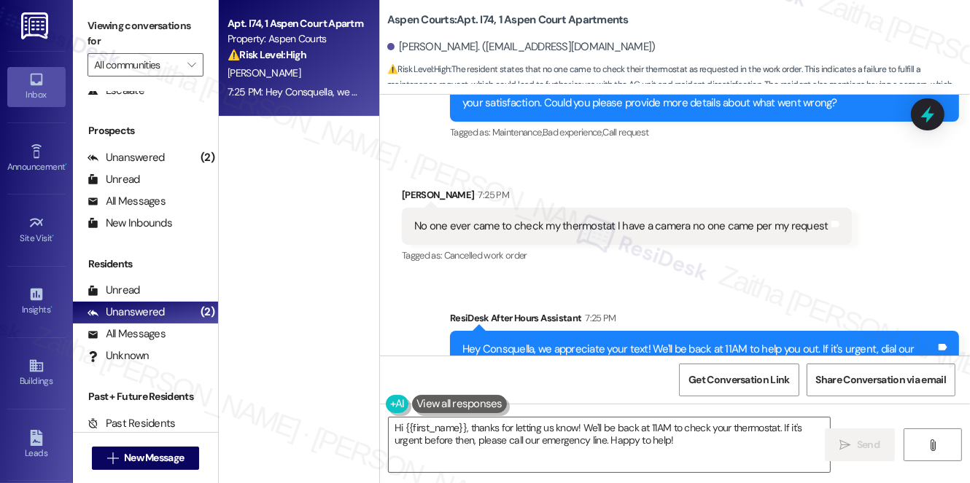
scroll to position [1081, 0]
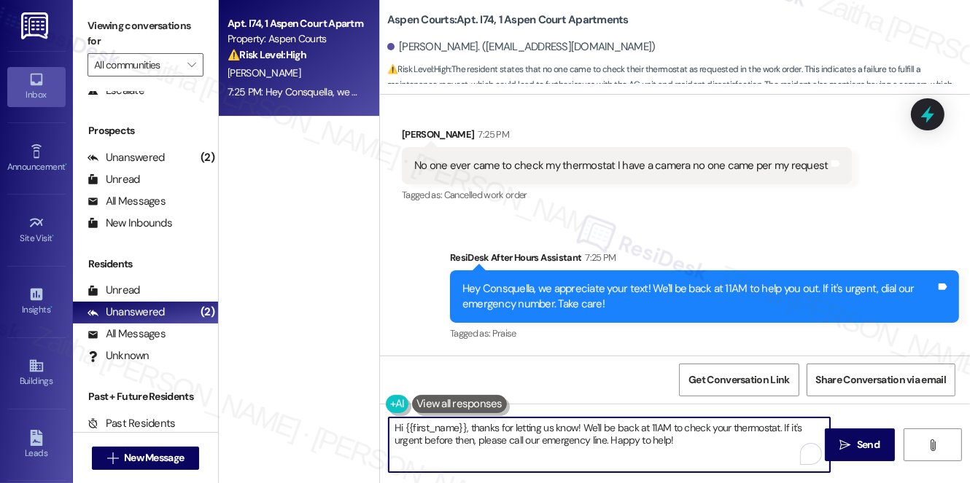
drag, startPoint x: 472, startPoint y: 426, endPoint x: 383, endPoint y: 429, distance: 89.7
click at [383, 429] on div "Hi {{first_name}}, thanks for letting us know! We'll be back at 11AM to check y…" at bounding box center [602, 445] width 443 height 56
drag, startPoint x: 509, startPoint y: 428, endPoint x: 607, endPoint y: 449, distance: 100.7
click at [607, 449] on textarea "Thanks for letting us know! We'll be back at 11AM to check your thermostat. If …" at bounding box center [609, 445] width 441 height 55
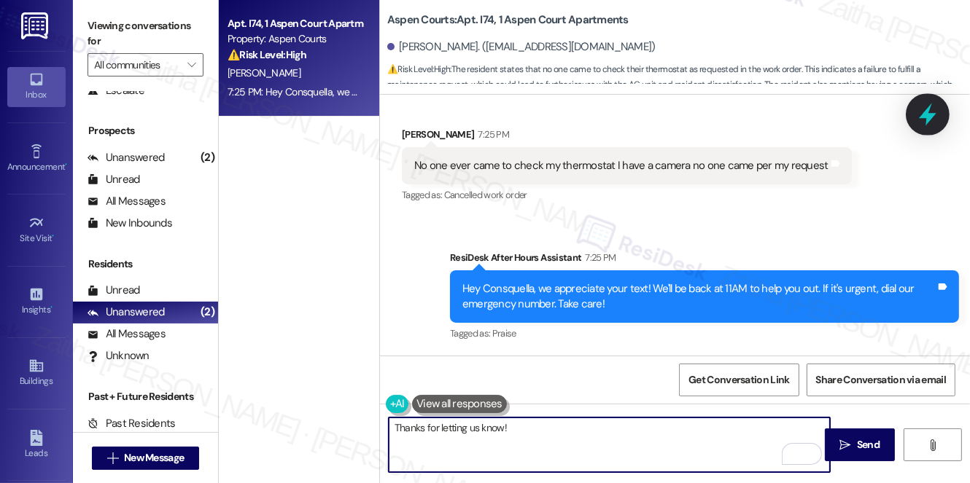
type textarea "Thanks for letting us know!"
drag, startPoint x: 926, startPoint y: 121, endPoint x: 917, endPoint y: 121, distance: 8.7
click at [926, 121] on icon at bounding box center [927, 114] width 19 height 19
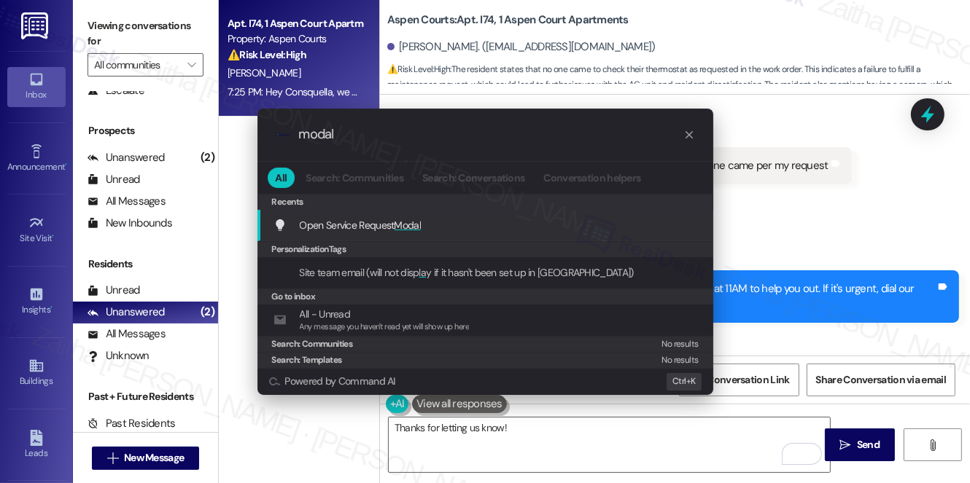
type input "modal"
click at [400, 220] on span "Modal" at bounding box center [407, 225] width 27 height 13
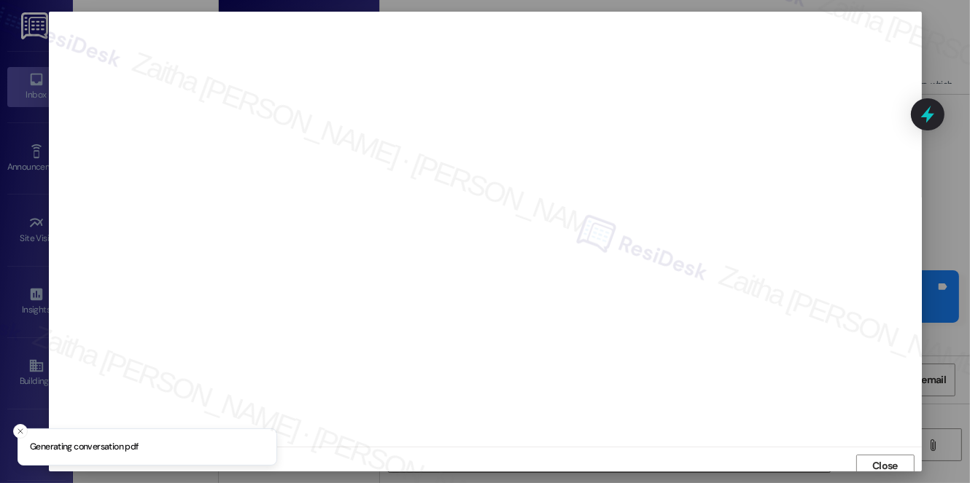
scroll to position [6, 0]
click at [882, 464] on span "Close" at bounding box center [885, 460] width 26 height 15
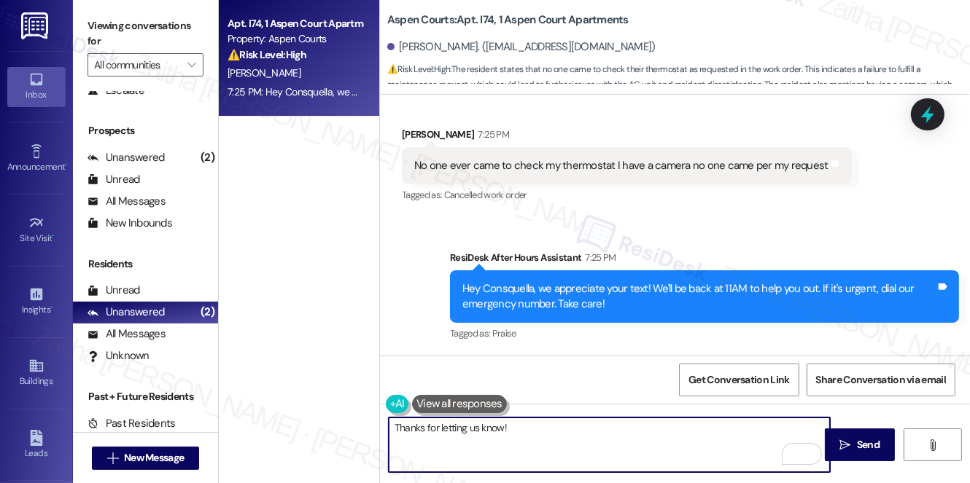
click at [472, 429] on textarea "Thanks for letting us know!" at bounding box center [609, 445] width 441 height 55
click at [424, 429] on textarea "Thanks for letting me know!" at bounding box center [609, 445] width 441 height 55
click at [577, 430] on textarea "Thank you for letting me know!" at bounding box center [609, 445] width 441 height 55
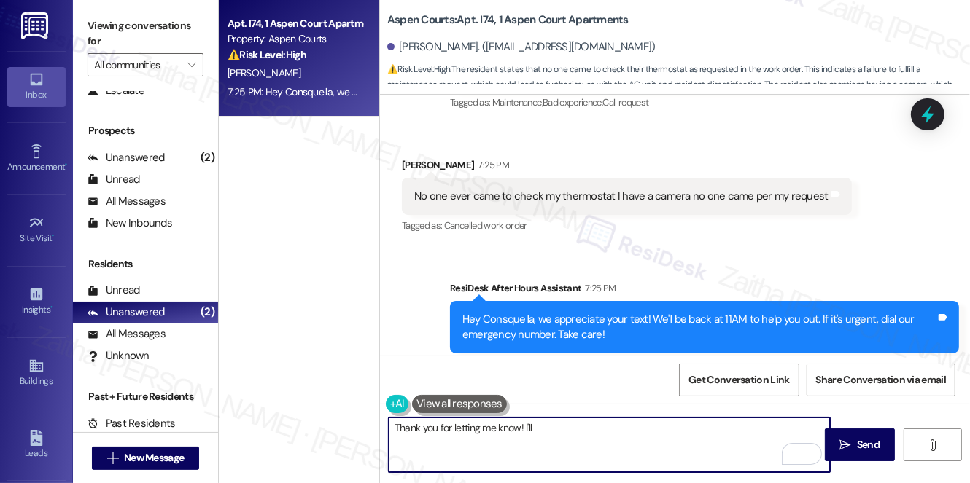
scroll to position [1081, 0]
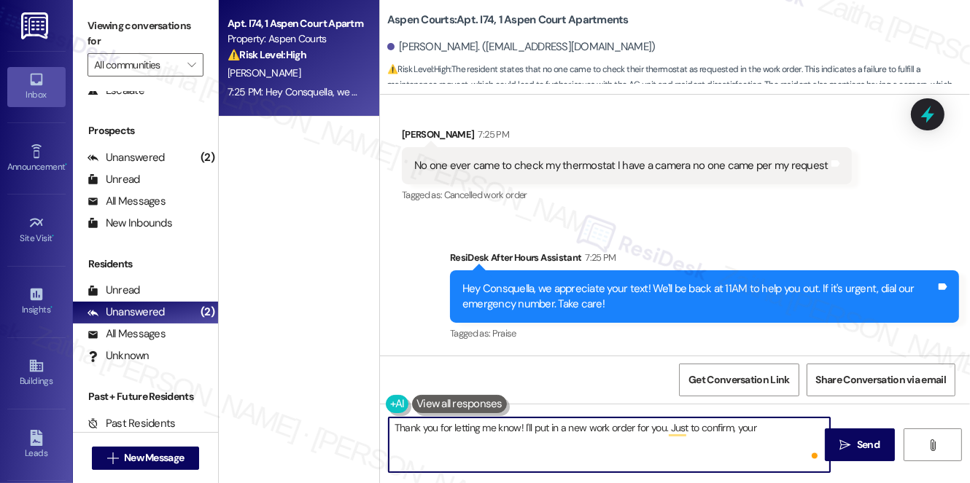
paste textarea "Air conditioner runs continuously"
drag, startPoint x: 754, startPoint y: 428, endPoint x: 819, endPoint y: 423, distance: 65.1
click at [819, 423] on textarea "Thank you for letting me know! I'll put in a new work order for you. Just to co…" at bounding box center [609, 445] width 441 height 55
click at [488, 443] on textarea "Thank you for letting me know! I'll put in a new work order for you. Just to co…" at bounding box center [609, 445] width 441 height 55
paste textarea "possible thermostat issue."
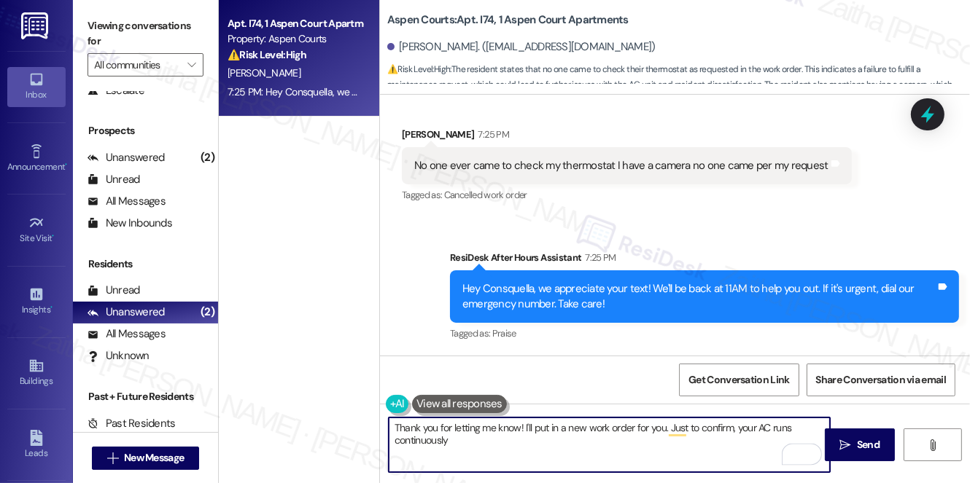
type textarea "Thank you for letting me know! I'll put in a new work order for you. Just to co…"
drag, startPoint x: 572, startPoint y: 448, endPoint x: 385, endPoint y: 422, distance: 188.4
click at [385, 422] on div "Thank you for letting me know! I'll put in a new work order for you. Just to co…" at bounding box center [602, 445] width 443 height 56
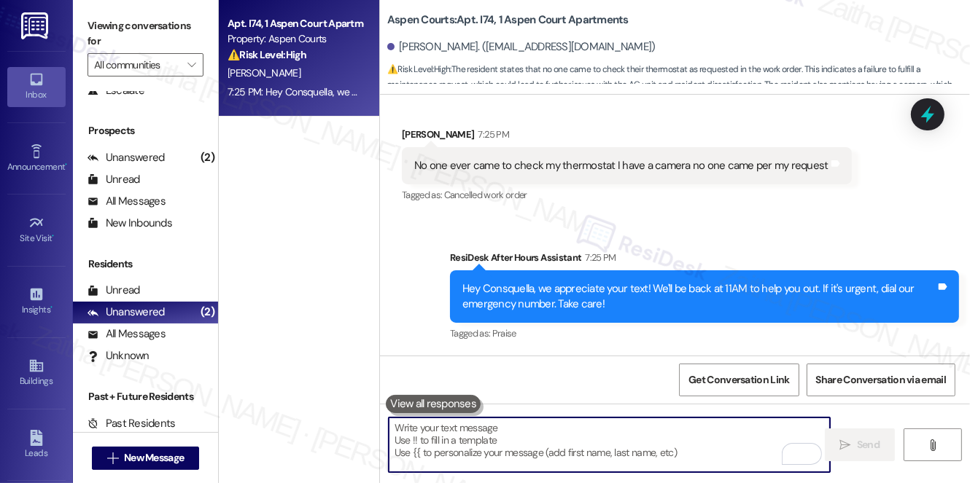
click at [484, 440] on textarea "To enrich screen reader interactions, please activate Accessibility in Grammarl…" at bounding box center [609, 445] width 441 height 55
paste textarea "Thank you for letting me know! I’ll put in a new work order for you. Just to co…"
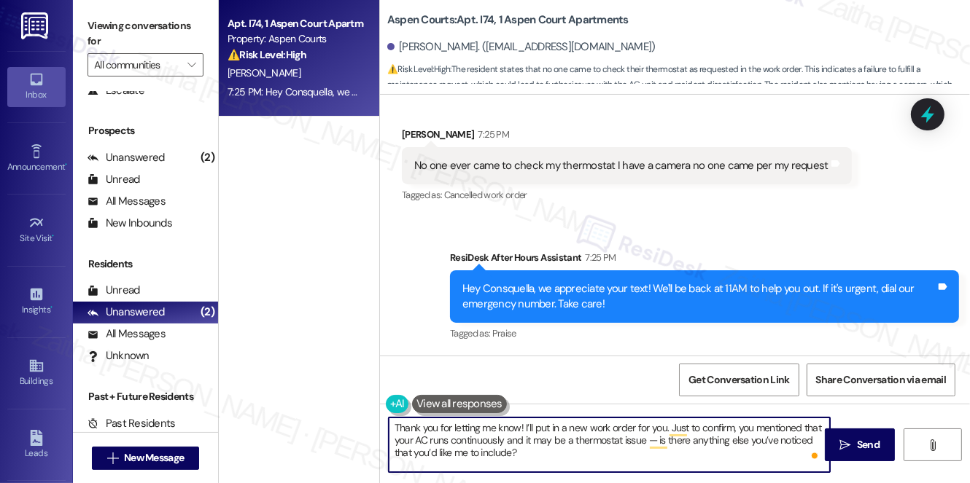
click at [803, 425] on textarea "Thank you for letting me know! I’ll put in a new work order for you. Just to co…" at bounding box center [609, 445] width 441 height 55
type textarea "Thank you for letting me know! I’ll put in a new work order for you. Just to co…"
drag, startPoint x: 396, startPoint y: 428, endPoint x: 651, endPoint y: 459, distance: 257.1
click at [651, 459] on textarea "Thank you for letting me know! I’ll put in a new work order for you. Just to co…" at bounding box center [609, 445] width 441 height 55
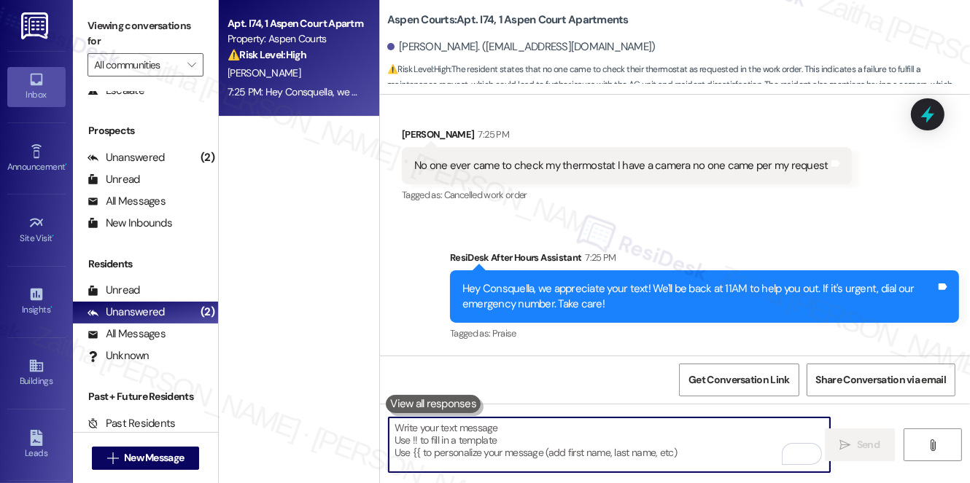
click at [441, 435] on textarea "To enrich screen reader interactions, please activate Accessibility in Grammarl…" at bounding box center [609, 445] width 441 height 55
paste textarea "Thank you for letting me know! I’ll put in a new work order for you. Just to co…"
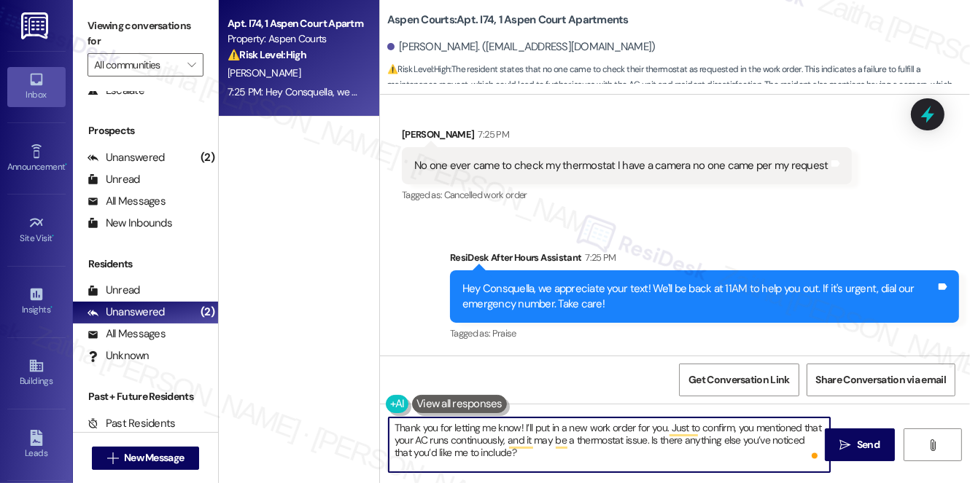
click at [540, 453] on textarea "Thank you for letting me know! I’ll put in a new work order for you. Just to co…" at bounding box center [609, 445] width 441 height 55
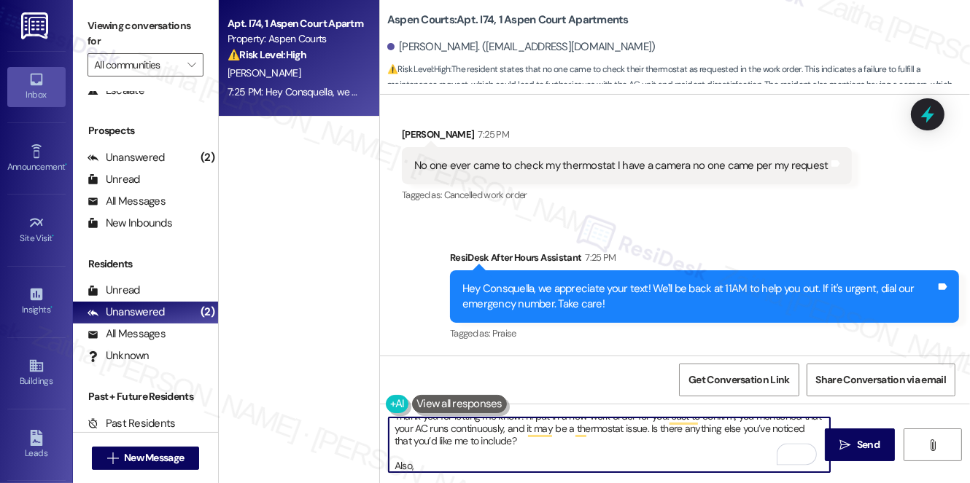
type textarea "Thank you for letting me know! I’ll put in a new work order for you. Just to co…"
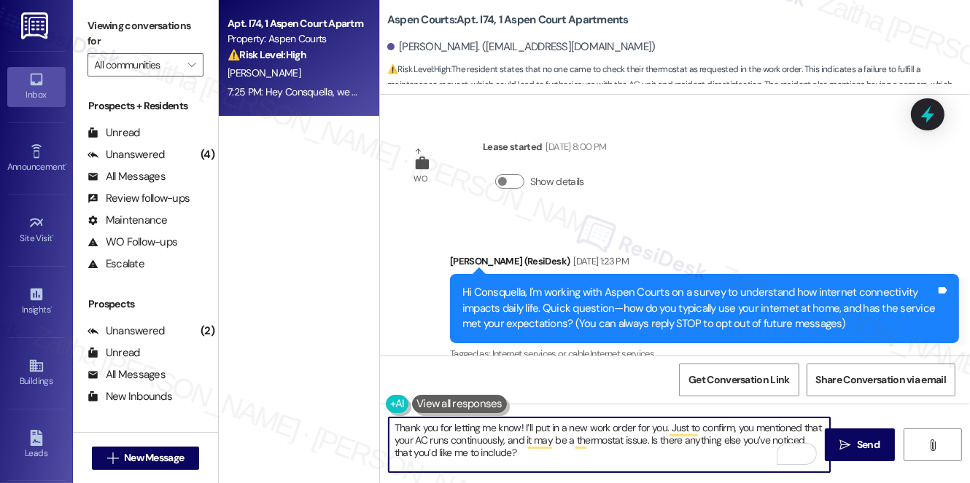
scroll to position [12, 0]
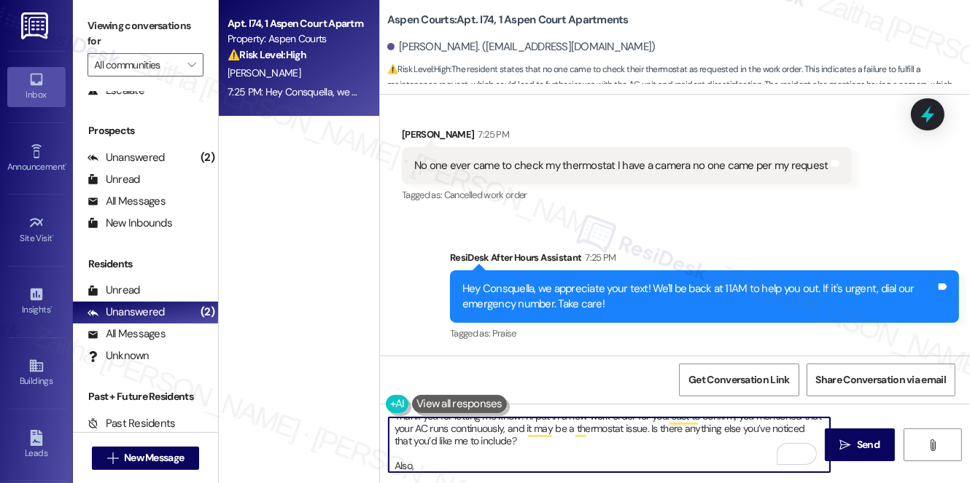
paste textarea "Do we have your permission to enter during your absence? Do you have pets that …"
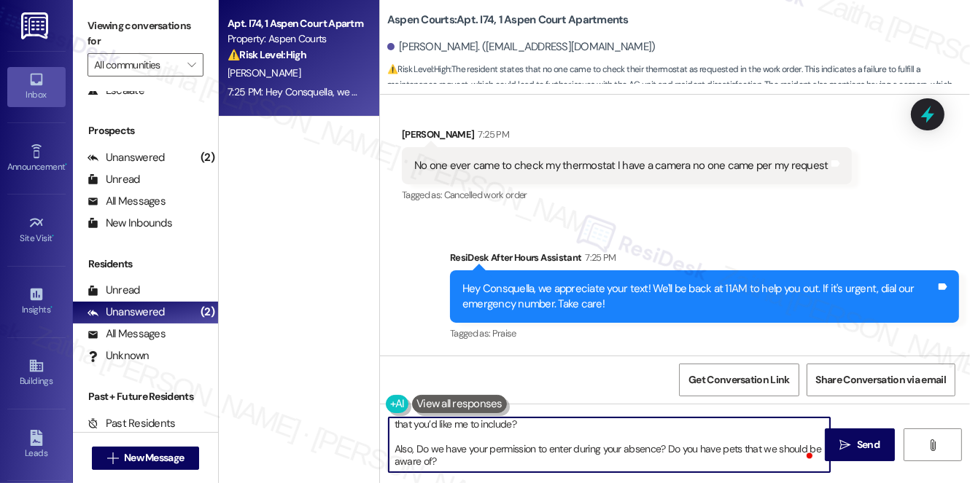
scroll to position [28, 0]
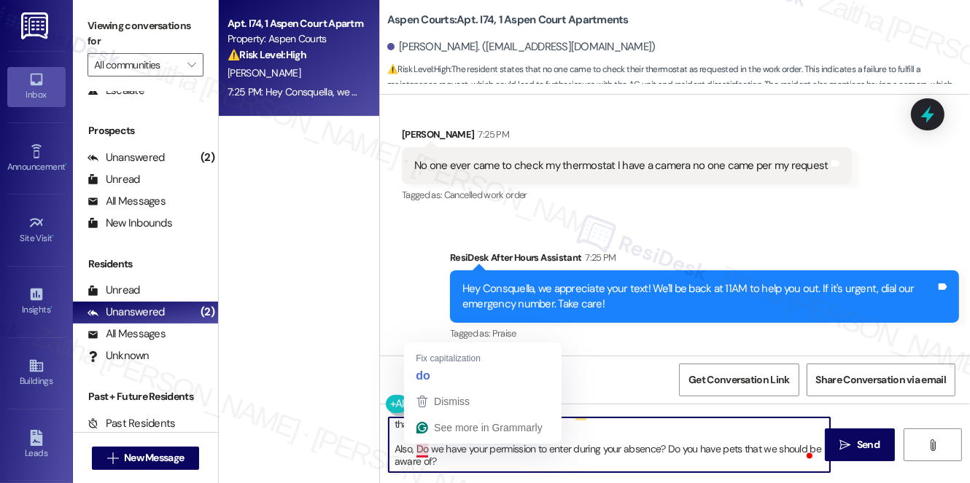
click at [418, 443] on textarea "Thank you for letting me know! I’ll put in a new work order for you. Just to co…" at bounding box center [609, 445] width 441 height 55
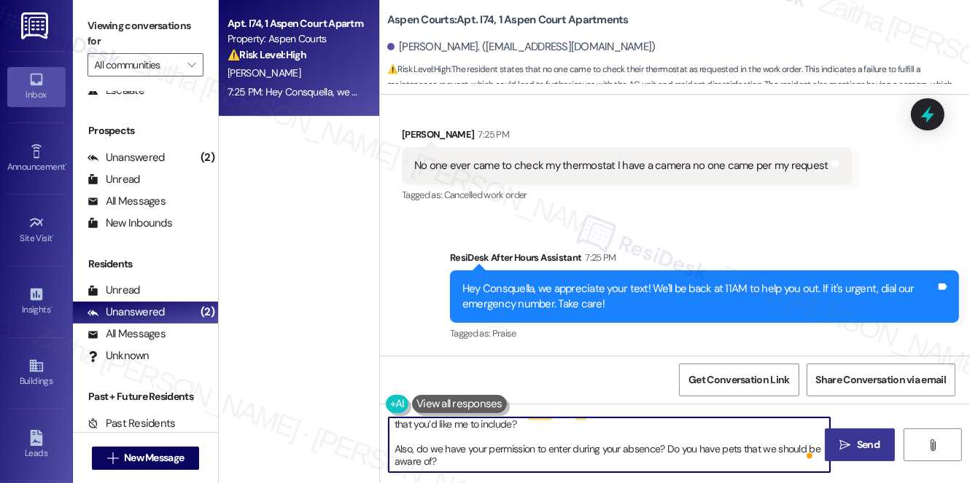
type textarea "Thank you for letting me know! I’ll put in a new work order for you. Just to co…"
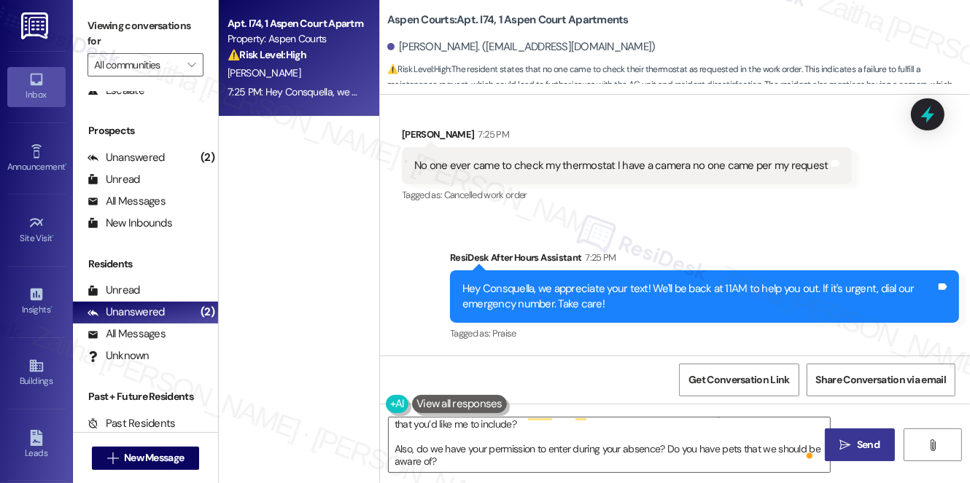
click at [861, 441] on span "Send" at bounding box center [868, 444] width 23 height 15
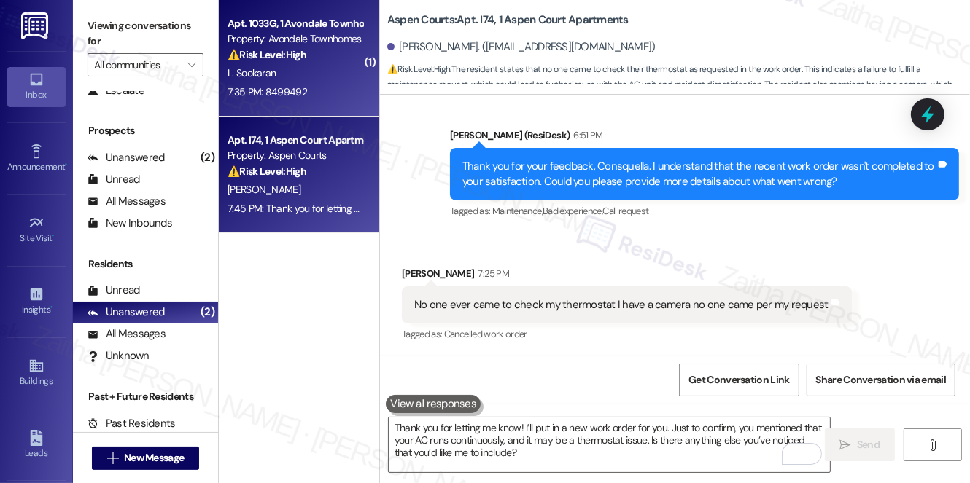
click at [334, 74] on div "L. Sookaran" at bounding box center [295, 73] width 138 height 18
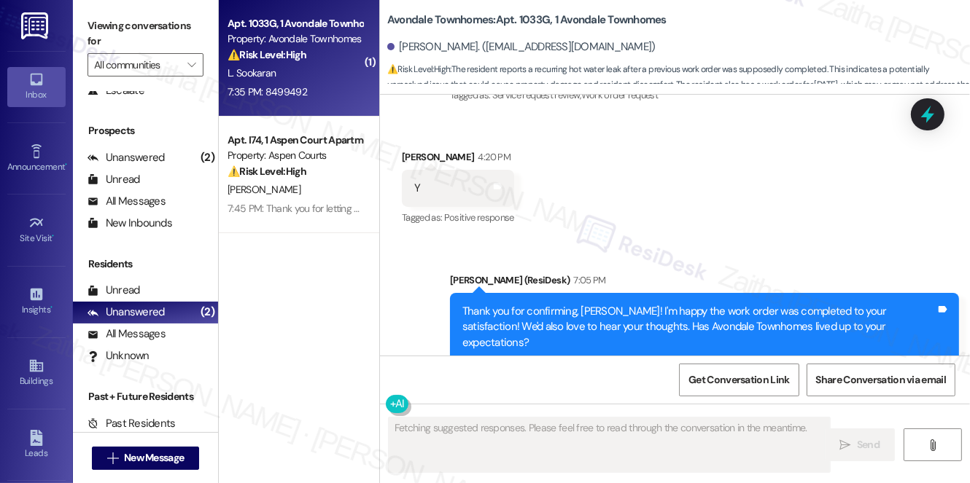
scroll to position [7556, 0]
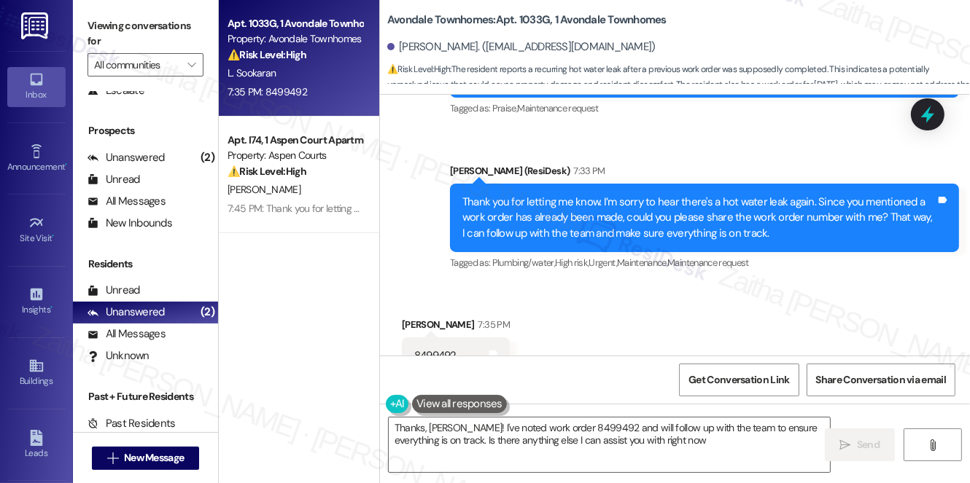
type textarea "Thanks, Lakieram! I've noted work order 8499492 and will follow up with the tea…"
click at [733, 440] on textarea "Thanks, Lakieram! I've noted work order 8499492 and will follow up with the tea…" at bounding box center [609, 445] width 441 height 55
click at [875, 443] on span "Send" at bounding box center [868, 444] width 23 height 15
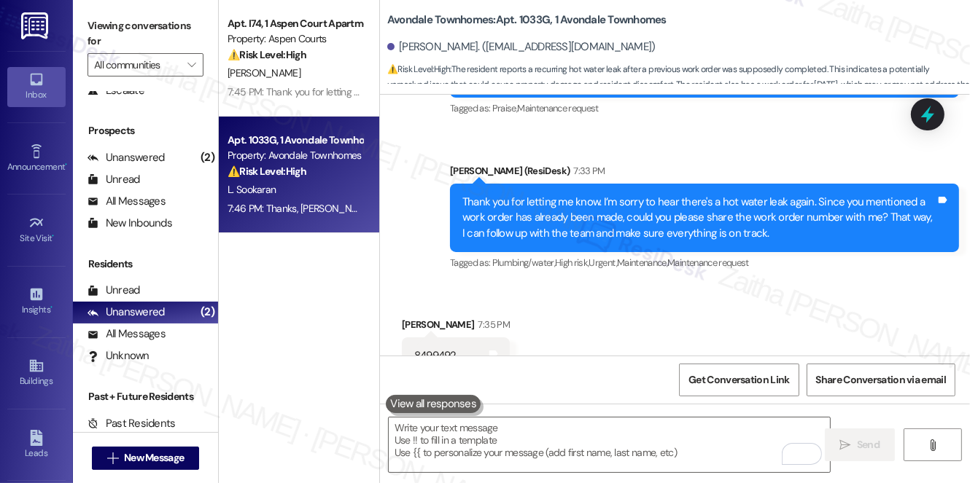
scroll to position [7542, 0]
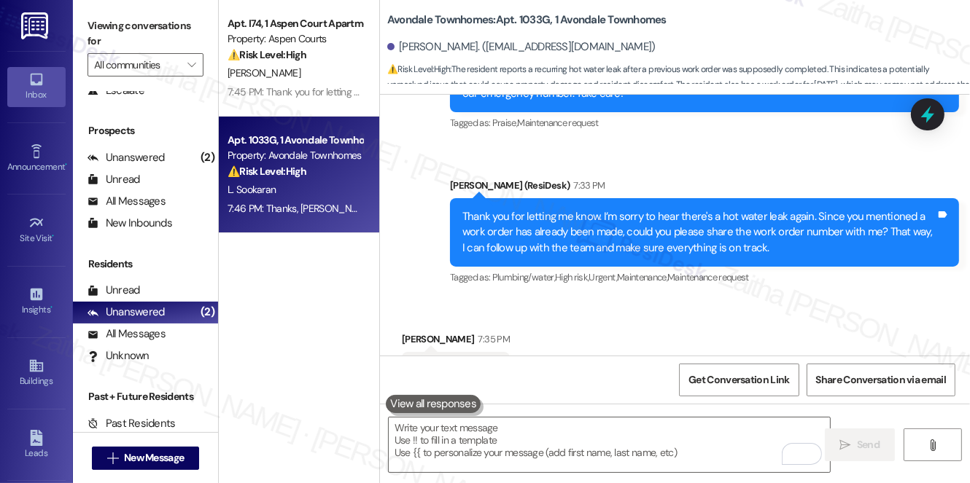
click at [427, 363] on div "8499492" at bounding box center [435, 370] width 42 height 15
copy div "8499492"
click at [924, 117] on icon at bounding box center [927, 115] width 17 height 23
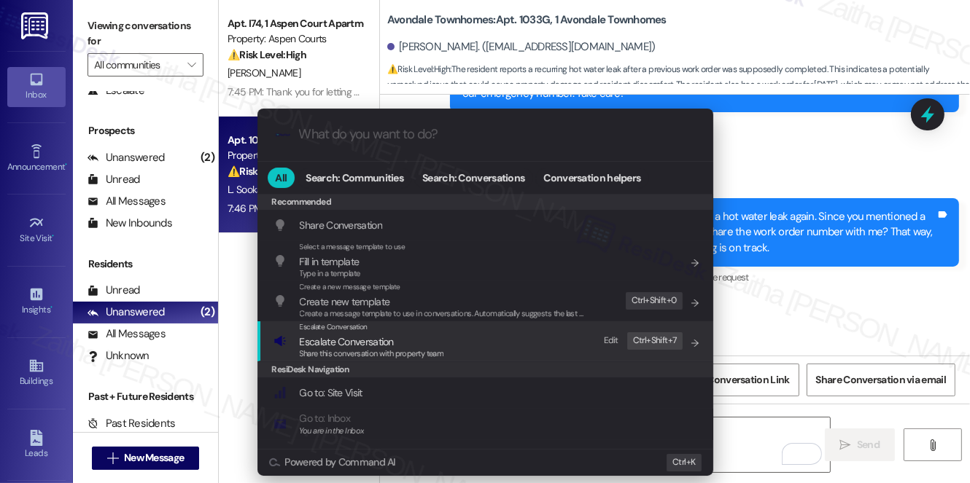
click at [365, 340] on span "Escalate Conversation" at bounding box center [347, 341] width 94 height 13
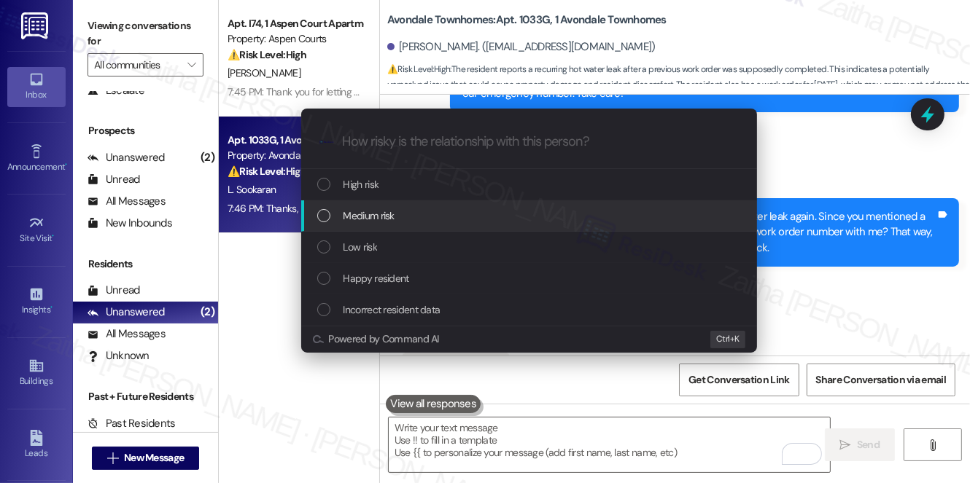
click at [400, 215] on div "Medium risk" at bounding box center [530, 216] width 427 height 16
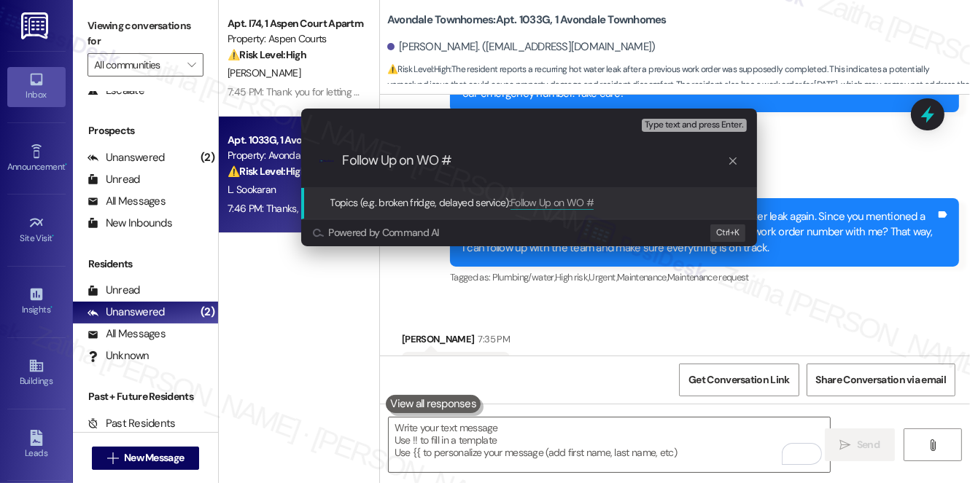
paste input "8499492"
type input "Follow Up on WO #8499492 -Hot water is leaking"
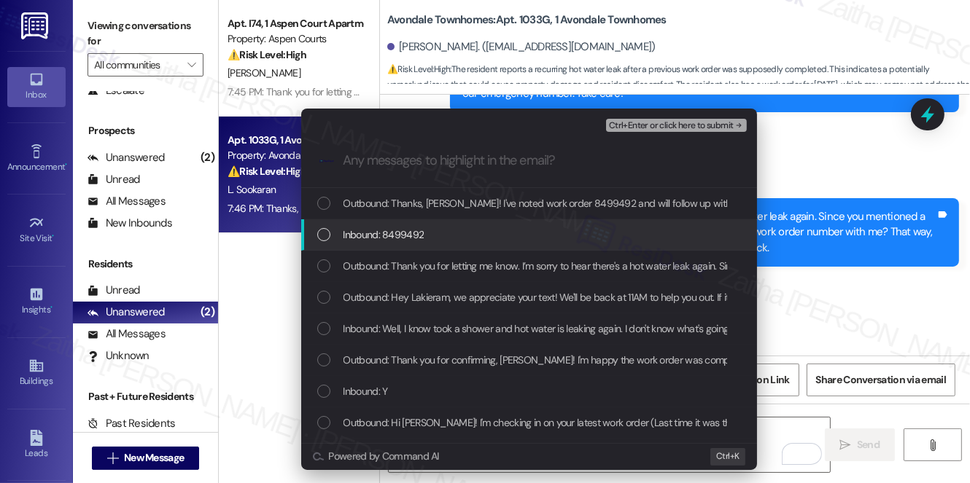
click at [433, 235] on div "Inbound: 8499492" at bounding box center [530, 235] width 427 height 16
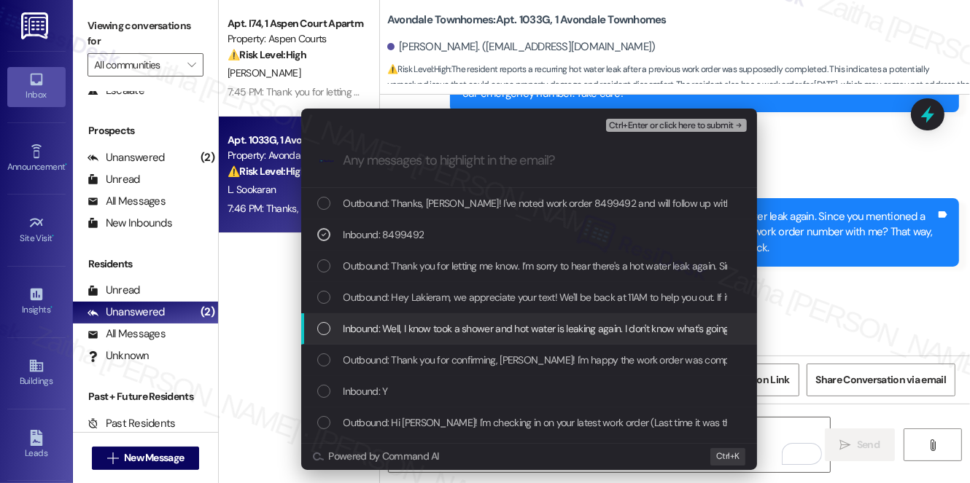
click at [467, 325] on span "Inbound: Well, I know took a shower and hot water is leaking again. I don't kno…" at bounding box center [660, 329] width 634 height 16
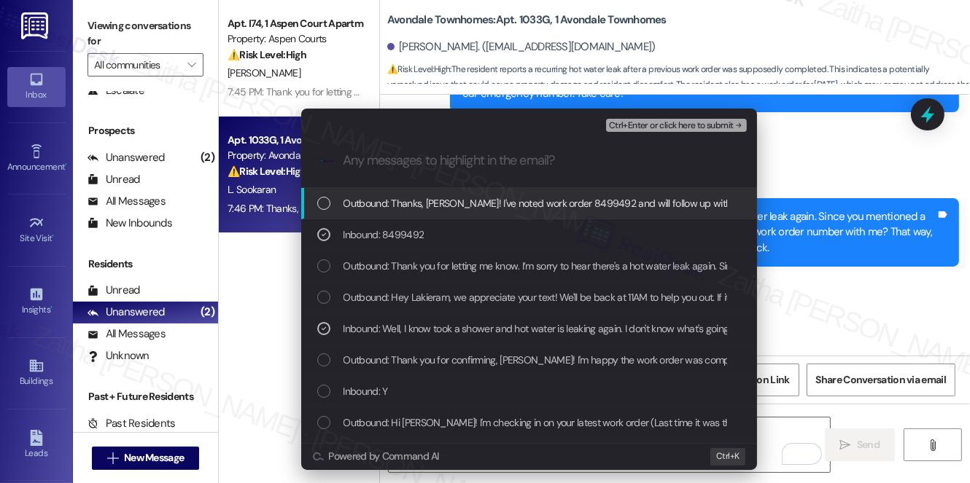
click at [665, 125] on span "Ctrl+Enter or click here to submit" at bounding box center [671, 126] width 125 height 10
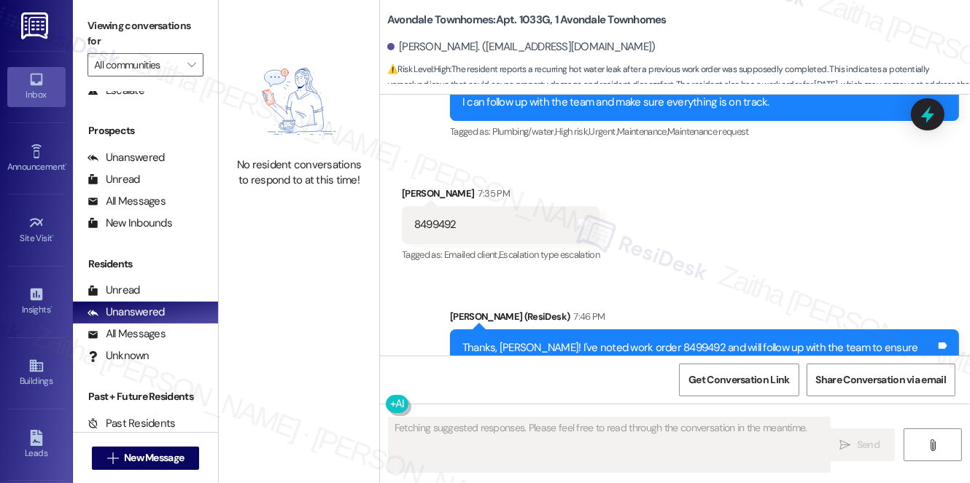
scroll to position [7717, 0]
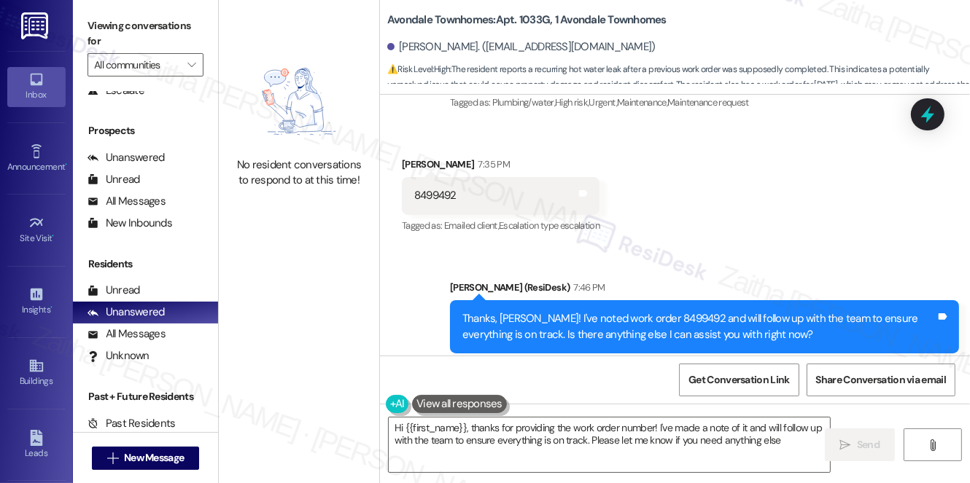
type textarea "Hi {{first_name}}, thanks for providing the work order number! I've made a note…"
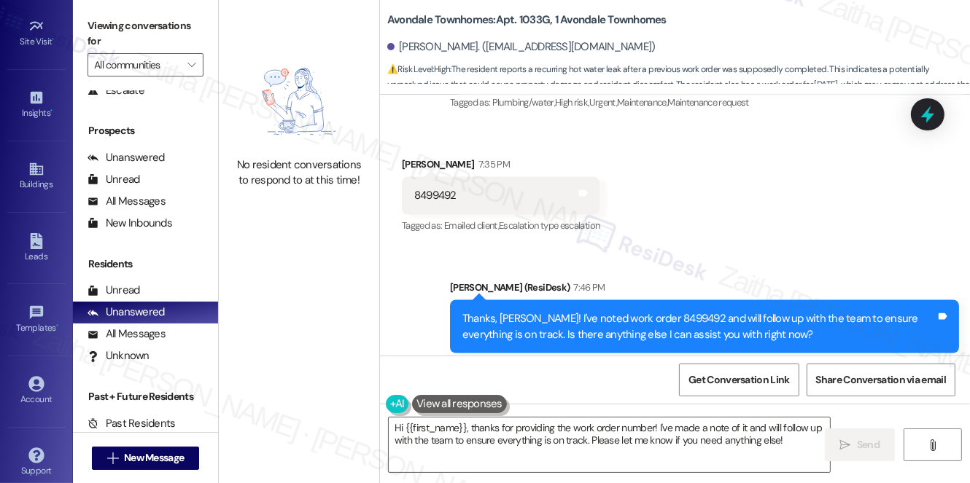
scroll to position [198, 0]
click at [34, 391] on div "Account" at bounding box center [36, 398] width 73 height 15
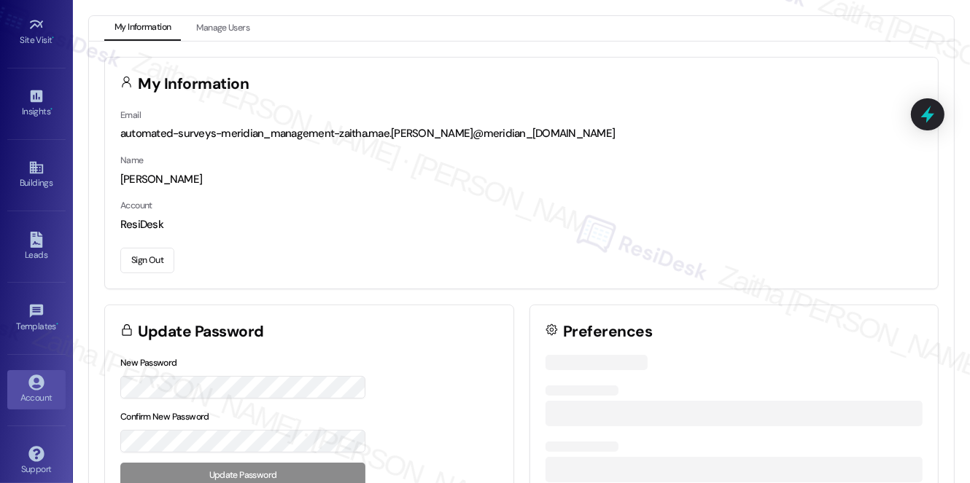
click at [151, 262] on button "Sign Out" at bounding box center [147, 261] width 54 height 26
